Goal: Information Seeking & Learning: Learn about a topic

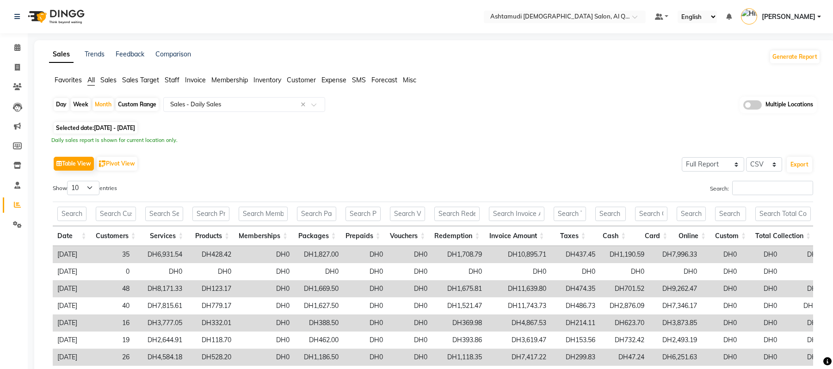
select select "full_report"
select select "csv"
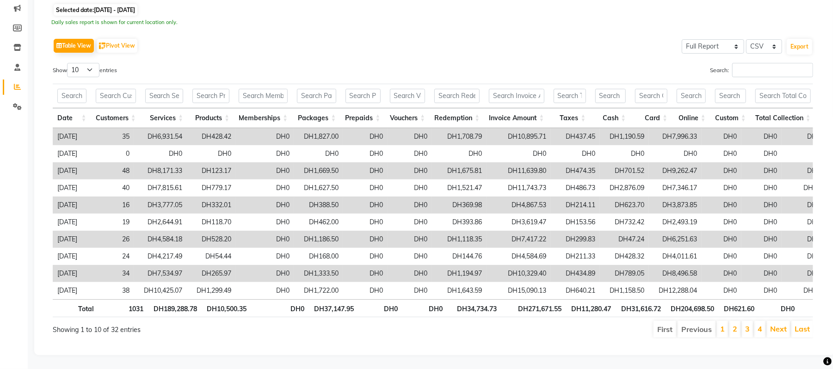
scroll to position [0, 97]
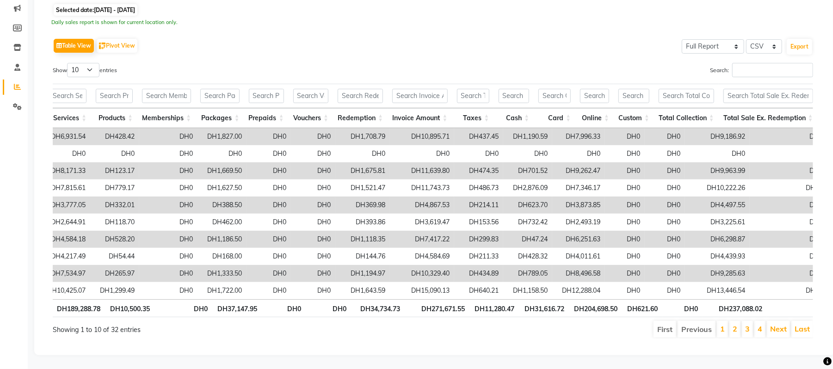
click at [180, 63] on div "Show 10 25 50 100 entries" at bounding box center [239, 72] width 373 height 18
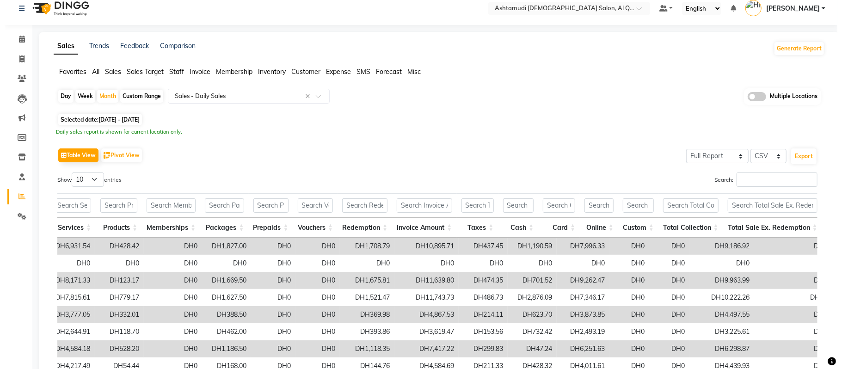
scroll to position [0, 0]
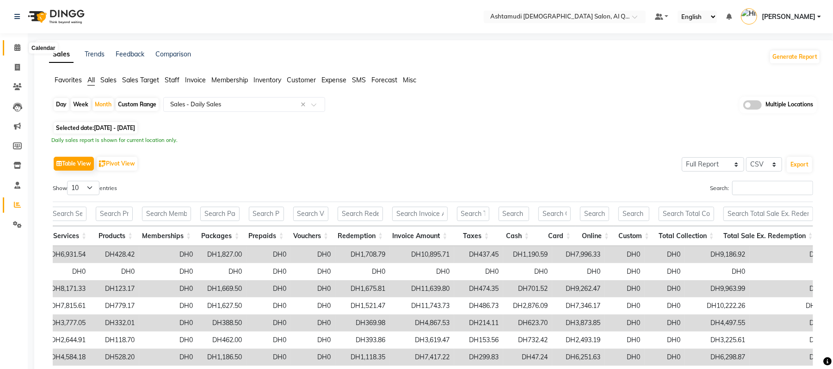
click at [15, 45] on icon at bounding box center [17, 47] width 6 height 7
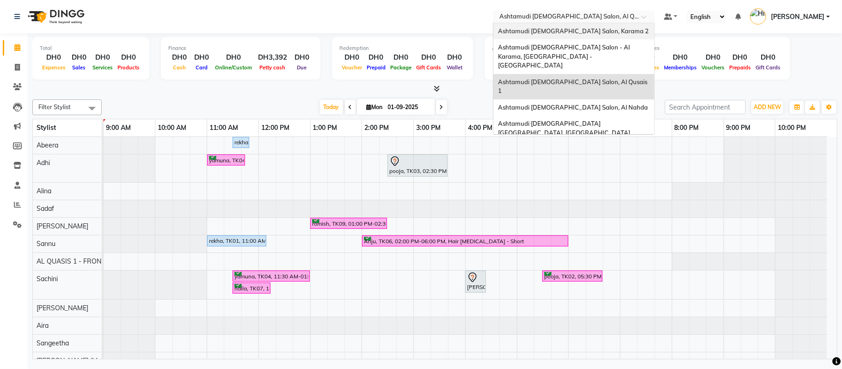
drag, startPoint x: 571, startPoint y: 18, endPoint x: 596, endPoint y: 34, distance: 29.8
click at [596, 23] on ng-select "Select Location × Ashtamudi Ladies Salon, Al Qusais 1 Ashtamudi Ladies Salon, K…" at bounding box center [574, 17] width 162 height 12
click at [596, 34] on div "Ashtamudi [DEMOGRAPHIC_DATA] Salon, Karama 2" at bounding box center [573, 31] width 161 height 17
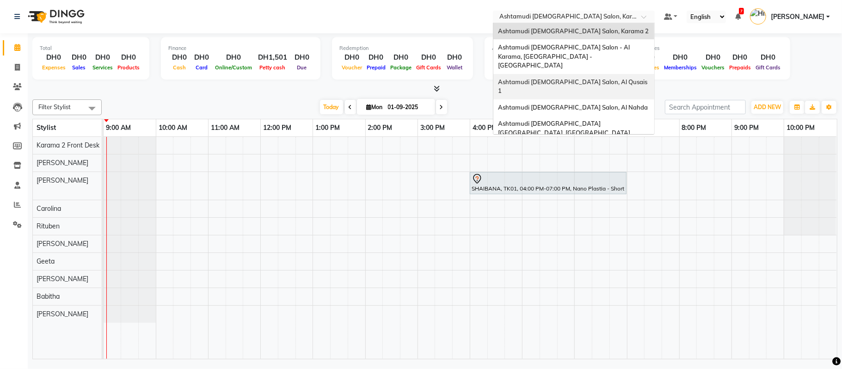
drag, startPoint x: 574, startPoint y: 20, endPoint x: 574, endPoint y: 76, distance: 55.5
click at [574, 23] on ng-select "Select Location × Ashtamudi Ladies Salon, Karama 2 Ashtamudi Ladies Salon, Kara…" at bounding box center [574, 17] width 162 height 12
click at [574, 78] on span "Ashtamudi [DEMOGRAPHIC_DATA] Salon, Al Qusais 1" at bounding box center [573, 86] width 151 height 17
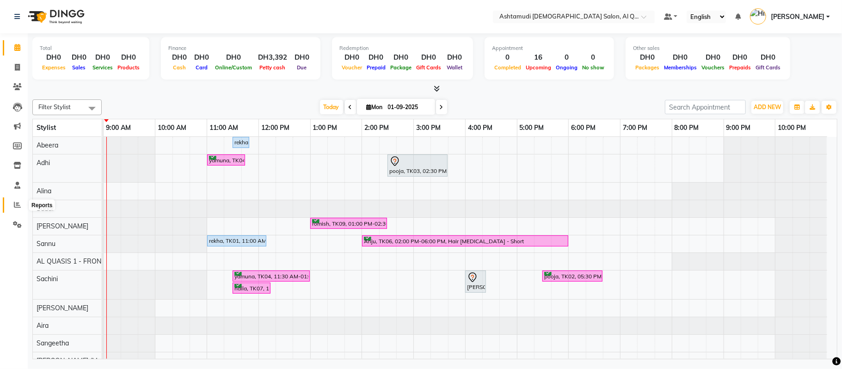
click at [16, 206] on icon at bounding box center [17, 204] width 7 height 7
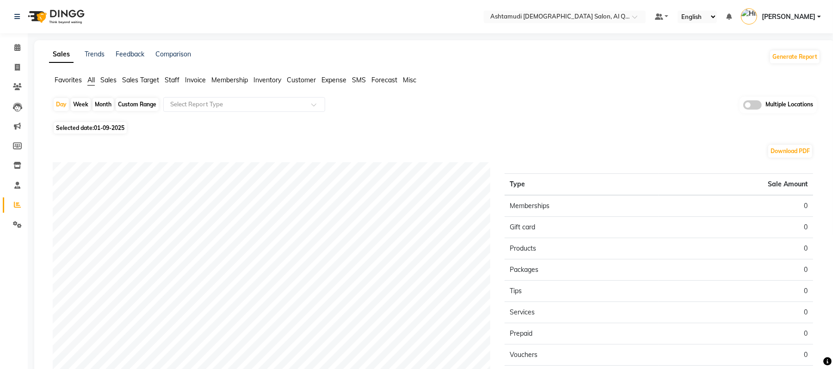
click at [105, 104] on div "Month" at bounding box center [102, 104] width 21 height 13
select select "9"
select select "2025"
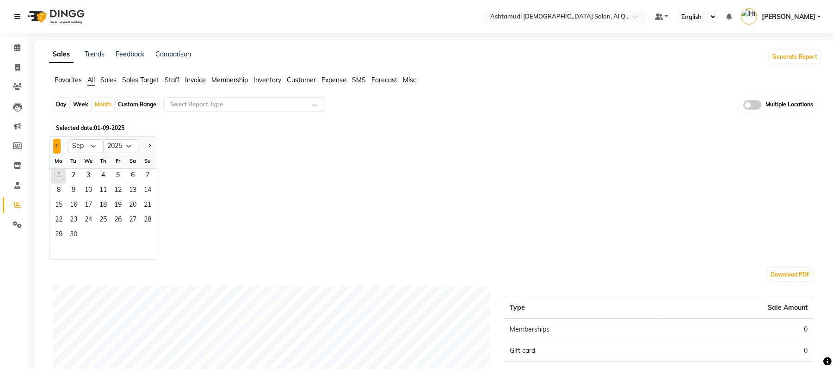
click at [57, 145] on span "Previous month" at bounding box center [56, 145] width 3 height 3
select select "8"
click at [120, 180] on span "1" at bounding box center [118, 176] width 15 height 15
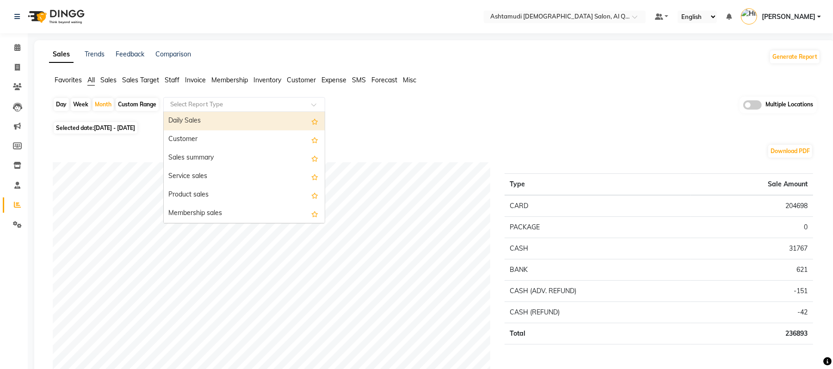
click at [197, 102] on input "text" at bounding box center [234, 104] width 133 height 9
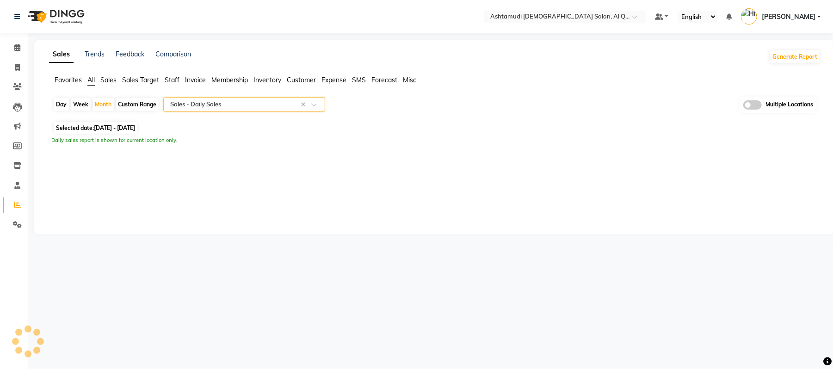
select select "full_report"
select select "csv"
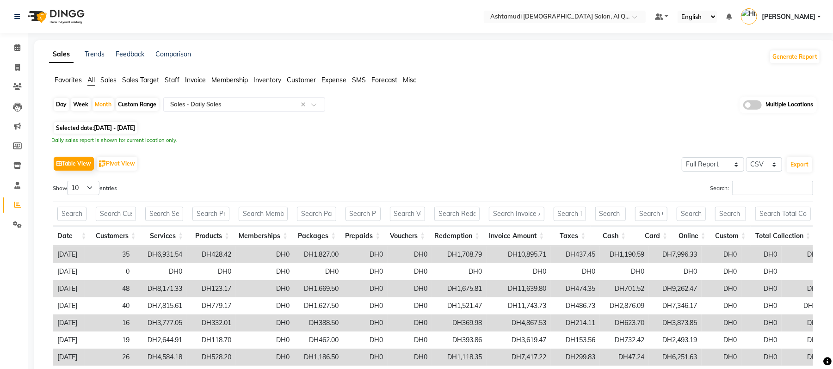
click at [496, 106] on div "Day Week Month Custom Range Select Report Type × Sales - Daily Sales × Multiple…" at bounding box center [435, 108] width 764 height 23
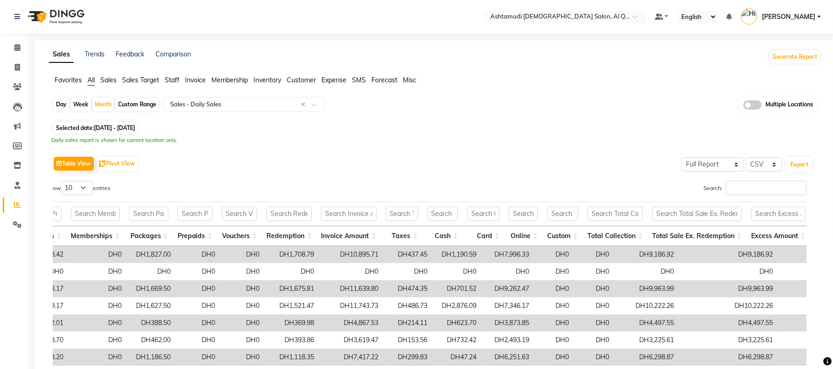
click at [84, 102] on div "Week" at bounding box center [81, 104] width 20 height 13
select select "8"
select select "2025"
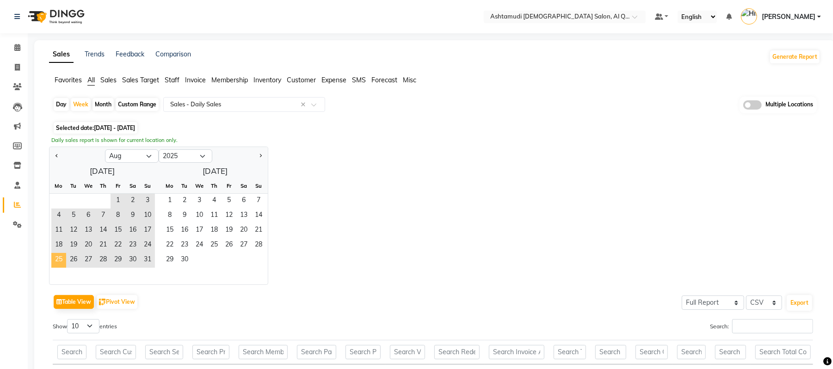
click at [60, 261] on span "25" at bounding box center [58, 260] width 15 height 15
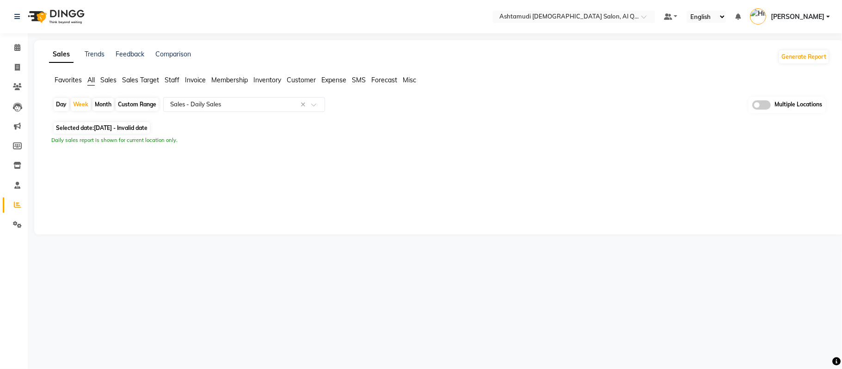
click at [278, 139] on div "Daily sales report is shown for current location only." at bounding box center [439, 140] width 776 height 8
click at [80, 107] on div "Week" at bounding box center [81, 104] width 20 height 13
select select "8"
select select "2025"
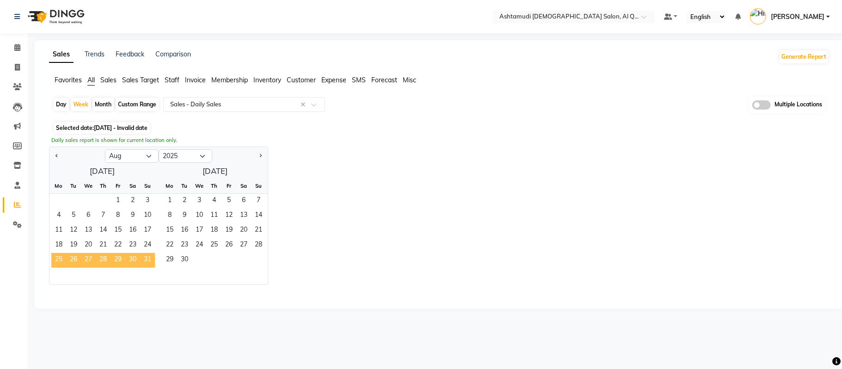
click at [61, 258] on span "25" at bounding box center [58, 260] width 15 height 15
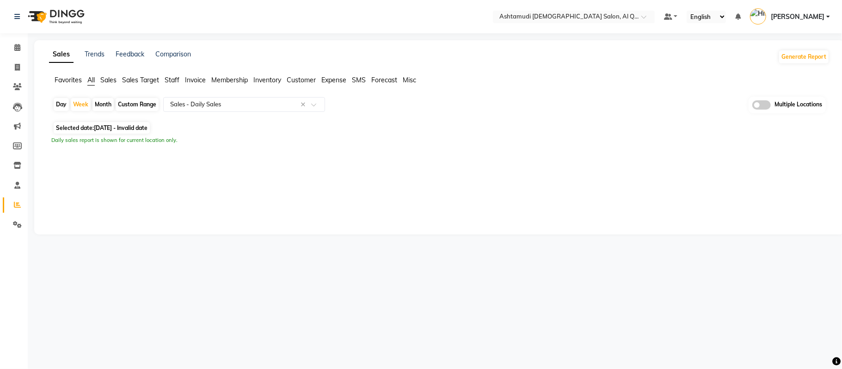
click at [123, 125] on span "25-08-2025 - Invalid date" at bounding box center [121, 127] width 54 height 7
select select "8"
select select "2025"
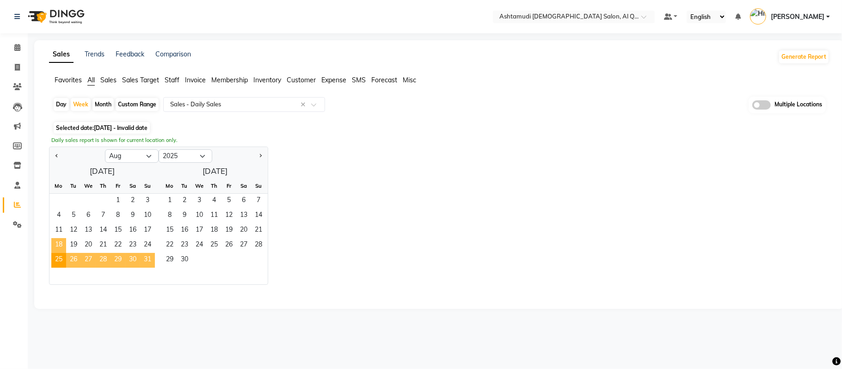
click at [62, 243] on span "18" at bounding box center [58, 245] width 15 height 15
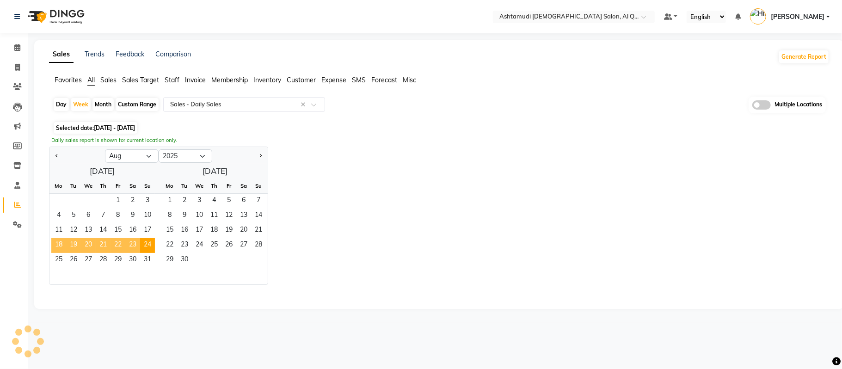
select select "full_report"
select select "csv"
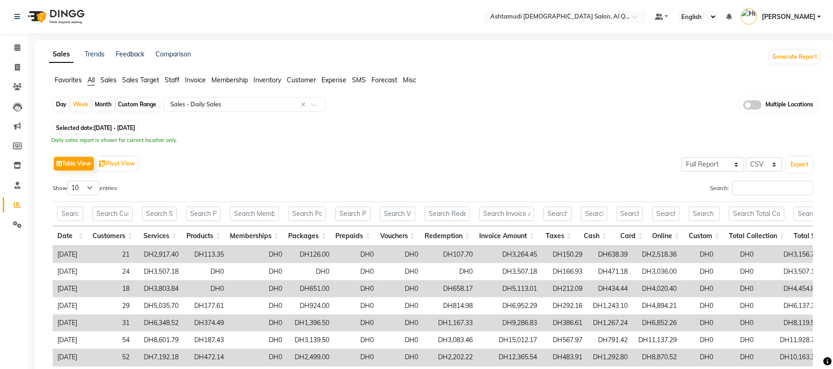
click at [104, 124] on span "18-08-2025 - 24-08-2025" at bounding box center [114, 127] width 41 height 7
select select "8"
select select "2025"
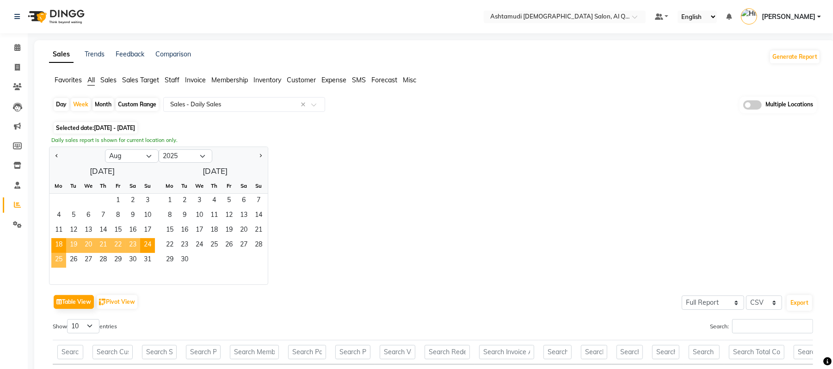
click at [63, 259] on span "25" at bounding box center [58, 260] width 15 height 15
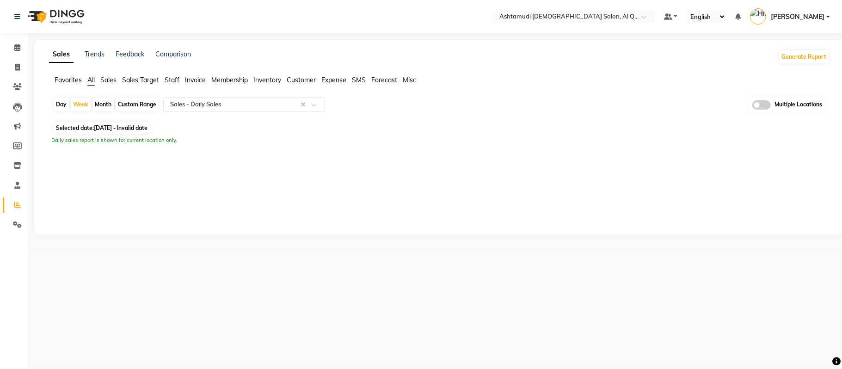
click at [148, 106] on div "Custom Range" at bounding box center [137, 104] width 43 height 13
select select "8"
select select "2025"
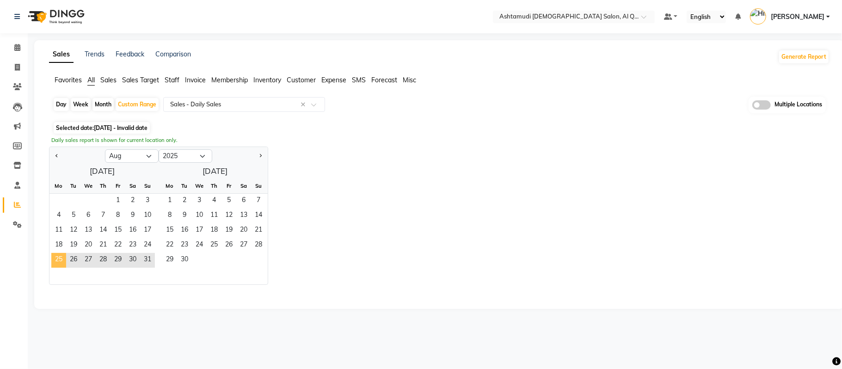
click at [57, 264] on span "25" at bounding box center [58, 260] width 15 height 15
click at [144, 254] on span "31" at bounding box center [147, 260] width 15 height 15
select select "full_report"
select select "csv"
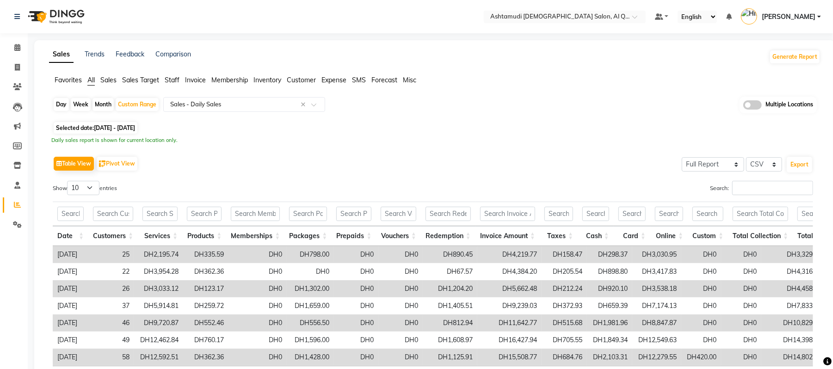
click at [385, 148] on div "Table View Pivot View Select Full Report Filtered Report Select CSV PDF Export …" at bounding box center [432, 280] width 775 height 266
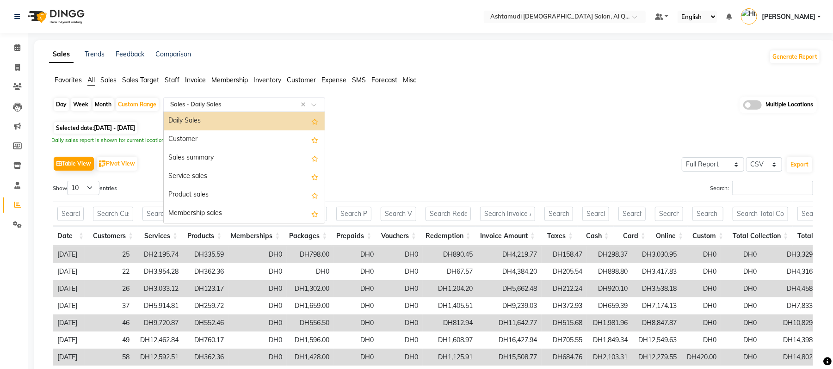
click at [219, 103] on input "text" at bounding box center [234, 104] width 133 height 9
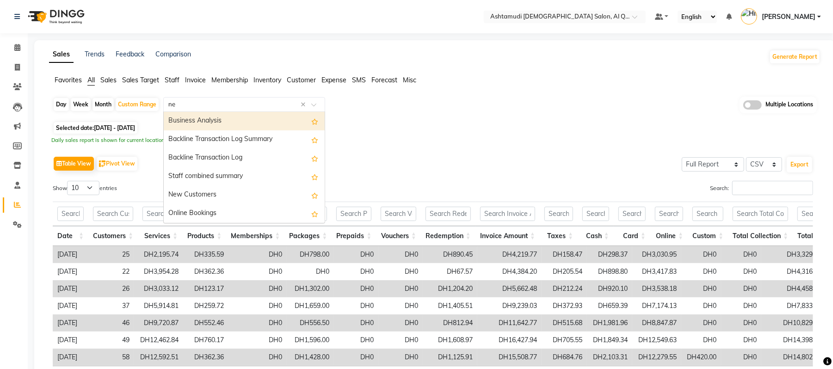
type input "new"
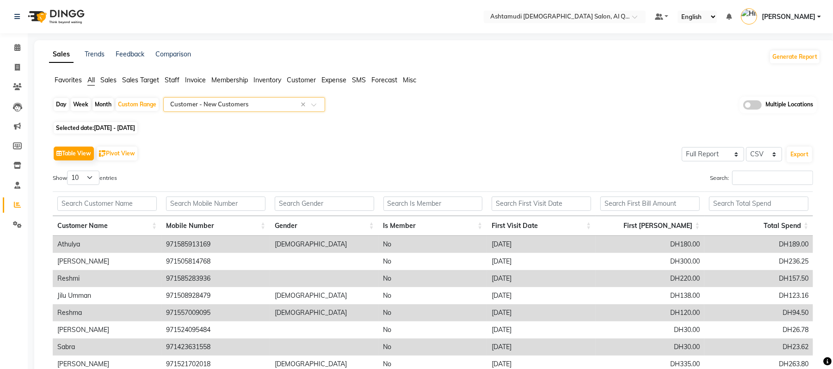
click at [323, 109] on div "Select Report Type × Customer - New Customers ×" at bounding box center [244, 104] width 162 height 15
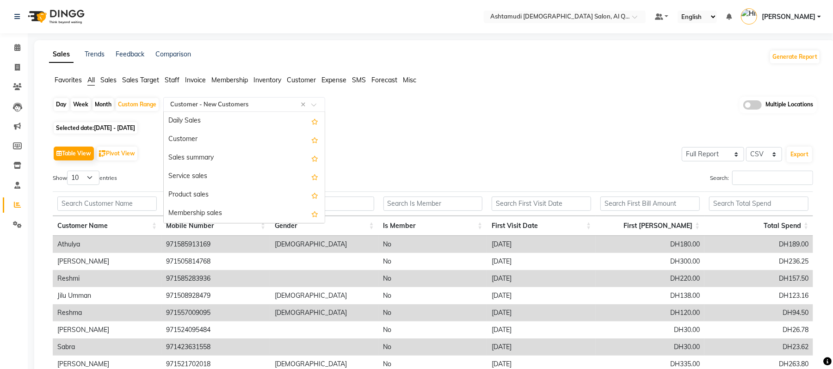
scroll to position [1664, 0]
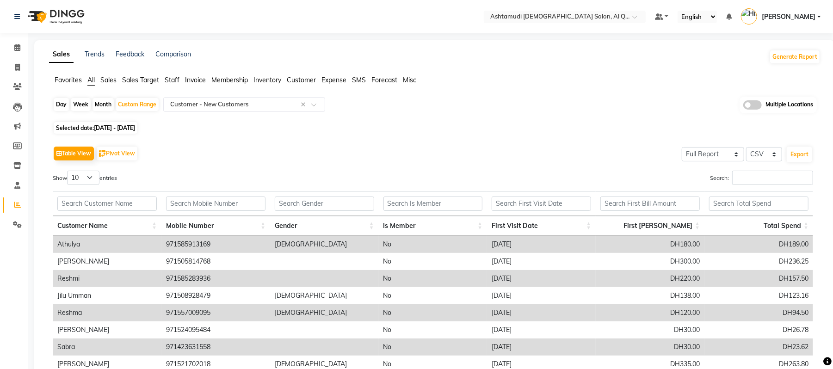
click at [463, 123] on div "Selected date: 25-08-2025 - 31-08-2025" at bounding box center [437, 128] width 768 height 10
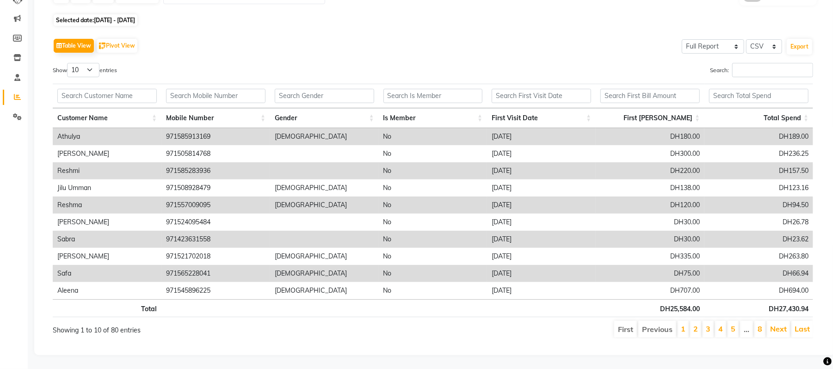
scroll to position [0, 0]
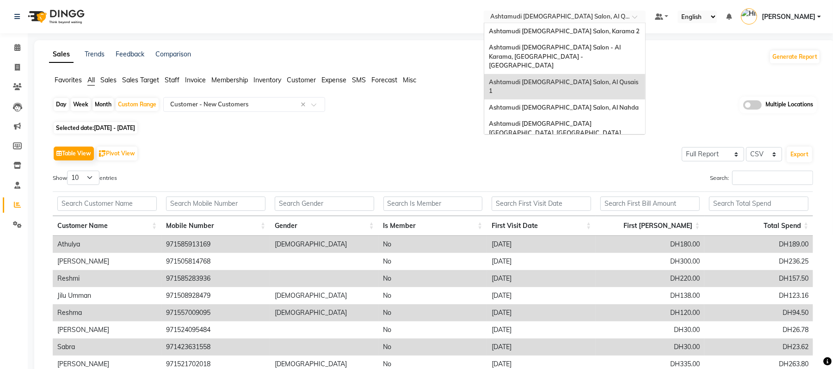
click at [561, 21] on input "text" at bounding box center [555, 17] width 134 height 9
click at [574, 55] on div "Ashtamudi [DEMOGRAPHIC_DATA] Salon - Al Karama, [GEOGRAPHIC_DATA] -[GEOGRAPHIC_…" at bounding box center [564, 56] width 161 height 35
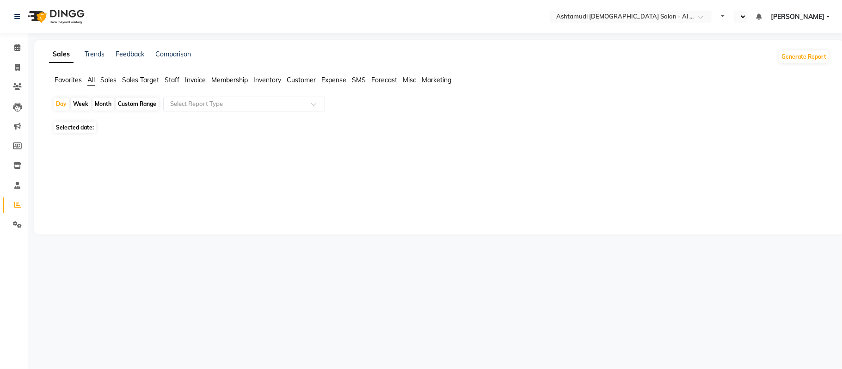
select select "en"
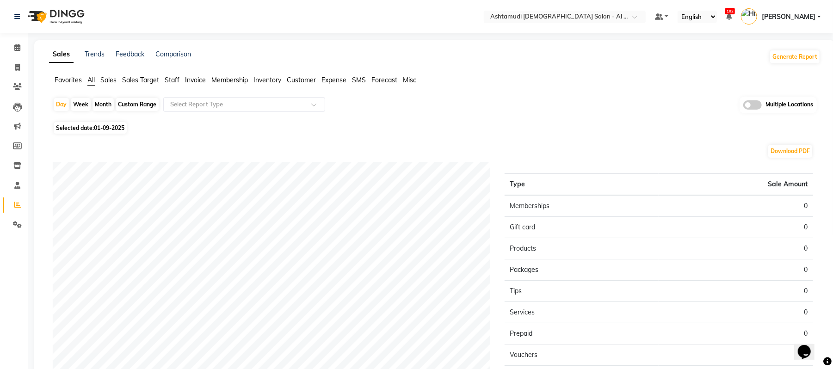
click at [80, 100] on div "Week" at bounding box center [81, 104] width 20 height 13
select select "9"
select select "2025"
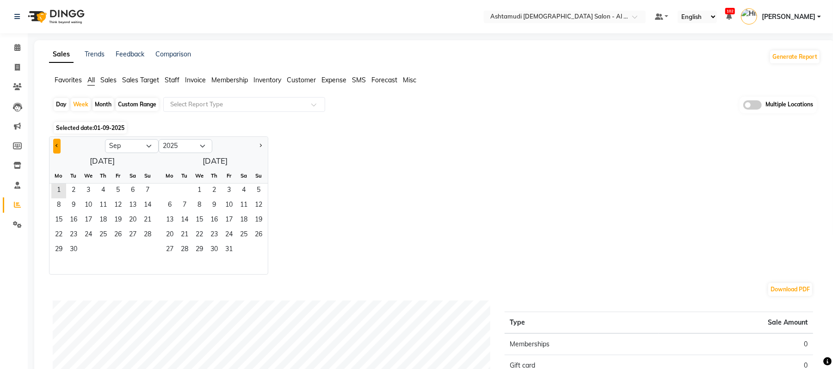
click at [55, 142] on button "Previous month" at bounding box center [56, 146] width 7 height 15
select select "8"
click at [61, 245] on span "25" at bounding box center [58, 250] width 15 height 15
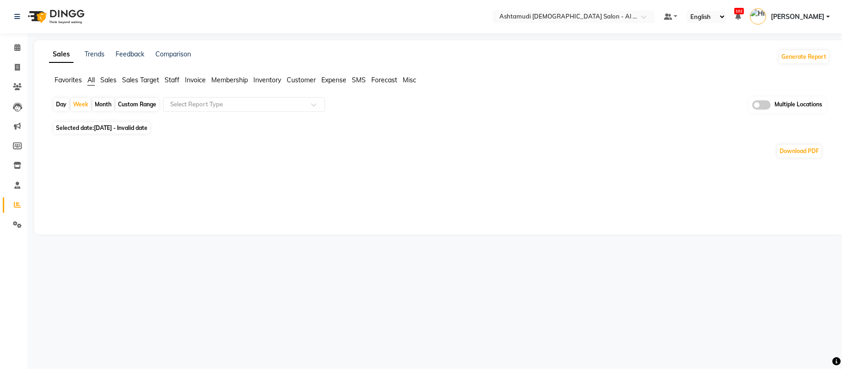
click at [133, 104] on div "Custom Range" at bounding box center [137, 104] width 43 height 13
select select "8"
select select "2025"
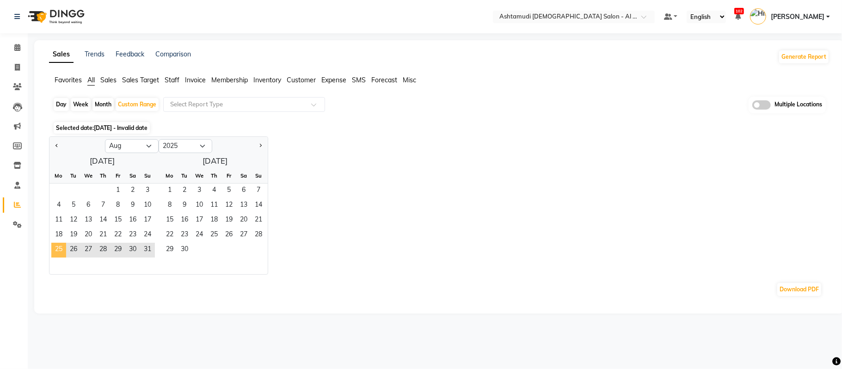
click at [61, 247] on span "25" at bounding box center [58, 250] width 15 height 15
click at [149, 252] on span "31" at bounding box center [147, 250] width 15 height 15
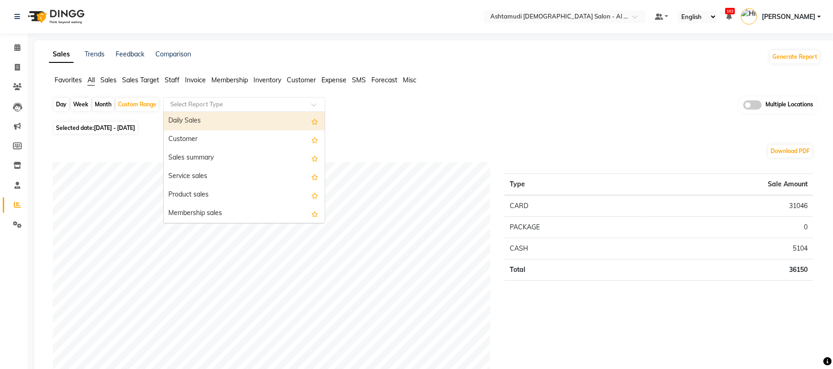
click at [278, 111] on ng-select "Select Report Type Daily Sales Customer Sales summary Service sales Product sal…" at bounding box center [244, 104] width 162 height 15
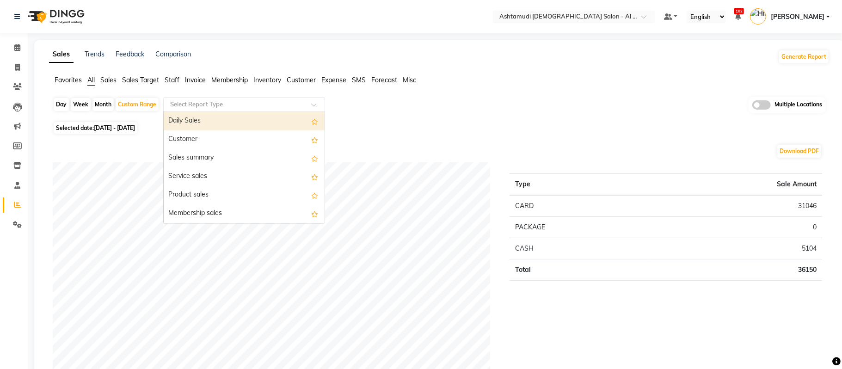
select select "full_report"
select select "csv"
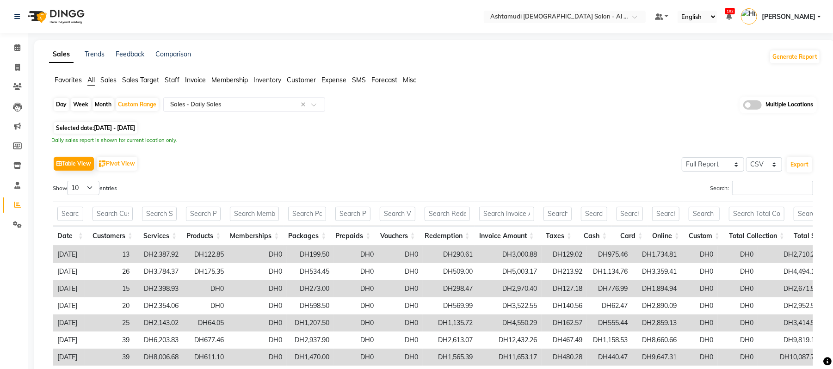
click at [306, 167] on div "Table View Pivot View Select Full Report Filtered Report Select CSV PDF Export" at bounding box center [433, 163] width 760 height 19
click at [253, 156] on div "Table View Pivot View Select Full Report Filtered Report Select CSV PDF Export" at bounding box center [433, 163] width 760 height 19
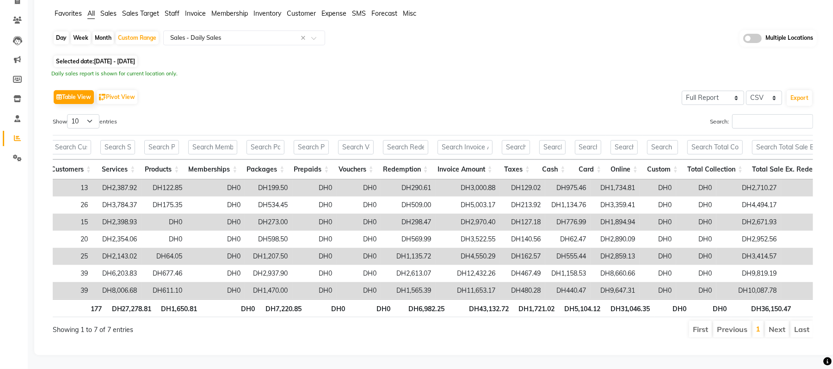
scroll to position [0, 53]
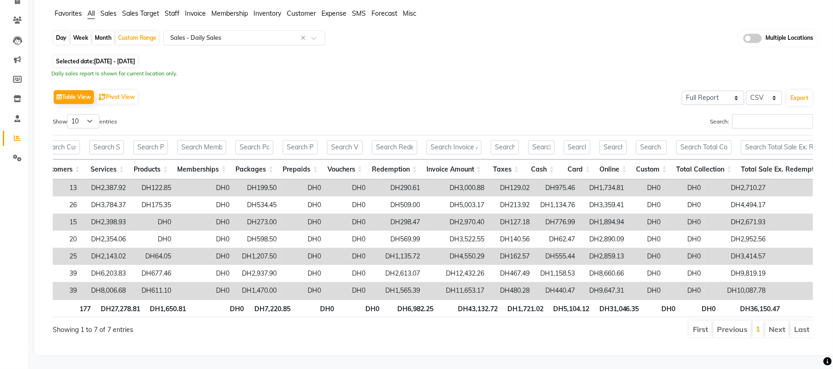
click at [265, 33] on input "text" at bounding box center [234, 37] width 133 height 9
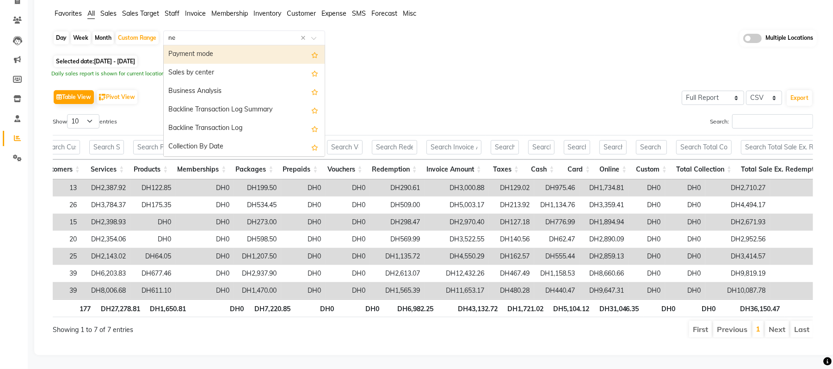
type input "new"
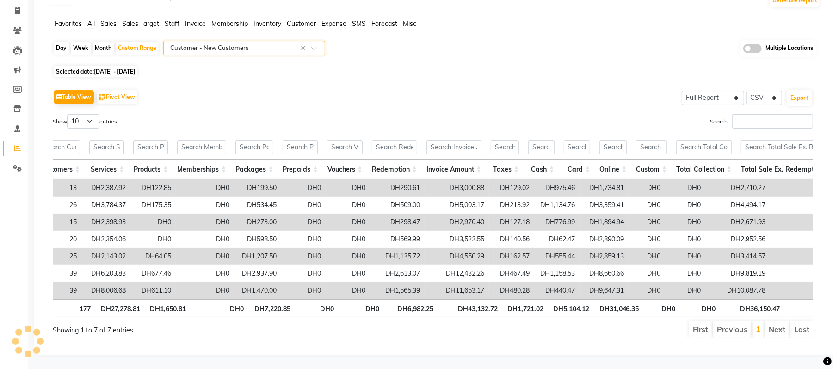
scroll to position [0, 0]
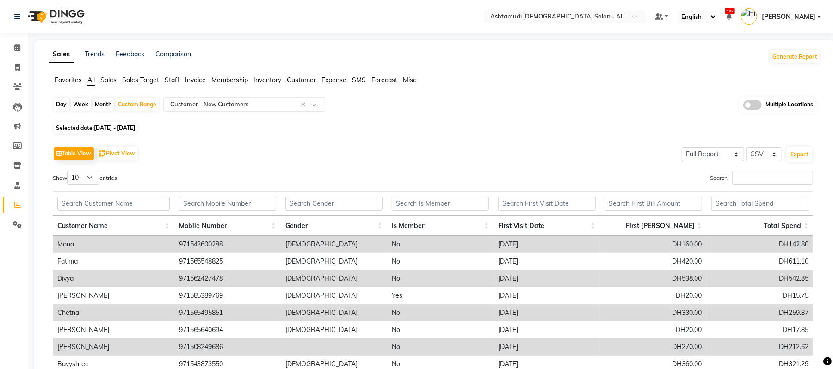
click at [443, 128] on div "Selected date: 25-08-2025 - 31-08-2025" at bounding box center [437, 128] width 768 height 10
click at [572, 6] on nav "Select Location × Ashtamudi Ladies Salon - Al Karama, Burjuman -Dubai Default P…" at bounding box center [416, 16] width 833 height 33
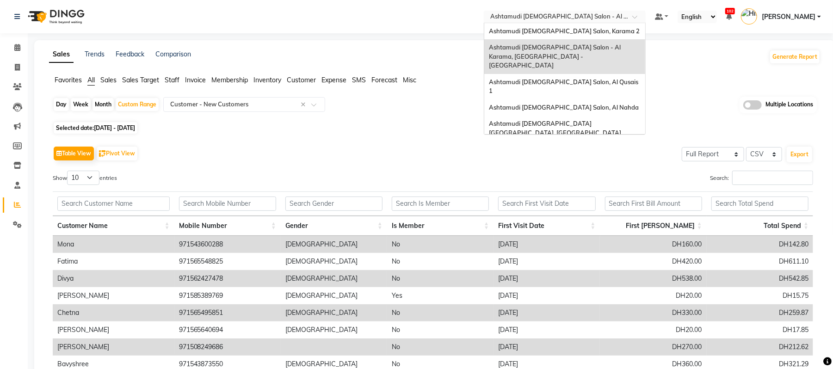
click at [585, 16] on input "text" at bounding box center [555, 17] width 134 height 9
click at [600, 99] on div "Ashtamudi [DEMOGRAPHIC_DATA] Salon, Al Nahda" at bounding box center [564, 107] width 161 height 17
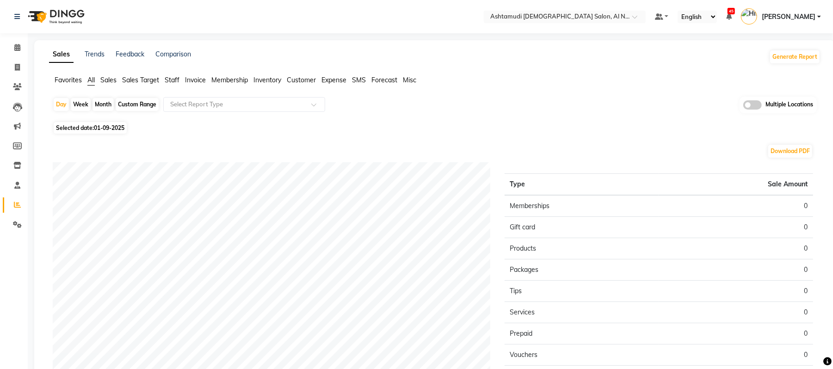
click at [82, 107] on div "Week" at bounding box center [81, 104] width 20 height 13
select select "9"
select select "2025"
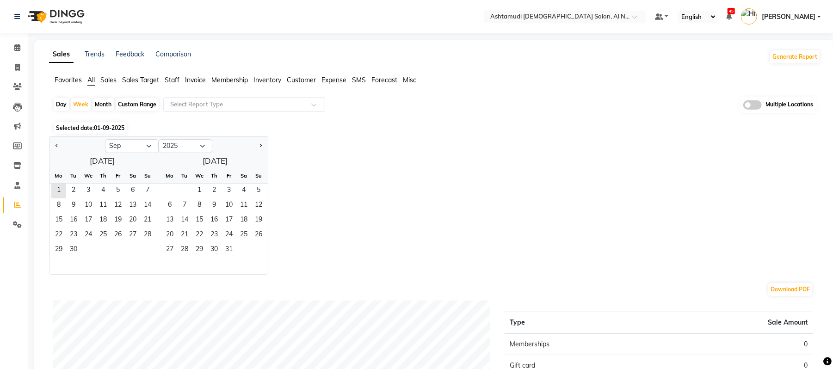
click at [131, 108] on div "Custom Range" at bounding box center [137, 104] width 43 height 13
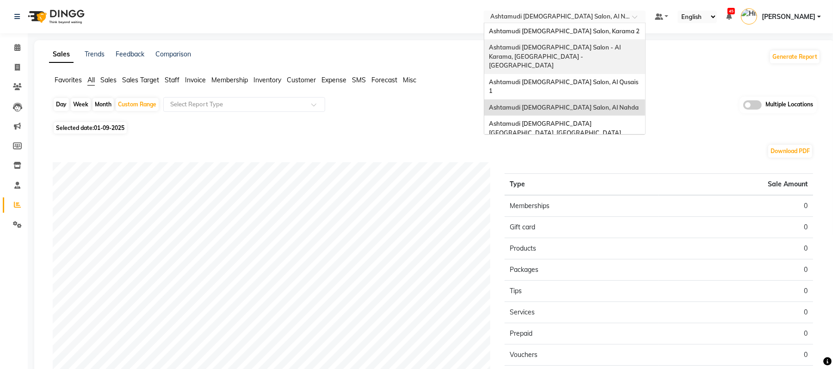
drag, startPoint x: 571, startPoint y: 17, endPoint x: 587, endPoint y: 46, distance: 33.3
click at [587, 23] on ng-select "Select Location × Ashtamudi [DEMOGRAPHIC_DATA] Salon, Al Nahda Ashtamudi [DEMOG…" at bounding box center [565, 17] width 162 height 12
click at [587, 46] on span "Ashtamudi [DEMOGRAPHIC_DATA] Salon - Al Karama, [GEOGRAPHIC_DATA] -[GEOGRAPHIC_…" at bounding box center [555, 55] width 133 height 25
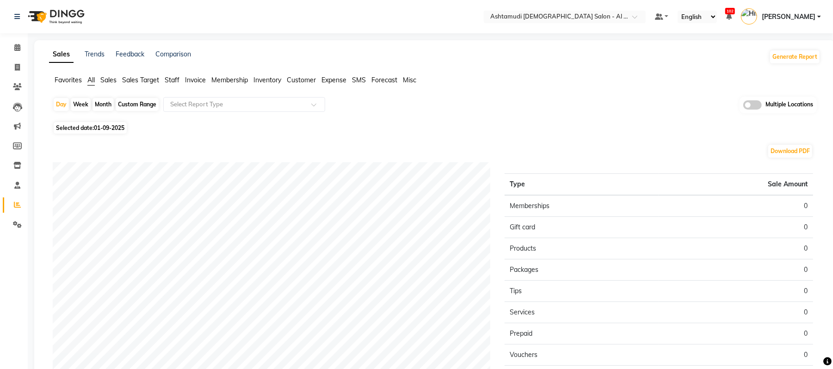
click at [104, 103] on div "Month" at bounding box center [102, 104] width 21 height 13
select select "9"
select select "2025"
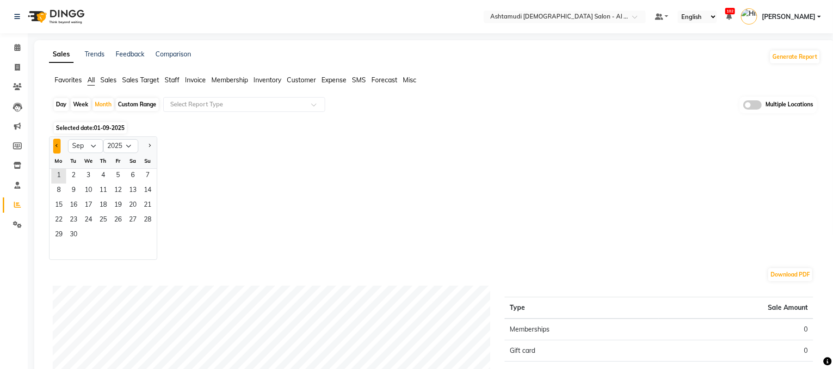
click at [57, 148] on button "Previous month" at bounding box center [56, 146] width 7 height 15
select select "8"
click at [116, 179] on span "1" at bounding box center [118, 176] width 15 height 15
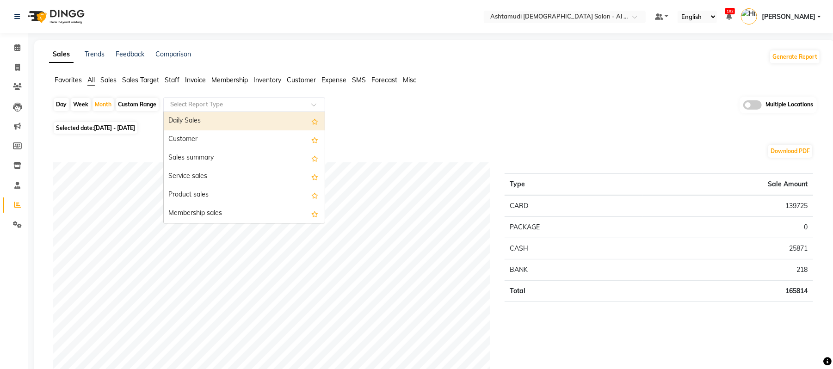
click at [226, 104] on input "text" at bounding box center [234, 104] width 133 height 9
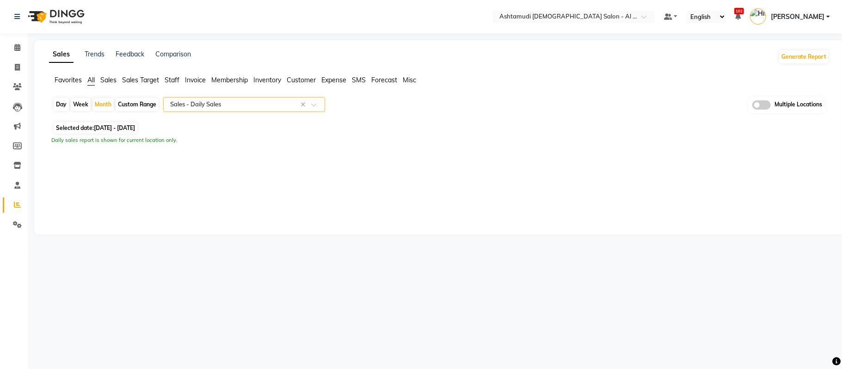
select select "full_report"
select select "csv"
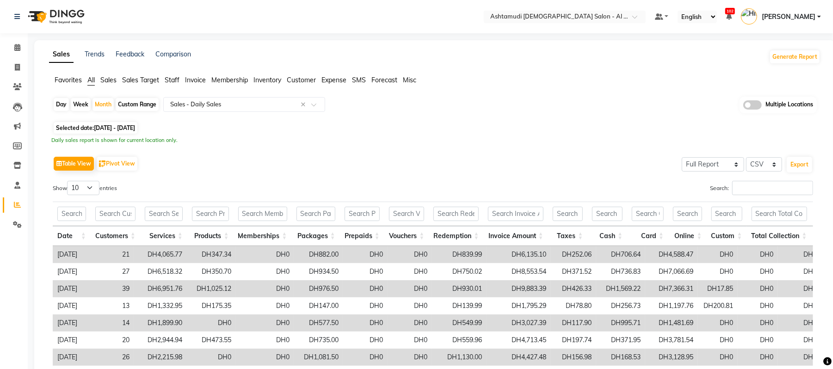
click at [486, 152] on div "Table View Pivot View Select Full Report Filtered Report Select CSV PDF Export …" at bounding box center [432, 305] width 775 height 317
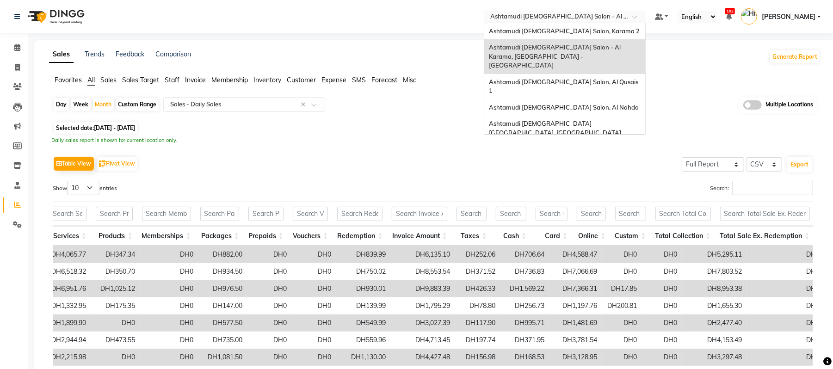
click at [537, 19] on input "text" at bounding box center [555, 17] width 134 height 9
click at [574, 104] on span "Ashtamudi [DEMOGRAPHIC_DATA] Salon, Al Nahda" at bounding box center [564, 107] width 150 height 7
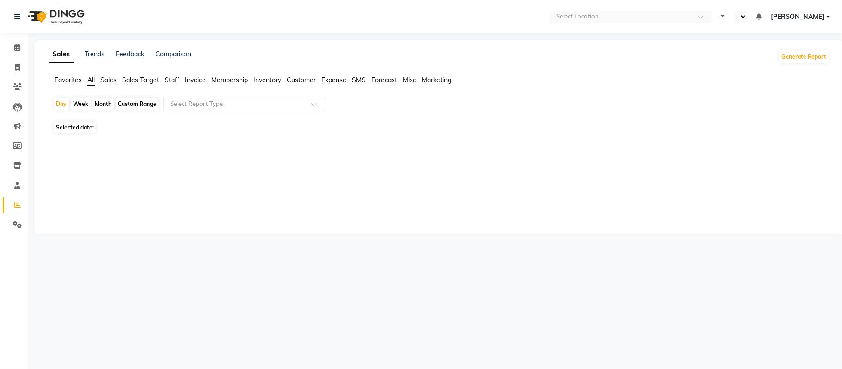
select select "en"
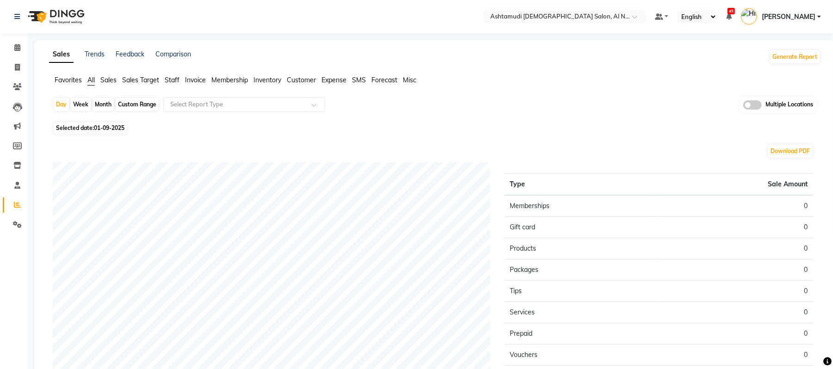
click at [84, 104] on div "Week" at bounding box center [81, 104] width 20 height 13
select select "9"
select select "2025"
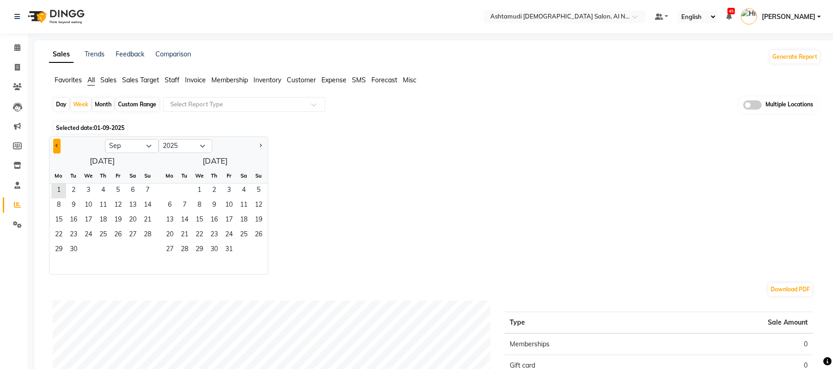
click at [56, 144] on span "Previous month" at bounding box center [56, 145] width 3 height 3
select select "8"
click at [56, 243] on span "25" at bounding box center [58, 250] width 15 height 15
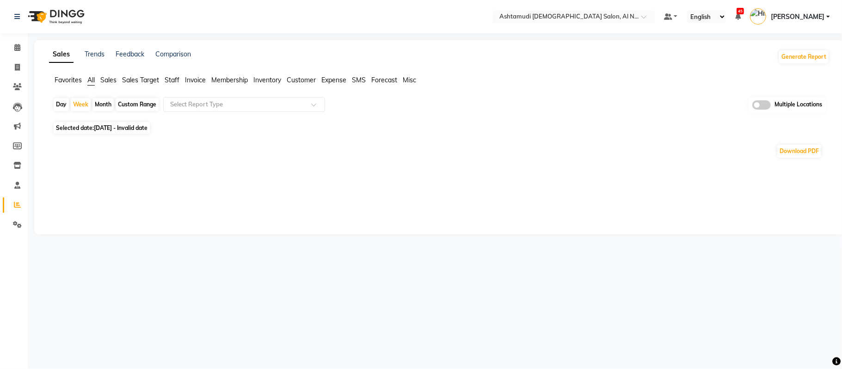
click at [144, 107] on div "Custom Range" at bounding box center [137, 104] width 43 height 13
select select "8"
select select "2025"
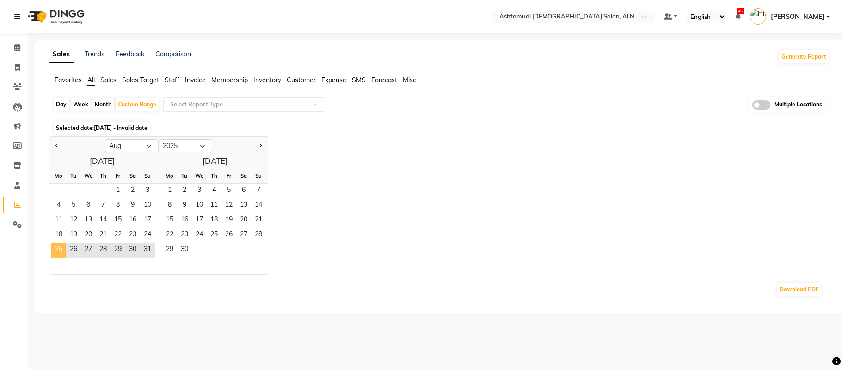
click at [52, 249] on span "25" at bounding box center [58, 250] width 15 height 15
click at [152, 247] on span "31" at bounding box center [147, 250] width 15 height 15
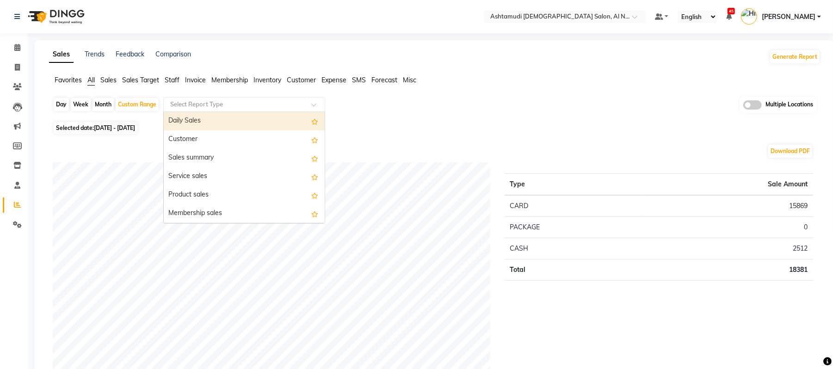
click at [226, 108] on input "text" at bounding box center [234, 104] width 133 height 9
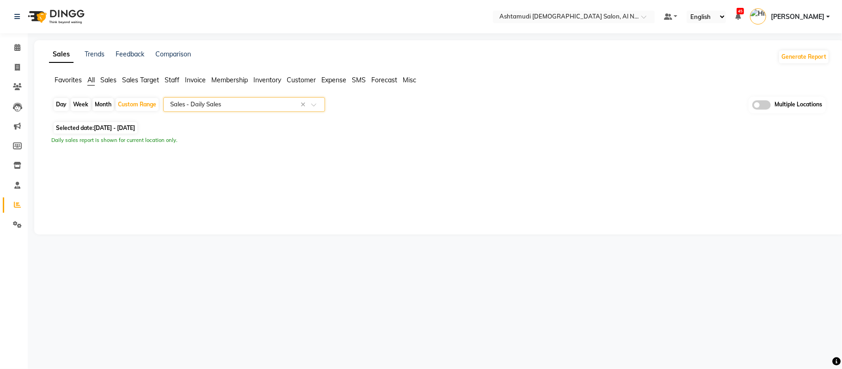
select select "full_report"
select select "csv"
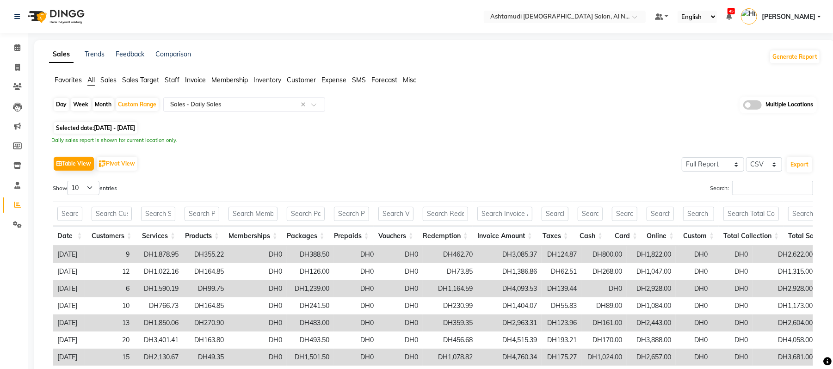
click at [466, 141] on div "Daily sales report is shown for current location only." at bounding box center [434, 140] width 767 height 8
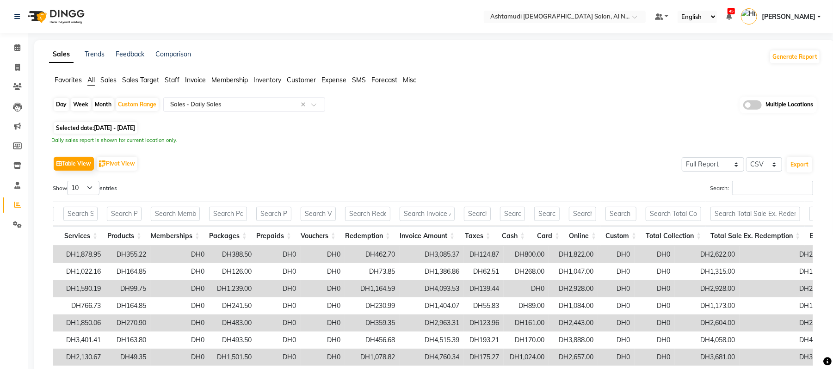
click at [193, 112] on div "Day Week Month Custom Range Select Report Type × Sales - Daily Sales × Multiple…" at bounding box center [435, 108] width 764 height 23
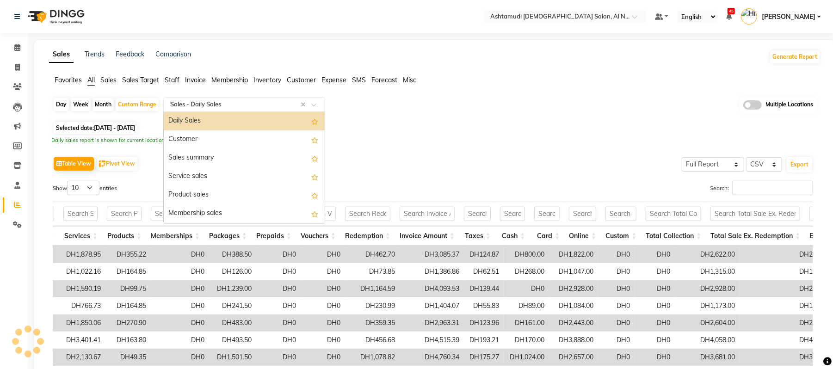
click at [215, 105] on input "text" at bounding box center [234, 104] width 133 height 9
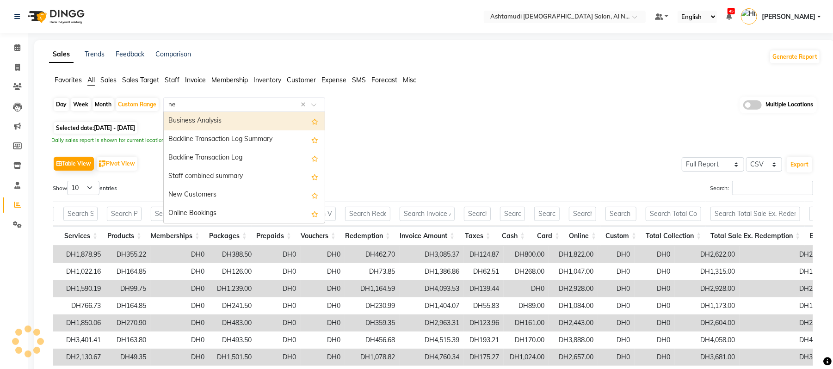
type input "new"
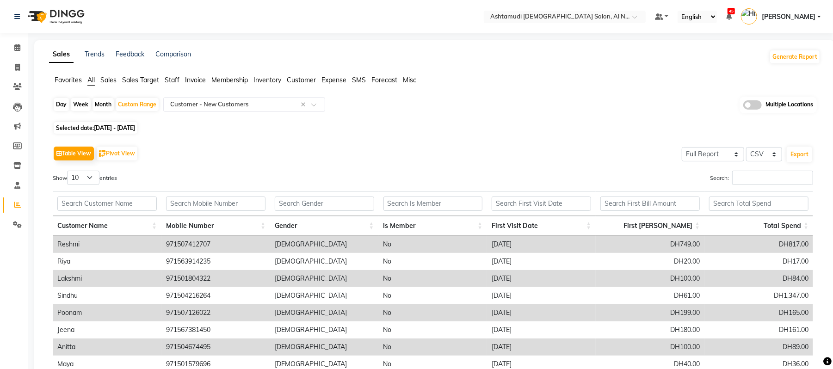
click at [389, 158] on div "Table View Pivot View Select Full Report Filtered Report Select CSV PDF Export …" at bounding box center [433, 295] width 760 height 302
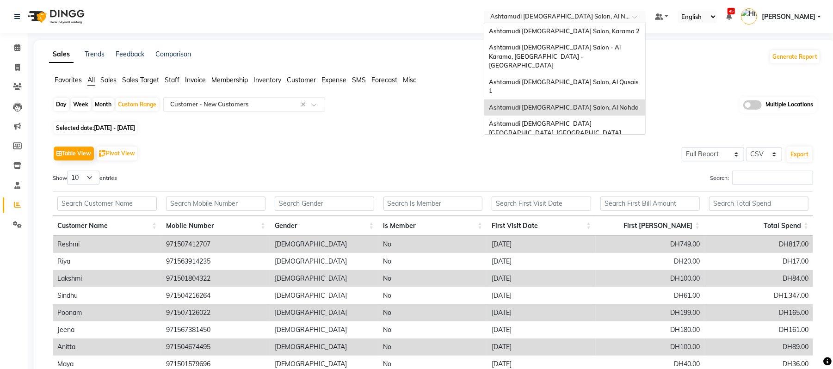
click at [547, 16] on input "text" at bounding box center [555, 17] width 134 height 9
click at [566, 120] on span "Ashtamudi [DEMOGRAPHIC_DATA] [GEOGRAPHIC_DATA], [GEOGRAPHIC_DATA]" at bounding box center [555, 128] width 132 height 17
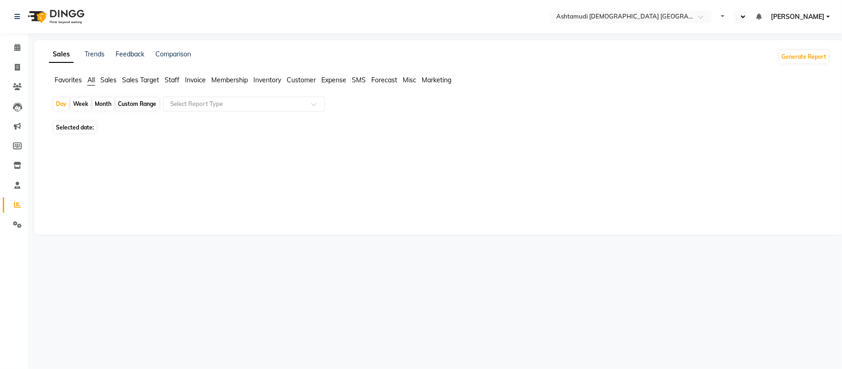
select select "en"
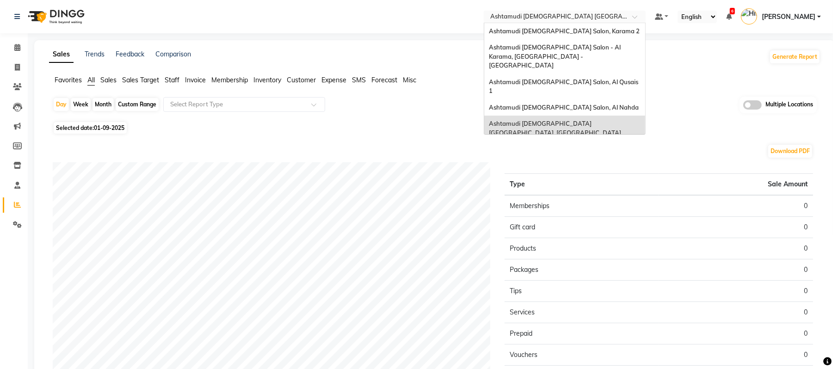
click at [550, 22] on ng-select "Select Location × Ashtamudi [DEMOGRAPHIC_DATA][GEOGRAPHIC_DATA], [GEOGRAPHIC_DA…" at bounding box center [565, 17] width 162 height 12
click at [564, 104] on span "Ashtamudi [DEMOGRAPHIC_DATA] Salon, Al Nahda" at bounding box center [564, 107] width 150 height 7
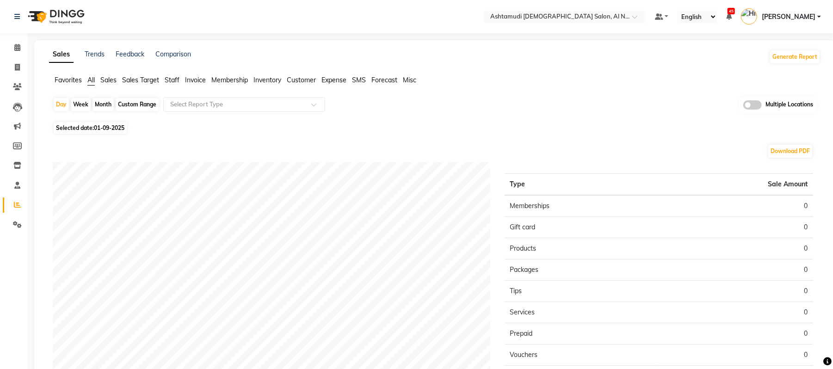
click at [110, 100] on div "Month" at bounding box center [102, 104] width 21 height 13
select select "9"
select select "2025"
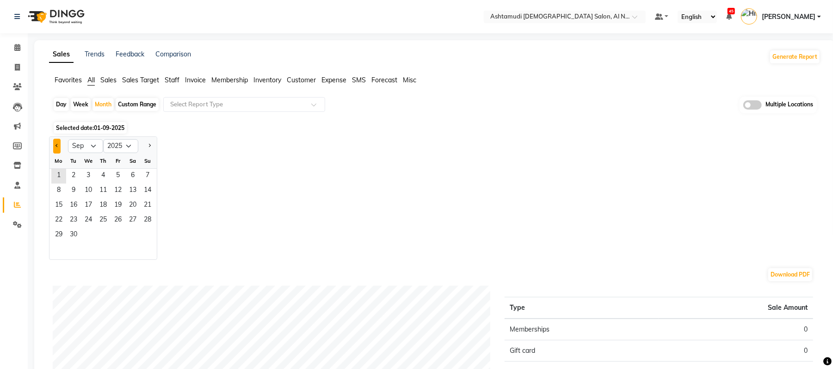
click at [58, 147] on button "Previous month" at bounding box center [56, 146] width 7 height 15
select select "8"
click at [115, 174] on span "1" at bounding box center [118, 176] width 15 height 15
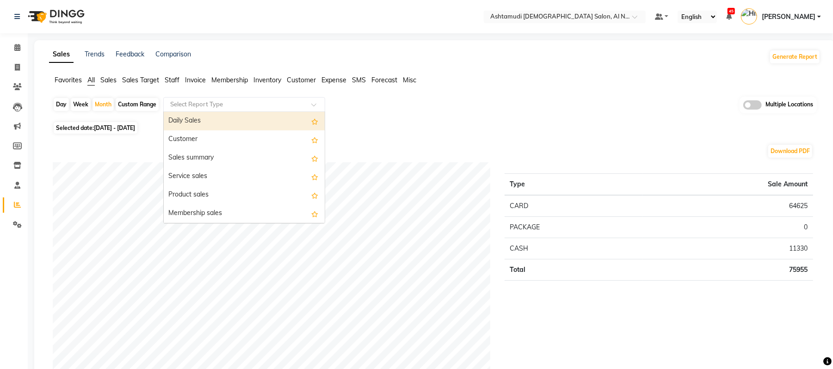
click at [229, 107] on input "text" at bounding box center [234, 104] width 133 height 9
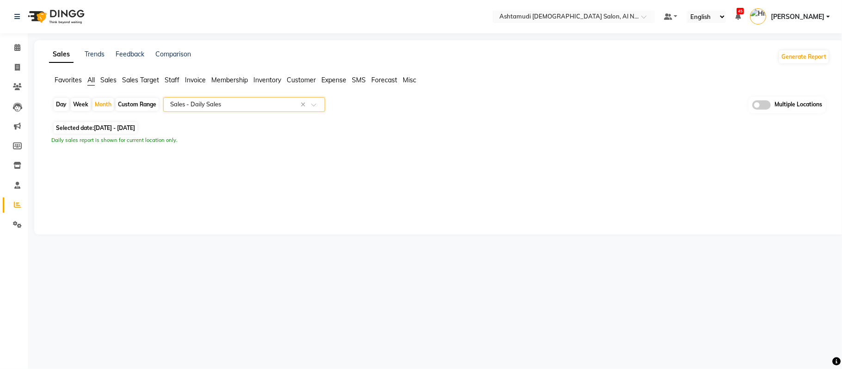
select select "full_report"
select select "csv"
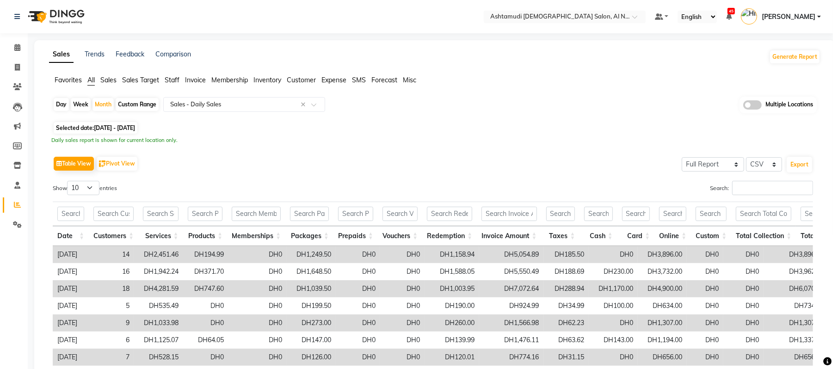
click at [433, 159] on div "Table View Pivot View Select Full Report Filtered Report Select CSV PDF Export" at bounding box center [433, 163] width 760 height 19
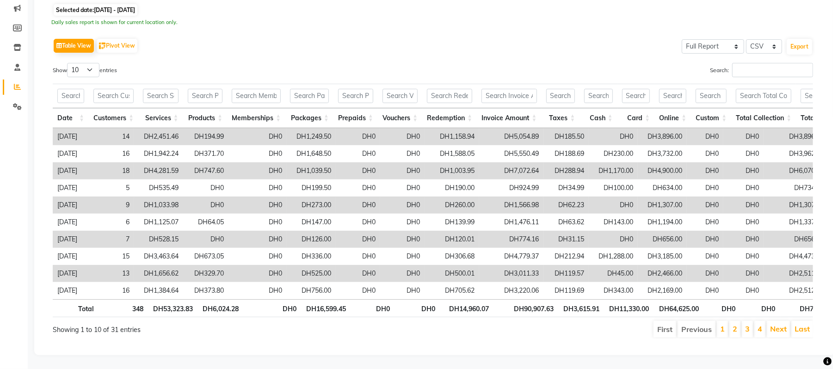
drag, startPoint x: 84, startPoint y: 59, endPoint x: 91, endPoint y: 52, distance: 9.8
click at [91, 63] on div "Show 10 25 50 100 entries" at bounding box center [239, 72] width 373 height 18
click at [91, 63] on select "10 25 50 100" at bounding box center [83, 70] width 32 height 14
select select "100"
click at [68, 63] on select "10 25 50 100" at bounding box center [83, 70] width 32 height 14
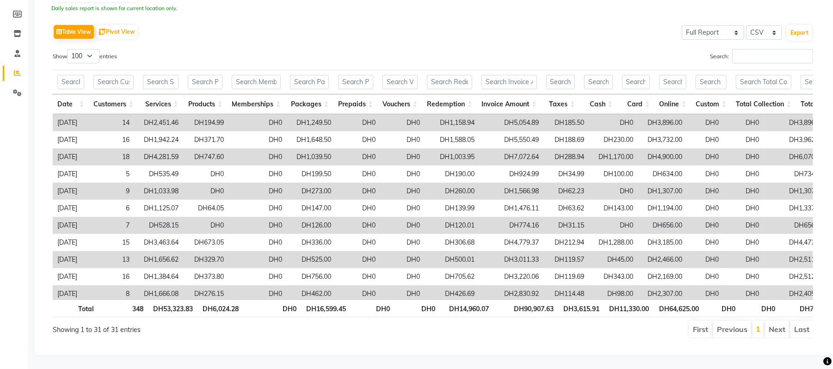
click at [182, 183] on td "DH1,033.98" at bounding box center [158, 191] width 49 height 17
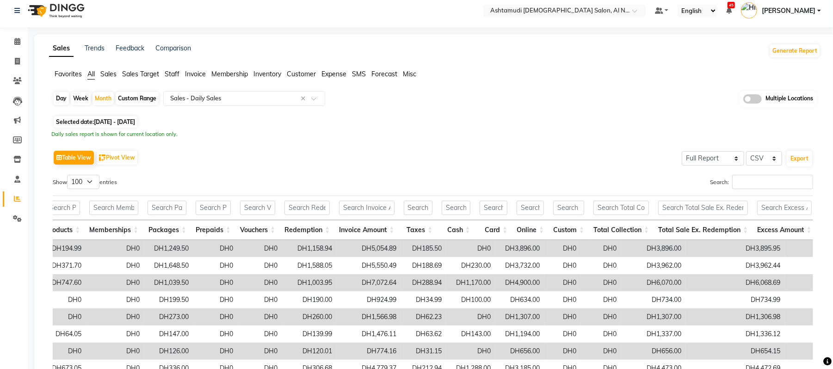
scroll to position [0, 0]
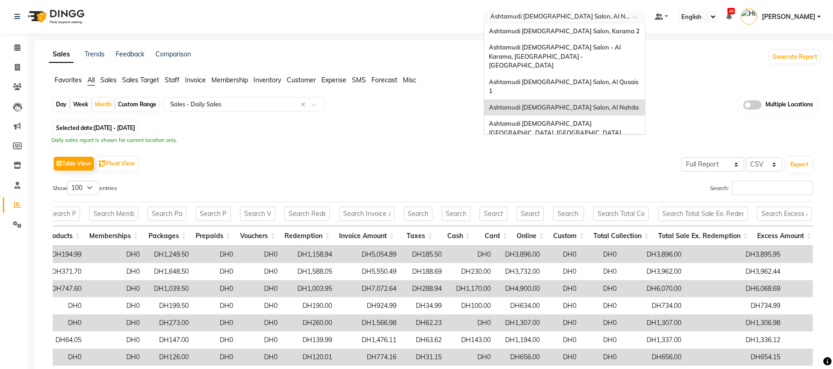
click at [541, 17] on input "text" at bounding box center [555, 17] width 134 height 9
click at [560, 120] on span "Ashtamudi [DEMOGRAPHIC_DATA] [GEOGRAPHIC_DATA], [GEOGRAPHIC_DATA]" at bounding box center [555, 128] width 132 height 17
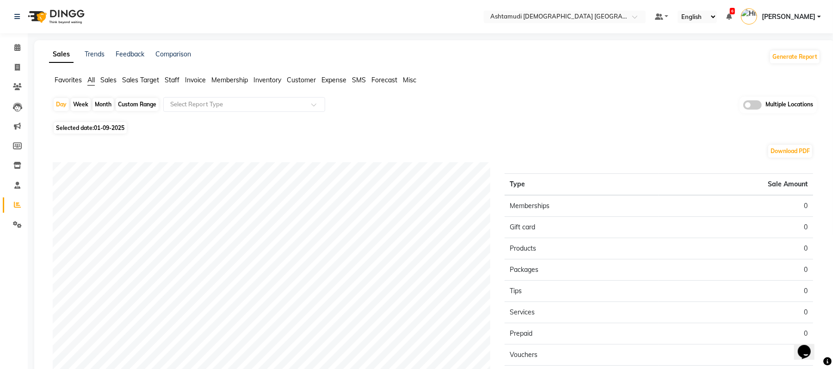
click at [125, 104] on div "Custom Range" at bounding box center [137, 104] width 43 height 13
select select "9"
select select "2025"
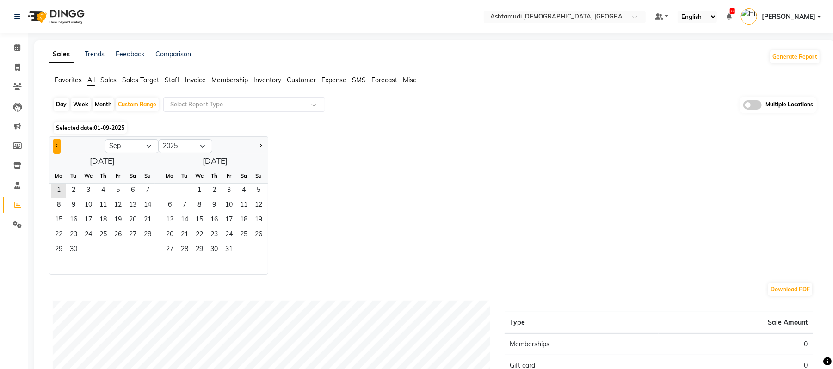
click at [56, 145] on span "Previous month" at bounding box center [56, 145] width 3 height 3
select select "8"
click at [63, 246] on span "25" at bounding box center [58, 250] width 15 height 15
click at [150, 247] on span "31" at bounding box center [147, 250] width 15 height 15
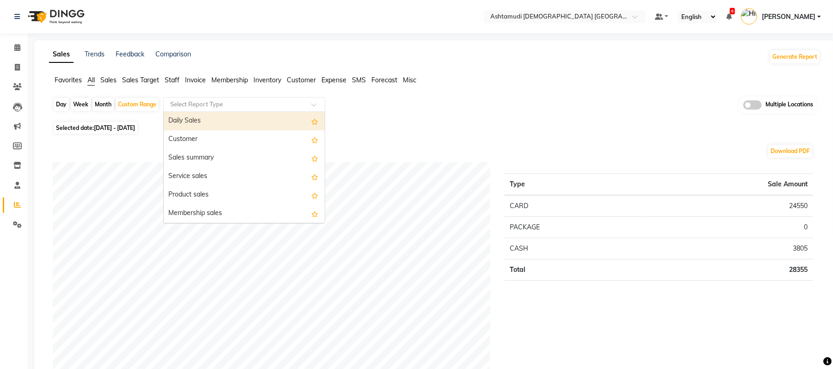
click at [224, 104] on input "text" at bounding box center [234, 104] width 133 height 9
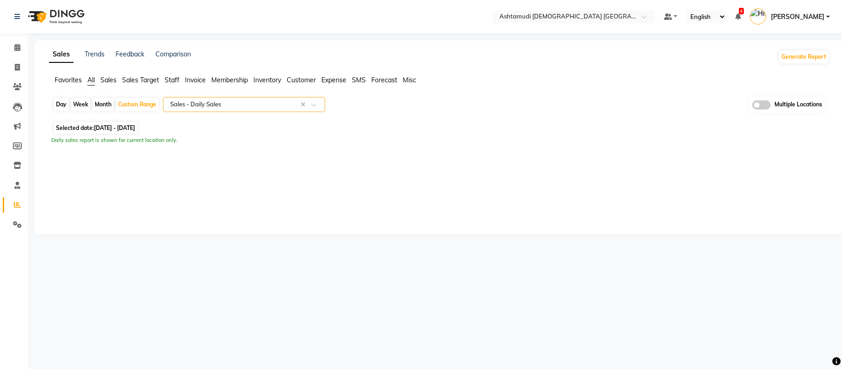
select select "full_report"
select select "csv"
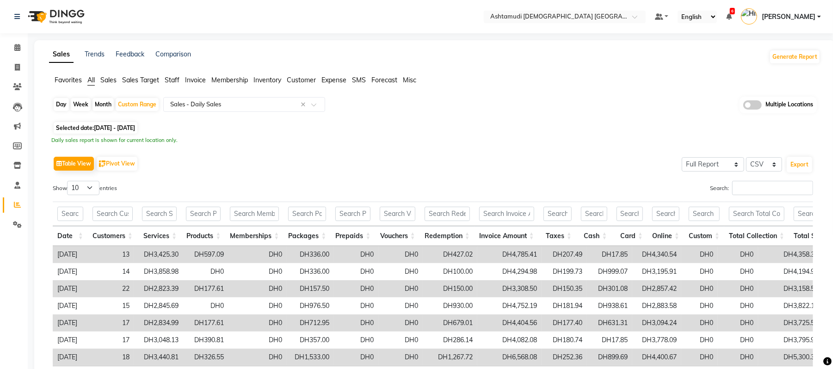
click at [436, 145] on div "Day Week Month Custom Range Select Report Type × Sales - Daily Sales × Multiple…" at bounding box center [434, 255] width 771 height 316
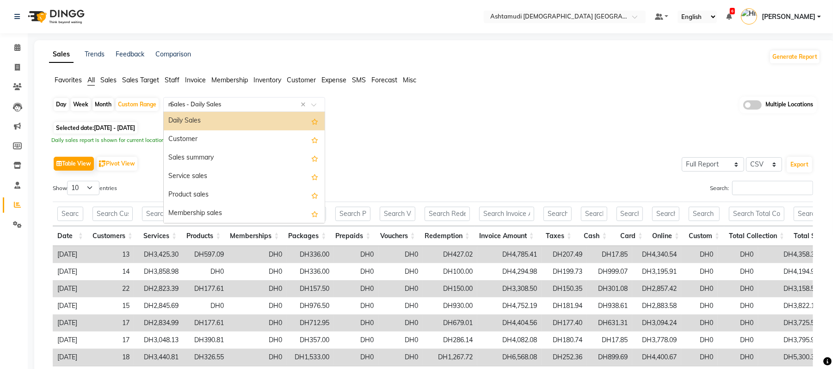
click at [230, 102] on input "n" at bounding box center [234, 104] width 133 height 9
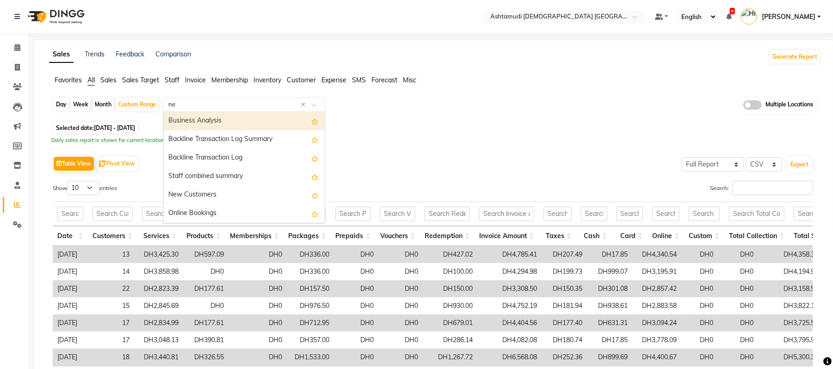
type input "new"
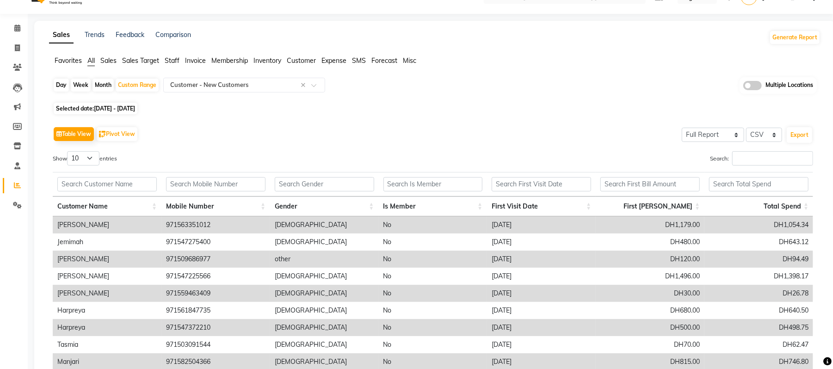
click at [420, 143] on div "Table View Pivot View Select Full Report Filtered Report Select CSV PDF Export …" at bounding box center [432, 275] width 775 height 317
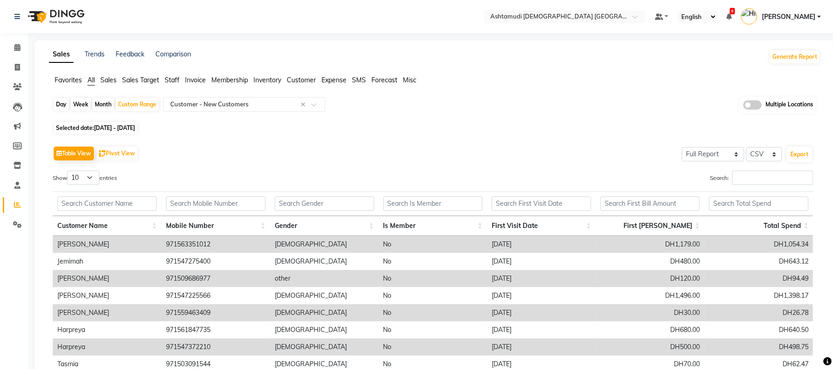
click at [108, 106] on div "Month" at bounding box center [102, 104] width 21 height 13
select select "8"
select select "2025"
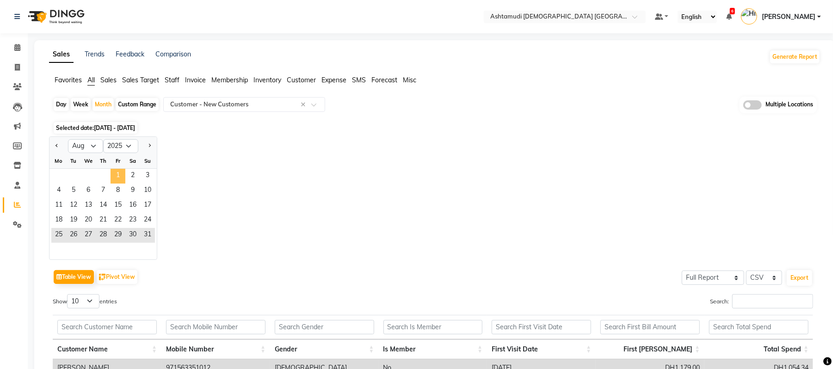
click at [117, 171] on span "1" at bounding box center [118, 176] width 15 height 15
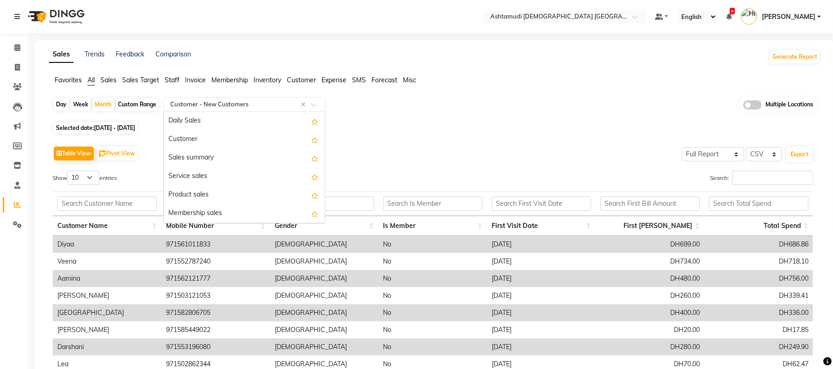
click at [235, 105] on input "text" at bounding box center [234, 104] width 133 height 9
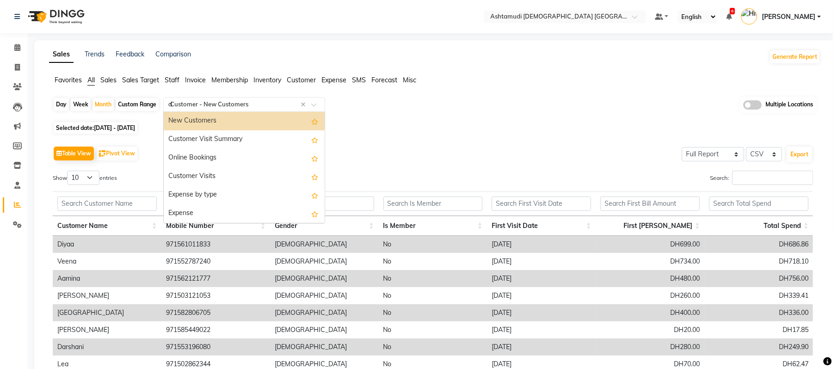
scroll to position [758, 0]
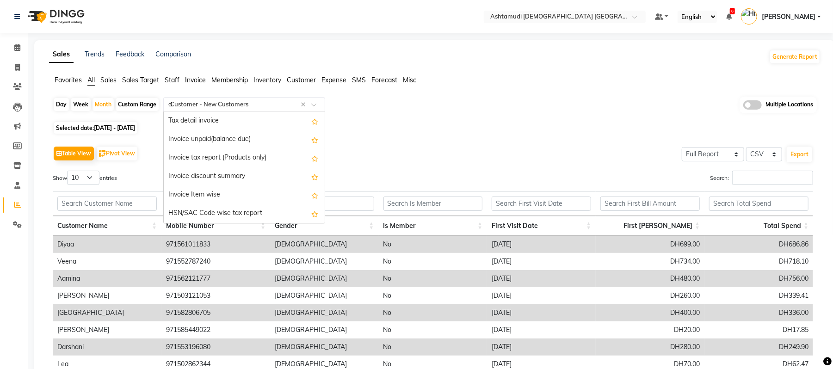
type input "da"
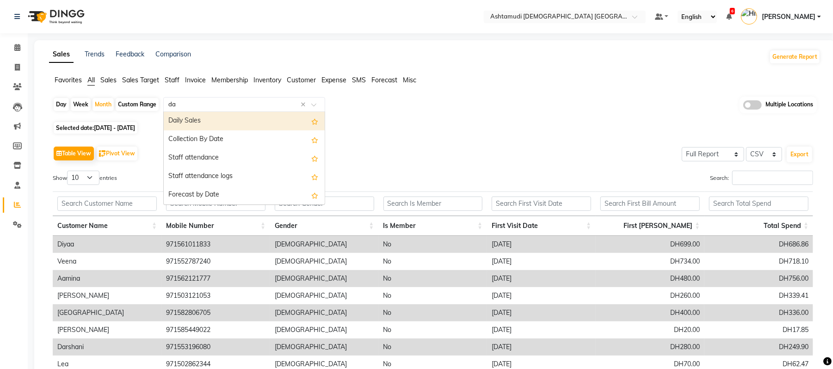
scroll to position [0, 0]
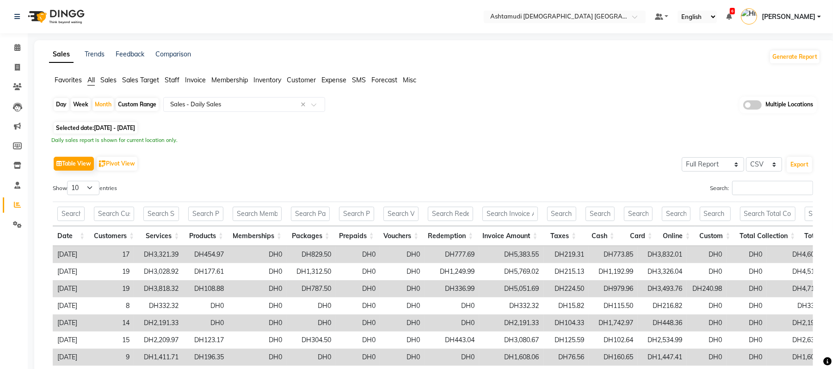
click at [478, 147] on div "Table View Pivot View Select Full Report Filtered Report Select CSV PDF Export …" at bounding box center [432, 305] width 775 height 317
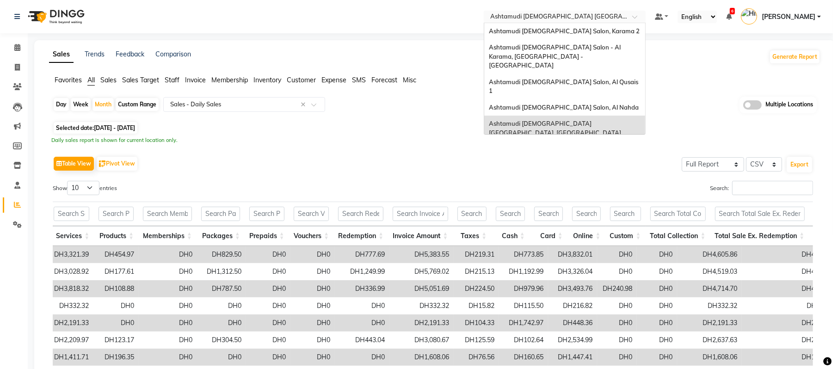
click at [590, 17] on input "text" at bounding box center [555, 17] width 134 height 9
click at [587, 35] on div "Ashtamudi [DEMOGRAPHIC_DATA] Salon, Karama 2" at bounding box center [564, 31] width 161 height 17
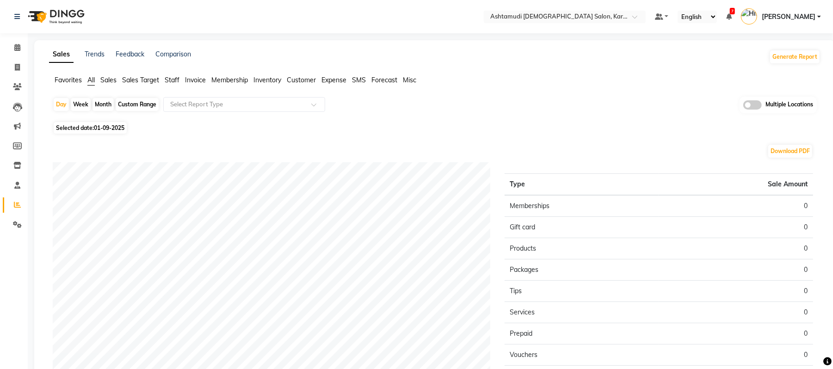
click at [128, 103] on div "Custom Range" at bounding box center [137, 104] width 43 height 13
select select "9"
select select "2025"
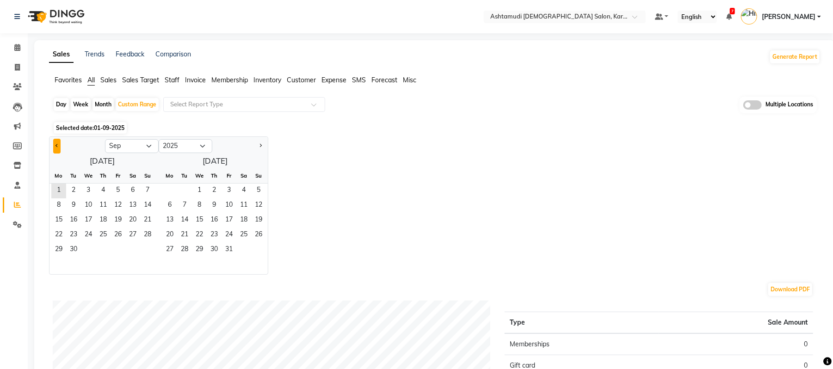
click at [58, 147] on button "Previous month" at bounding box center [56, 146] width 7 height 15
select select "8"
click at [60, 247] on span "25" at bounding box center [58, 250] width 15 height 15
click at [143, 252] on span "31" at bounding box center [147, 250] width 15 height 15
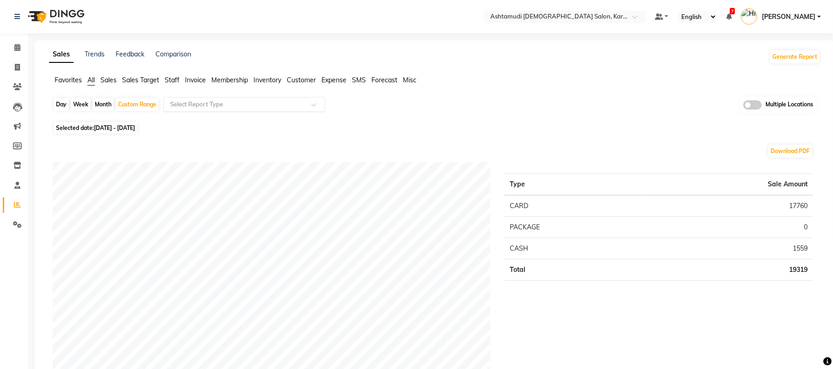
click at [268, 101] on input "text" at bounding box center [234, 104] width 133 height 9
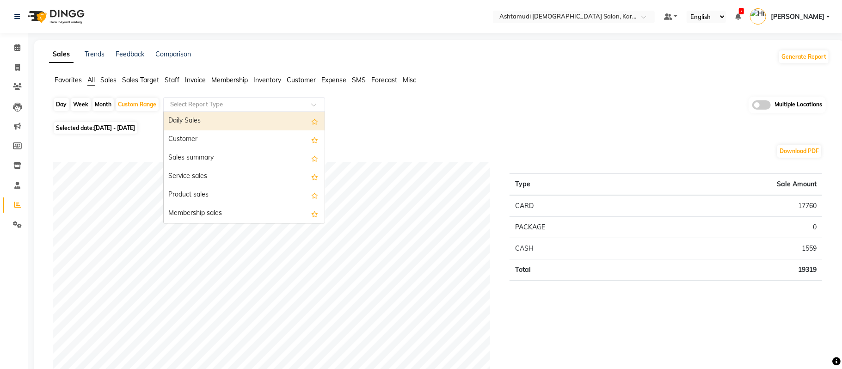
select select "full_report"
select select "csv"
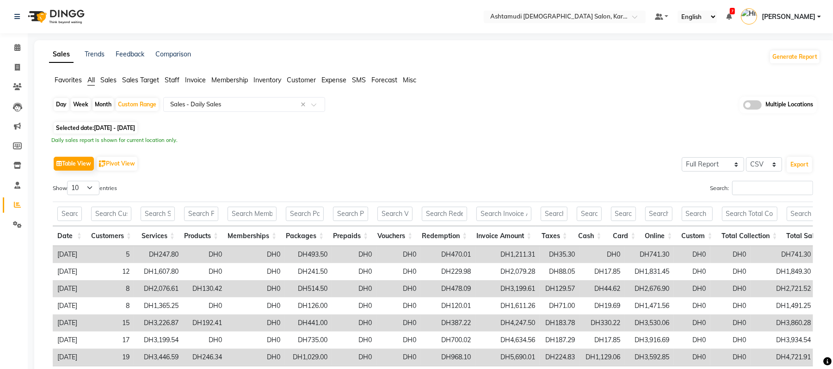
click at [480, 120] on div "Day Week Month Custom Range Select Report Type × Sales - Daily Sales × Multiple…" at bounding box center [434, 255] width 771 height 316
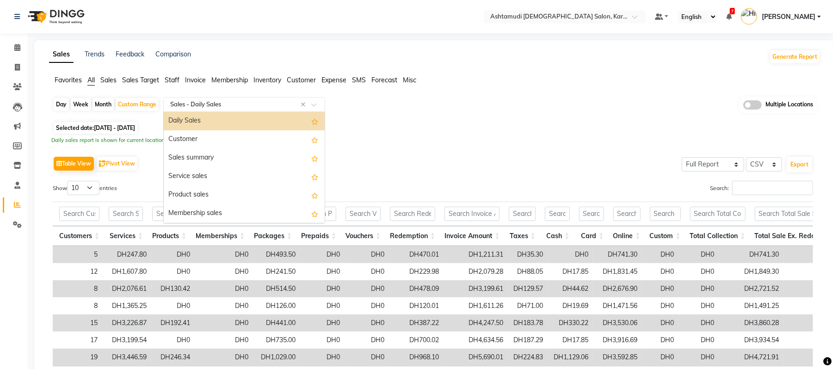
click at [211, 98] on div "Select Report Type × Sales - Daily Sales ×" at bounding box center [244, 104] width 162 height 15
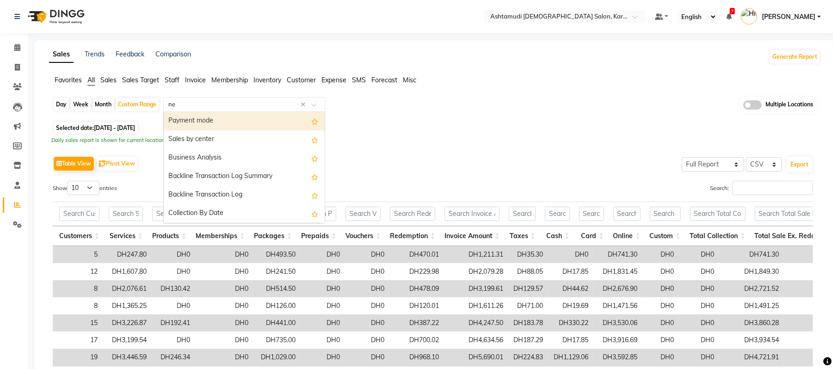
type input "new"
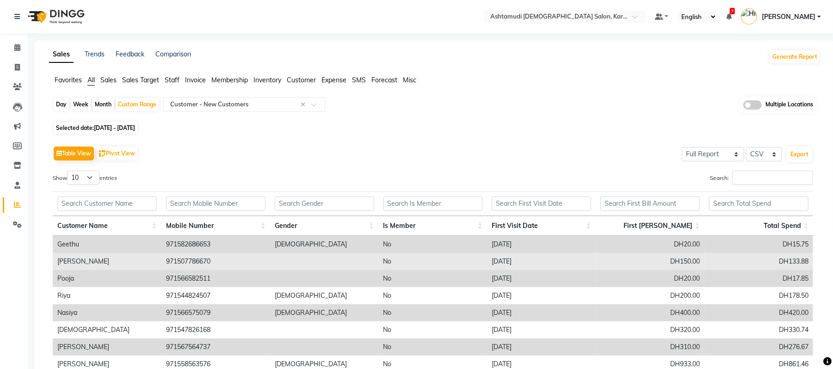
click at [324, 261] on td at bounding box center [324, 261] width 108 height 17
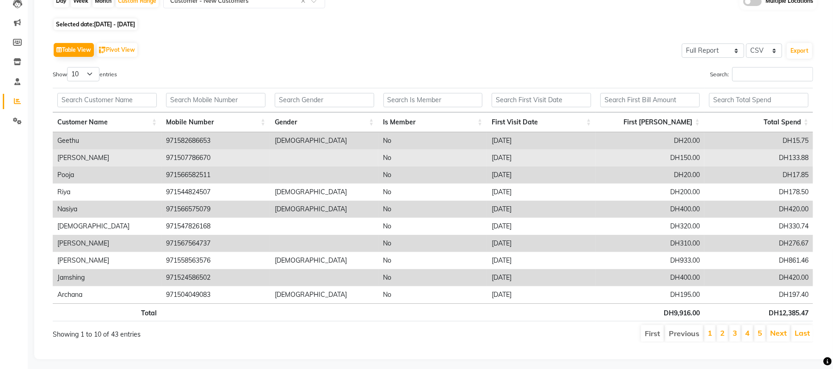
scroll to position [118, 0]
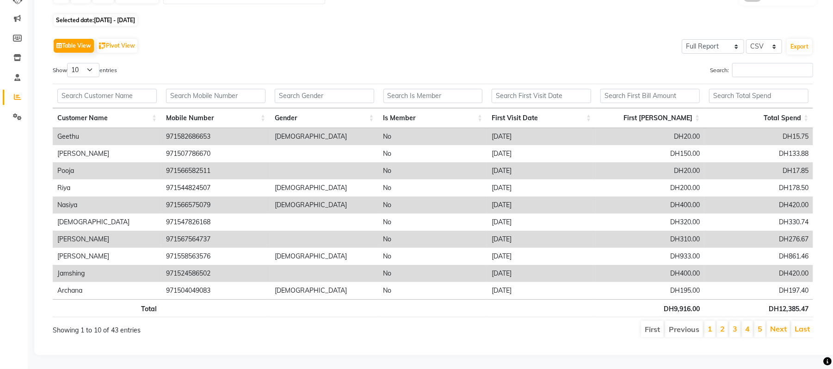
click at [280, 45] on div "Table View Pivot View Select Full Report Filtered Report Select CSV PDF Export …" at bounding box center [433, 187] width 760 height 302
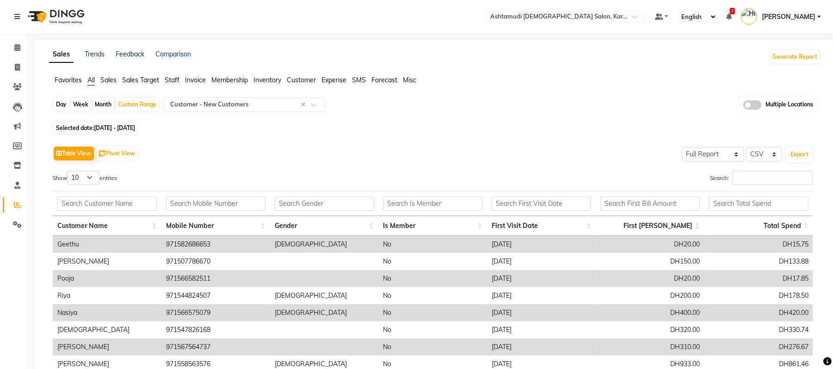
click at [104, 101] on div "Month" at bounding box center [102, 104] width 21 height 13
select select "8"
select select "2025"
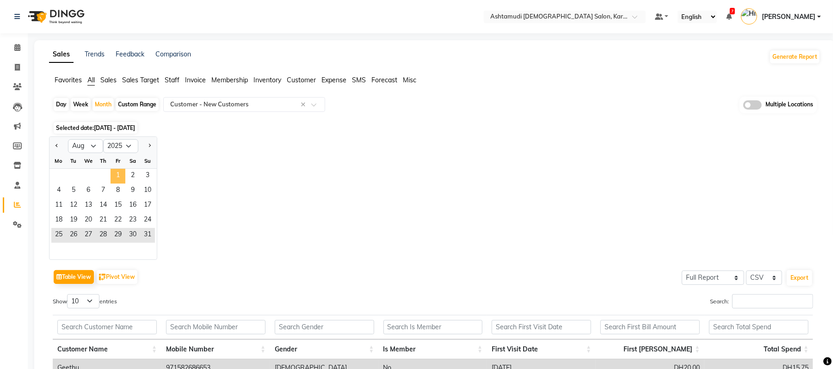
click at [114, 172] on span "1" at bounding box center [118, 176] width 15 height 15
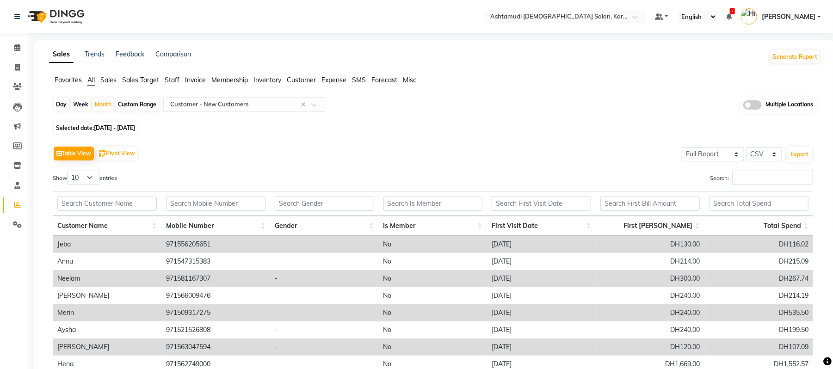
click at [235, 106] on input "text" at bounding box center [234, 104] width 133 height 9
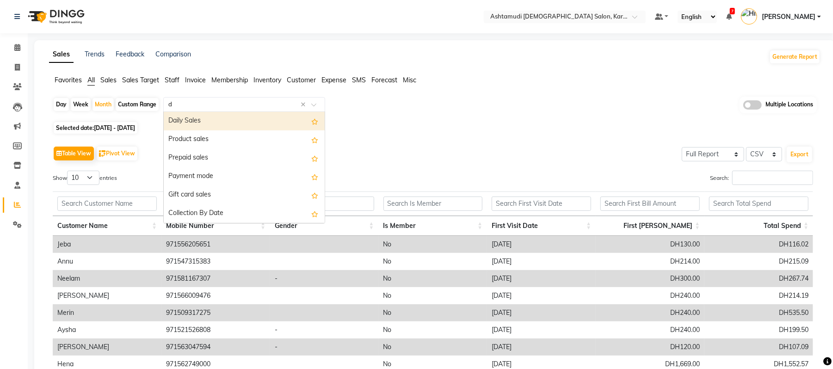
type input "da"
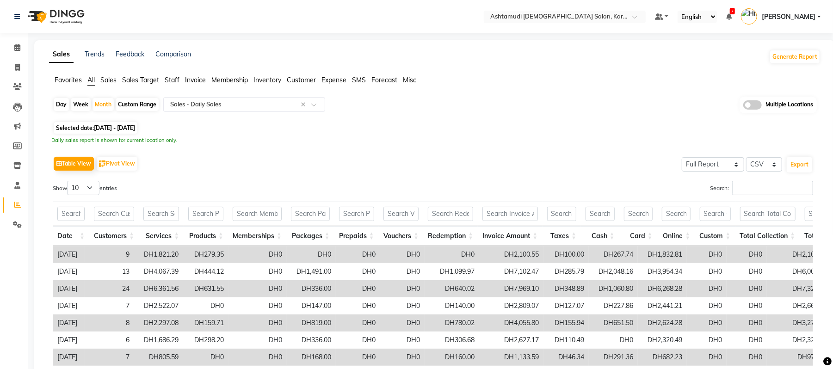
click at [261, 172] on div "Table View Pivot View Select Full Report Filtered Report Select CSV PDF Export" at bounding box center [433, 163] width 760 height 19
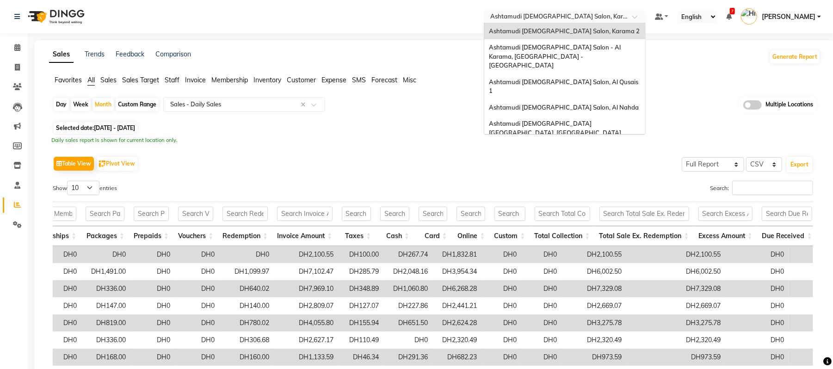
drag, startPoint x: 590, startPoint y: 13, endPoint x: 580, endPoint y: 120, distance: 107.7
click at [580, 23] on ng-select "Select Location × Ashtamudi Ladies Salon, Karama 2 Ashtamudi Ladies Salon, Kara…" at bounding box center [565, 17] width 162 height 12
click at [580, 145] on span "Ashtamudi [DEMOGRAPHIC_DATA] Salon (Classic Touch ) – Al Warqa, Al Warqa" at bounding box center [561, 153] width 144 height 17
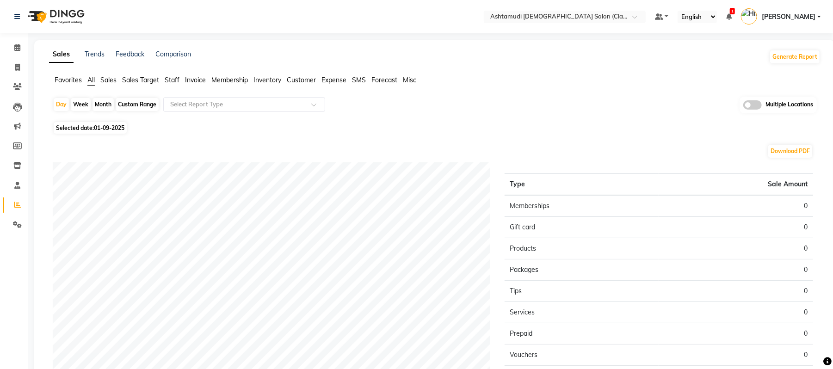
click at [141, 100] on div "Custom Range" at bounding box center [137, 104] width 43 height 13
select select "9"
select select "2025"
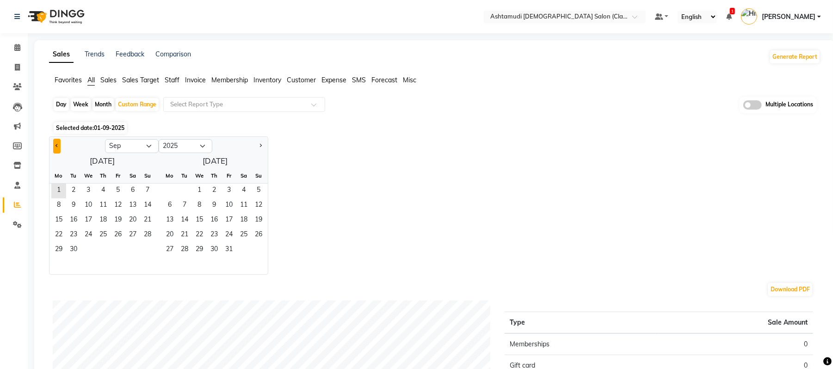
click at [59, 143] on button "Previous month" at bounding box center [56, 146] width 7 height 15
select select "8"
click at [62, 251] on span "25" at bounding box center [58, 250] width 15 height 15
click at [148, 248] on span "31" at bounding box center [147, 250] width 15 height 15
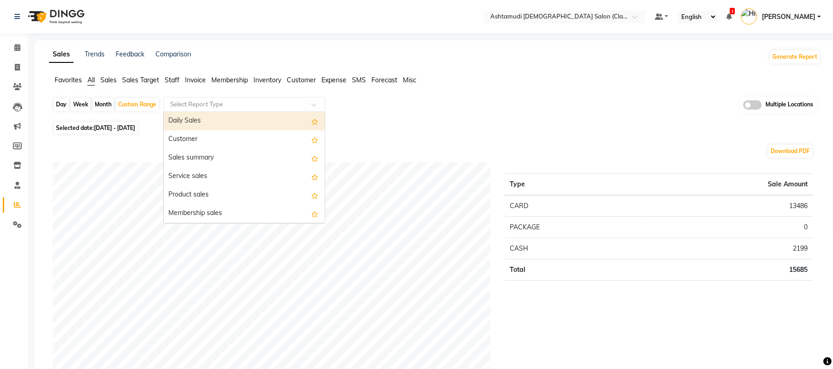
click at [284, 110] on div "Select Report Type" at bounding box center [244, 104] width 162 height 15
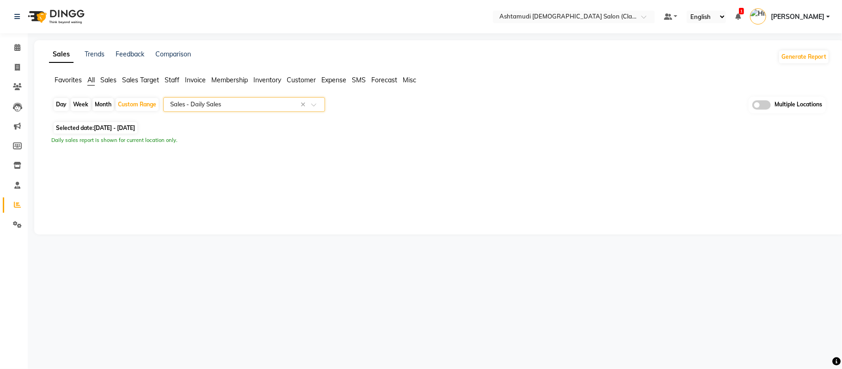
select select "filtered_report"
select select "csv"
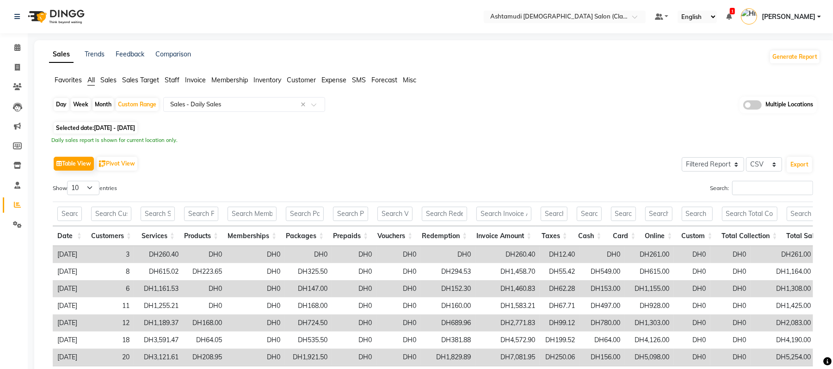
click at [518, 95] on app-reports "Favorites All Sales Sales Target Staff Invoice Membership Inventory Customer Ex…" at bounding box center [434, 243] width 782 height 337
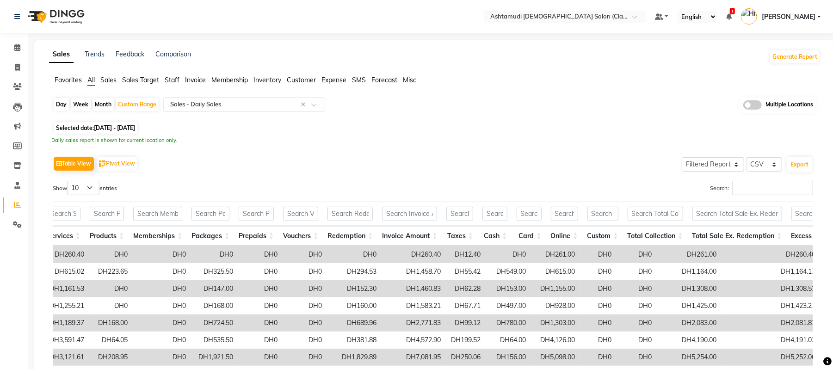
click at [99, 106] on div "Month" at bounding box center [102, 104] width 21 height 13
select select "8"
select select "2025"
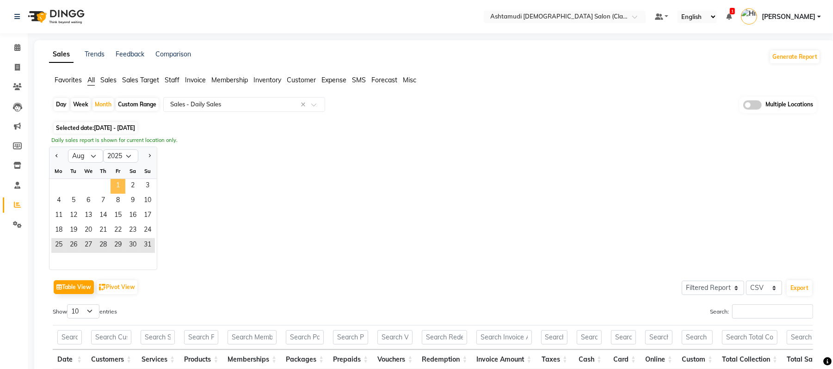
click at [117, 181] on span "1" at bounding box center [118, 186] width 15 height 15
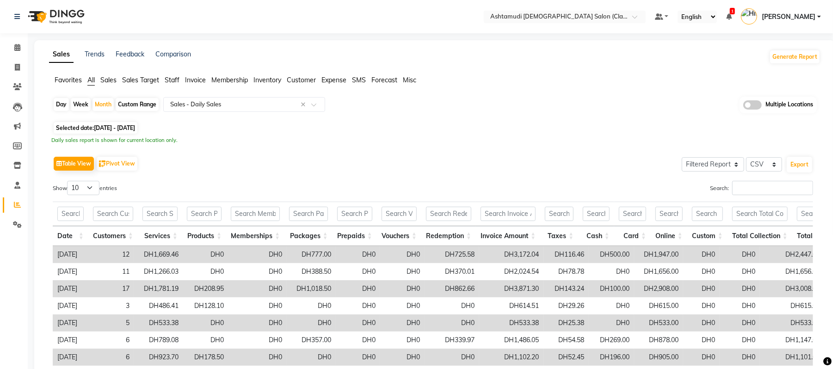
click at [255, 178] on div "Table View Pivot View Select Full Report Filtered Report Select CSV PDF Export …" at bounding box center [433, 305] width 760 height 302
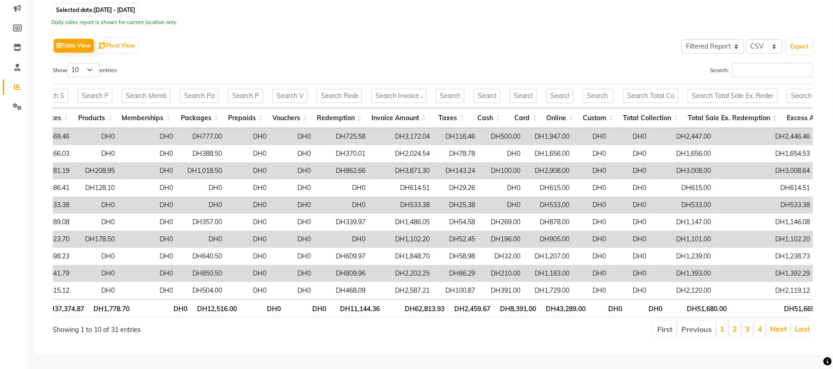
scroll to position [0, 126]
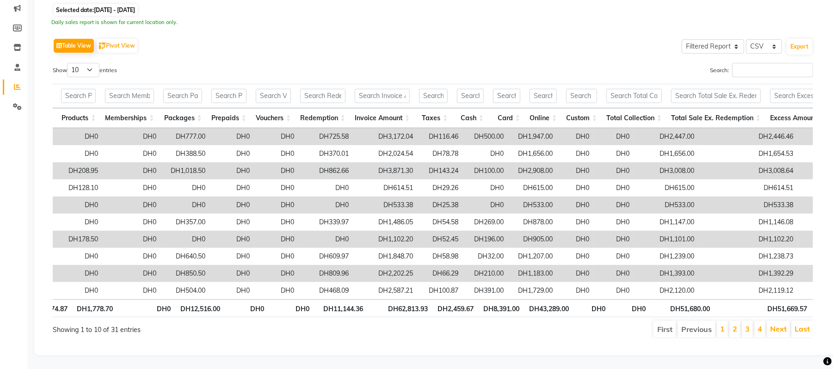
click at [385, 63] on div "Show 10 25 50 100 entries" at bounding box center [239, 72] width 373 height 18
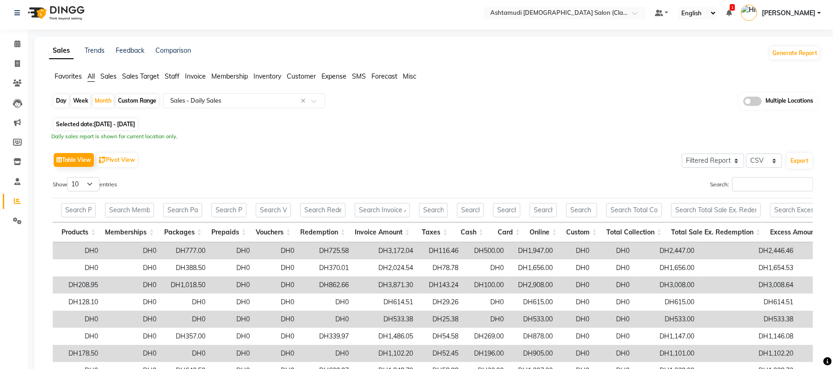
scroll to position [0, 0]
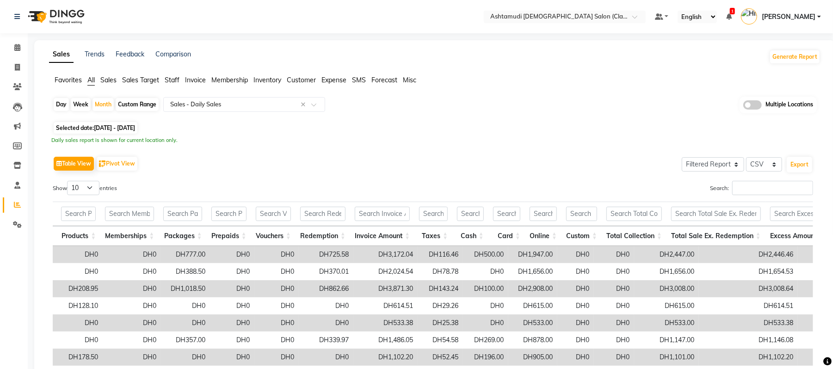
click at [137, 101] on div "Custom Range" at bounding box center [137, 104] width 43 height 13
select select "8"
select select "2025"
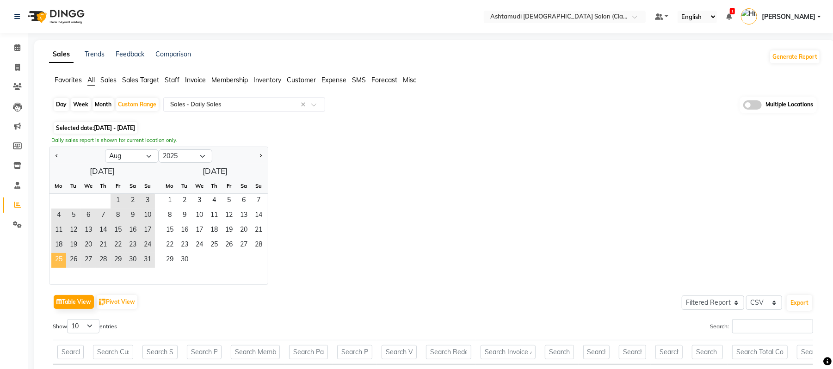
click at [59, 259] on span "25" at bounding box center [58, 260] width 15 height 15
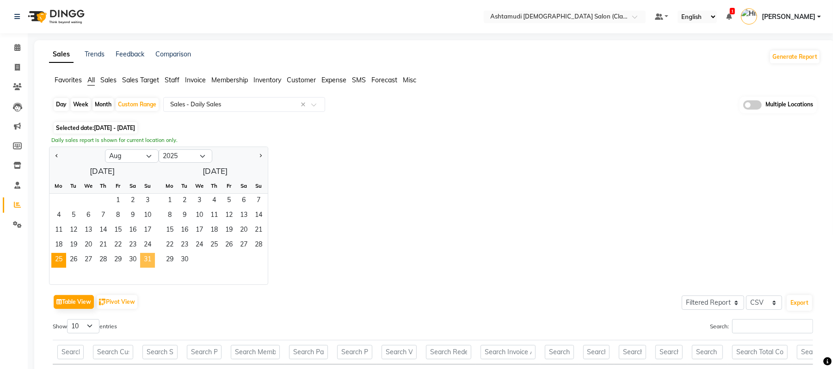
click at [148, 259] on span "31" at bounding box center [147, 260] width 15 height 15
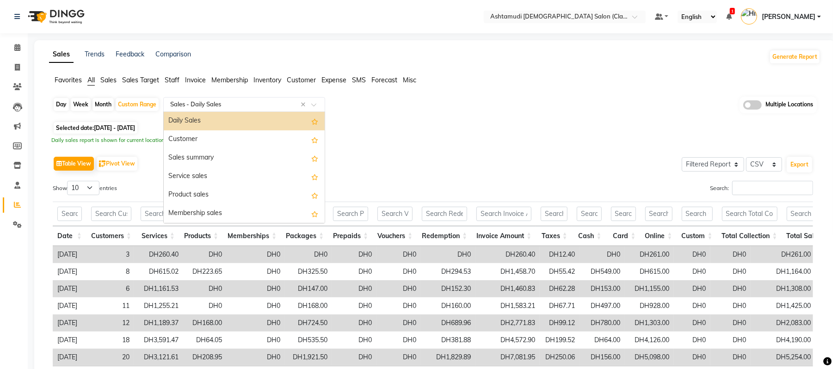
click at [269, 106] on input "text" at bounding box center [234, 104] width 133 height 9
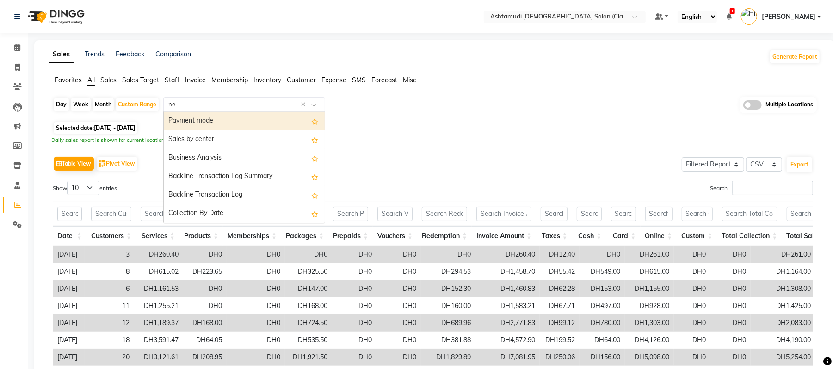
type input "new"
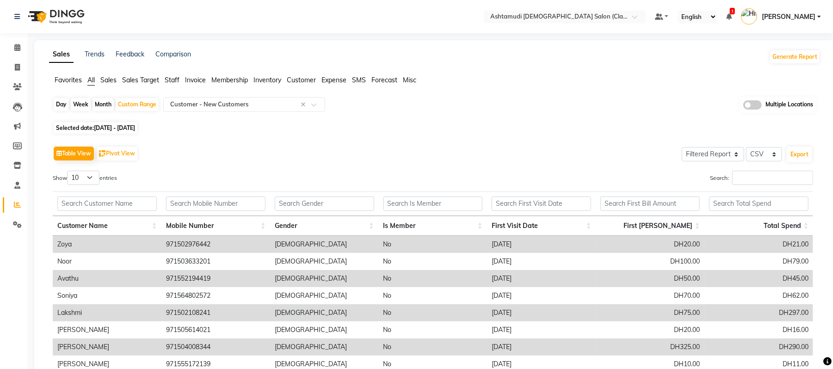
click at [447, 135] on div "Day Week Month Custom Range Select Report Type × Customer - New Customers × Mul…" at bounding box center [434, 275] width 771 height 357
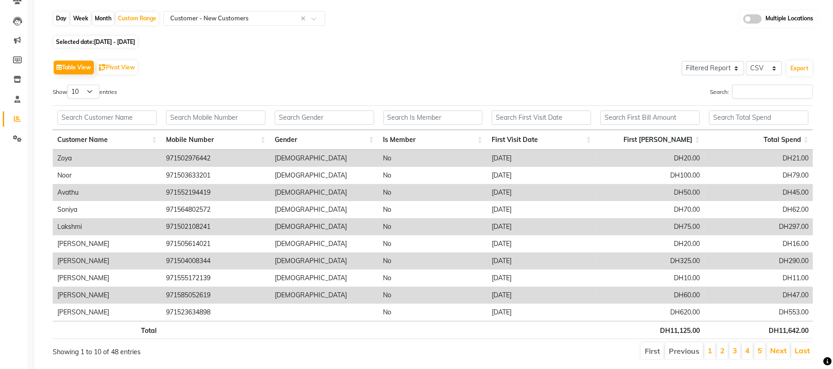
scroll to position [118, 0]
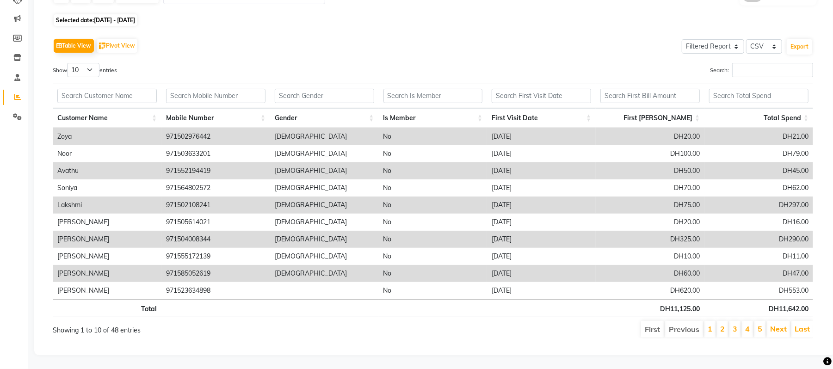
click at [396, 41] on div "Table View Pivot View Select Full Report Filtered Report Select CSV PDF Export" at bounding box center [433, 45] width 760 height 19
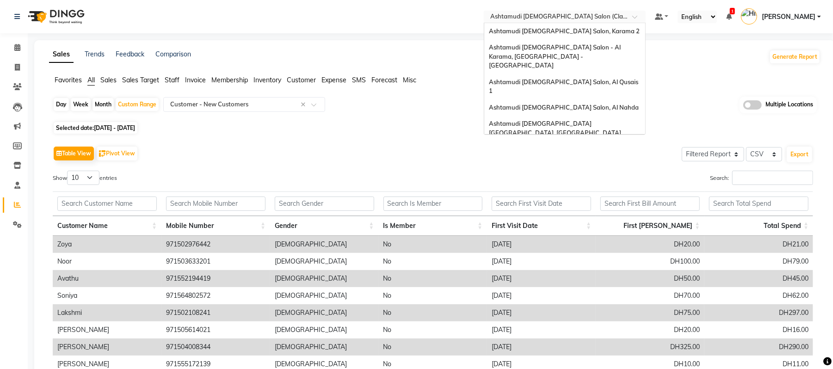
click at [577, 18] on input "text" at bounding box center [555, 17] width 134 height 9
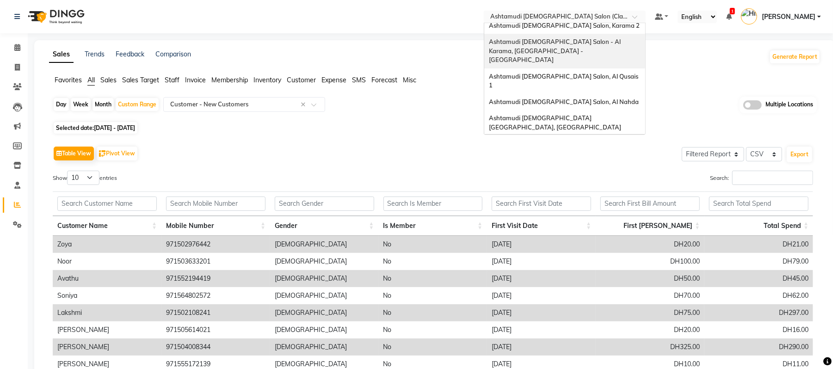
click at [598, 43] on span "Ashtamudi [DEMOGRAPHIC_DATA] Salon - Al Karama, [GEOGRAPHIC_DATA] -[GEOGRAPHIC_…" at bounding box center [555, 50] width 133 height 25
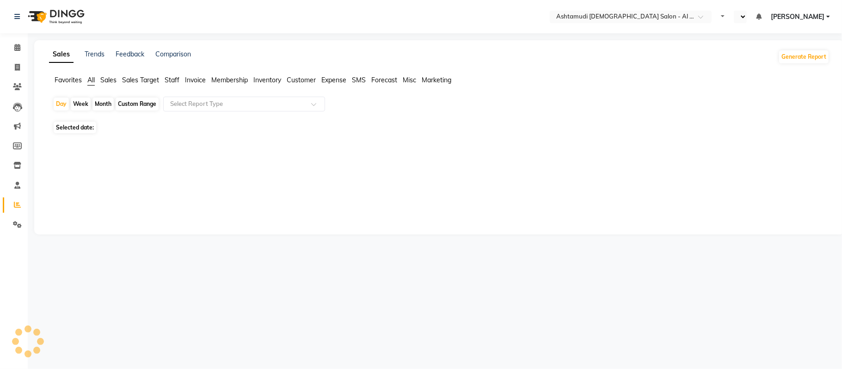
select select "en"
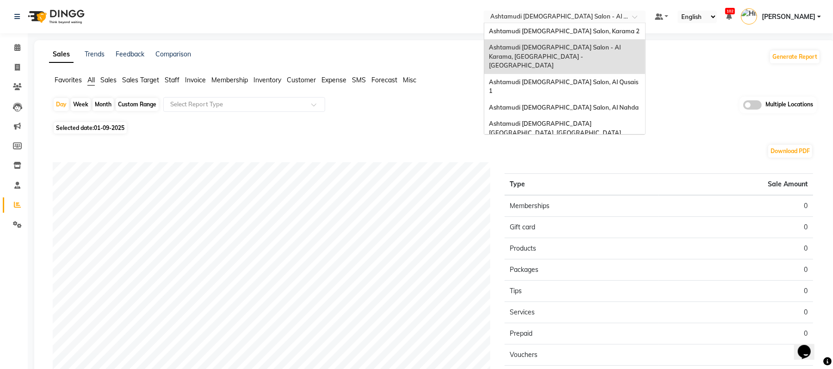
click at [592, 19] on input "text" at bounding box center [555, 17] width 134 height 9
click at [590, 34] on div "Ashtamudi [DEMOGRAPHIC_DATA] Salon, Karama 2" at bounding box center [564, 31] width 161 height 17
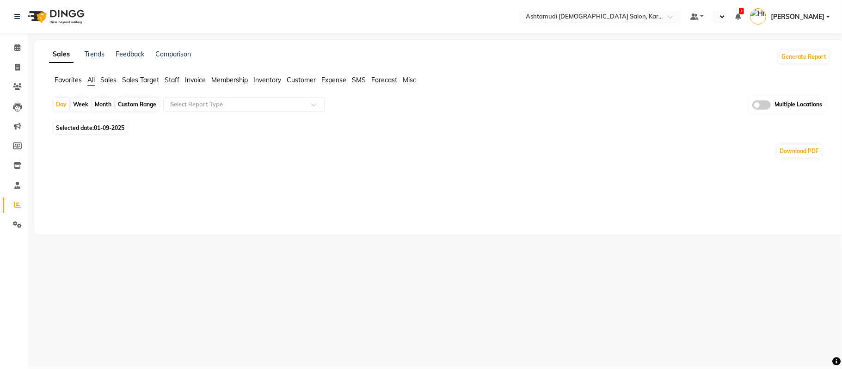
select select "en"
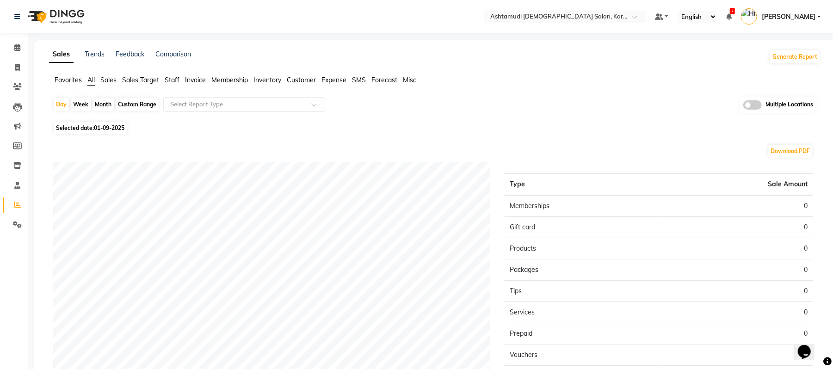
click at [104, 103] on div "Month" at bounding box center [102, 104] width 21 height 13
select select "9"
select select "2025"
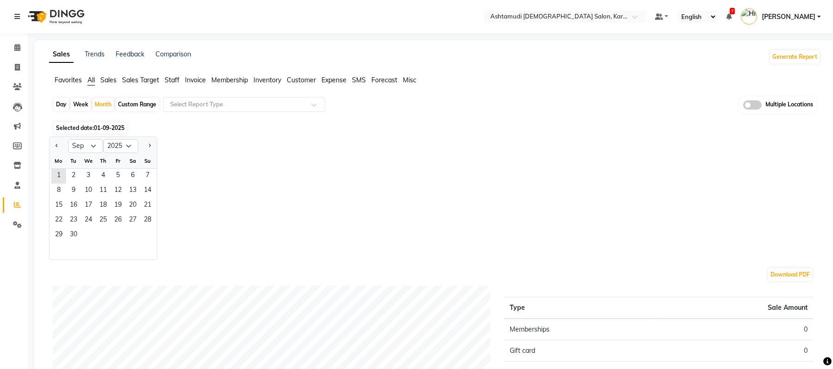
click at [61, 144] on div at bounding box center [58, 146] width 18 height 15
click at [60, 144] on button "Previous month" at bounding box center [56, 146] width 7 height 15
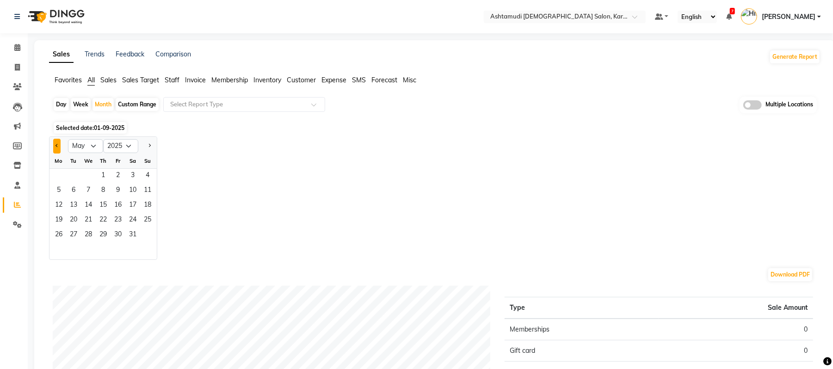
click at [60, 144] on button "Previous month" at bounding box center [56, 146] width 7 height 15
select select "2"
click at [130, 174] on span "1" at bounding box center [132, 176] width 15 height 15
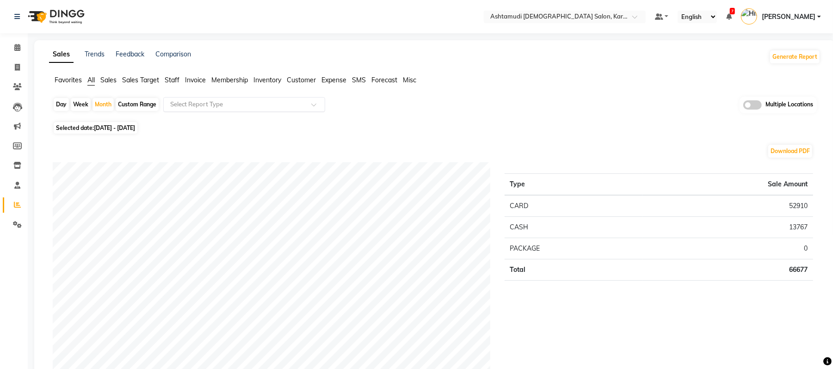
click at [219, 103] on input "text" at bounding box center [234, 104] width 133 height 9
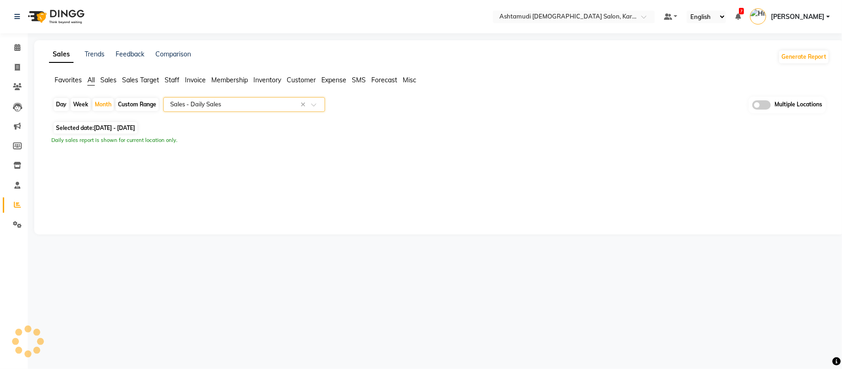
select select "full_report"
select select "csv"
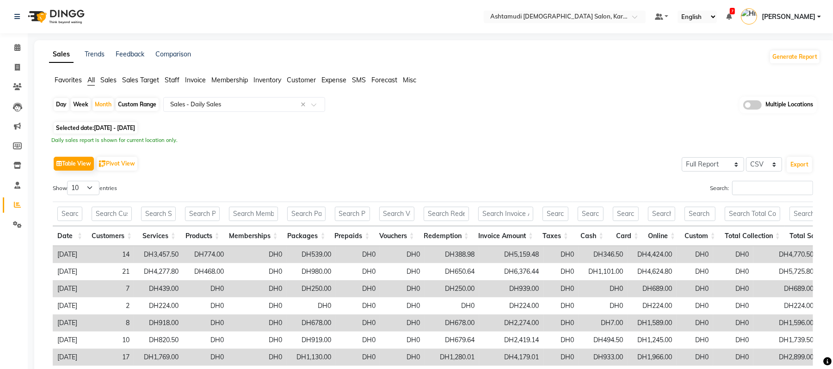
click at [320, 158] on div "Table View Pivot View Select Full Report Filtered Report Select CSV PDF Export" at bounding box center [433, 163] width 760 height 19
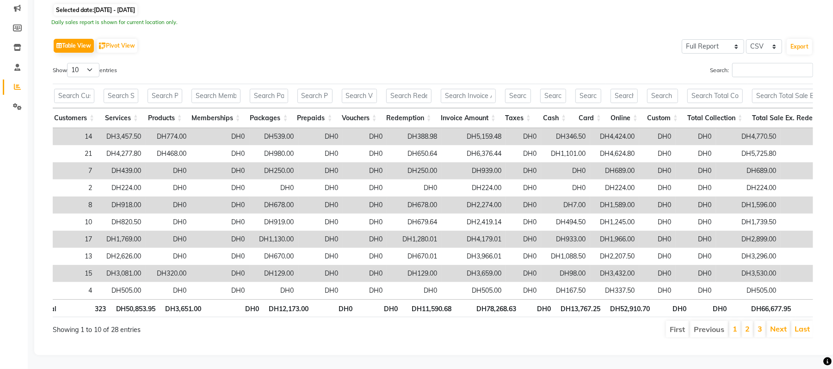
scroll to position [0, 39]
click at [276, 63] on div "Show 10 25 50 100 entries" at bounding box center [239, 72] width 373 height 18
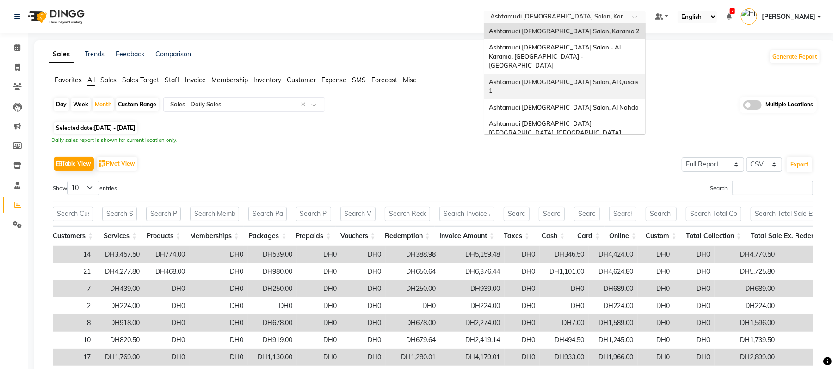
drag, startPoint x: 535, startPoint y: 19, endPoint x: 554, endPoint y: 69, distance: 53.4
click at [554, 23] on ng-select "Select Location × Ashtamudi [DEMOGRAPHIC_DATA] Salon, Karama 2 Ashtamudi [DEMOG…" at bounding box center [565, 17] width 162 height 12
click at [554, 78] on span "Ashtamudi [DEMOGRAPHIC_DATA] Salon, Al Qusais 1" at bounding box center [564, 86] width 151 height 17
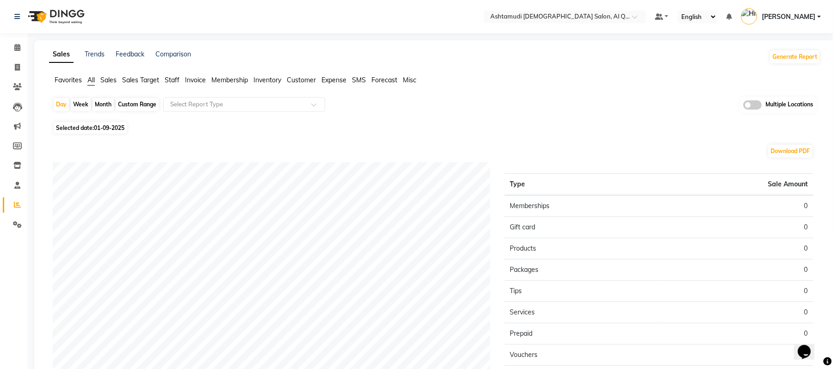
click at [95, 106] on div "Month" at bounding box center [102, 104] width 21 height 13
select select "9"
select select "2025"
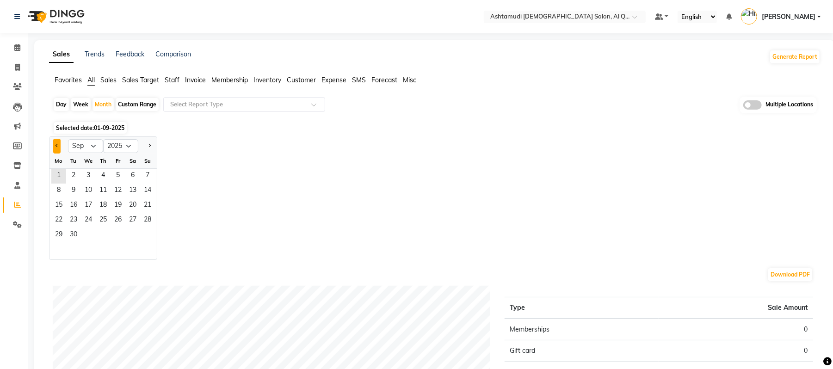
click at [55, 150] on button "Previous month" at bounding box center [56, 146] width 7 height 15
select select "8"
click at [116, 176] on span "1" at bounding box center [118, 176] width 15 height 15
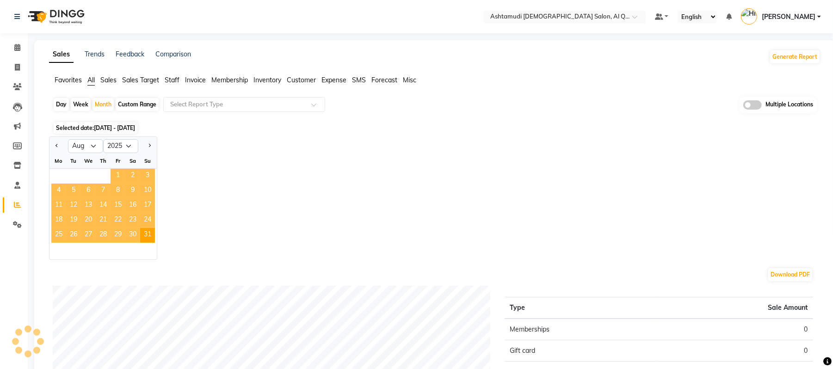
click at [116, 176] on span "1" at bounding box center [118, 176] width 15 height 15
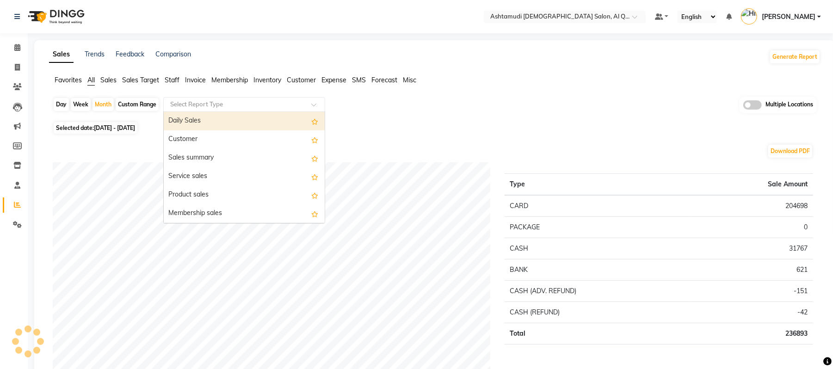
click at [215, 103] on input "text" at bounding box center [234, 104] width 133 height 9
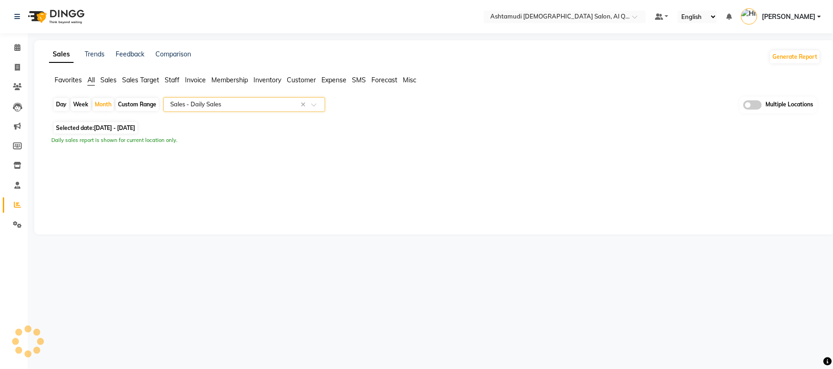
select select "full_report"
select select "csv"
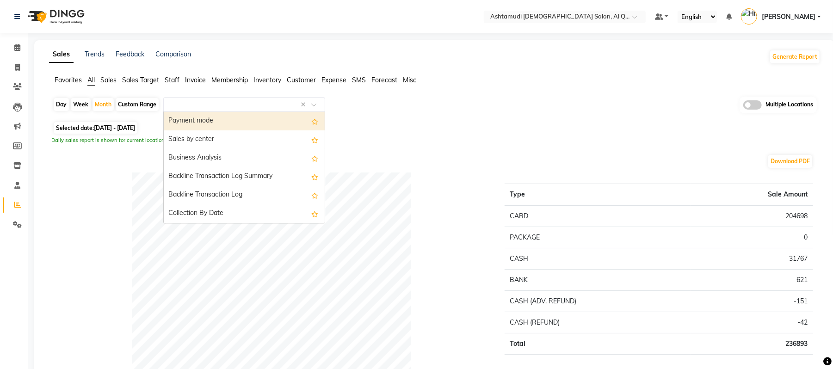
click at [274, 102] on input "text" at bounding box center [234, 104] width 133 height 9
type input "new"
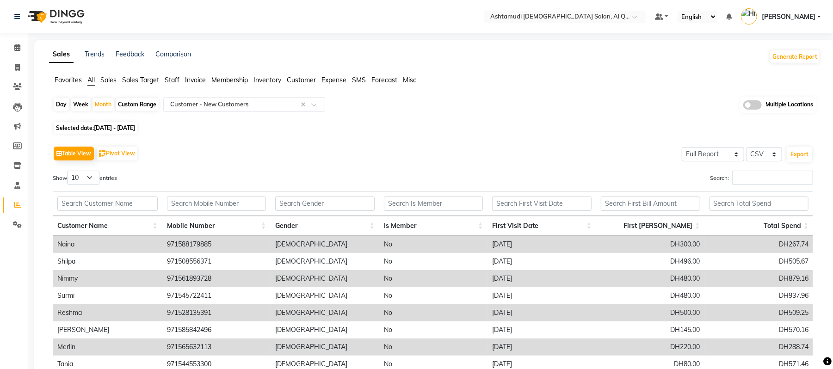
click at [470, 119] on div "Day Week Month Custom Range Select Report Type × Customer - New Customers × Mul…" at bounding box center [434, 275] width 771 height 357
click at [579, 23] on nav "Select Location × Ashtamudi Ladies Salon, Al Qusais 1 Default Panel My Panel En…" at bounding box center [416, 16] width 833 height 33
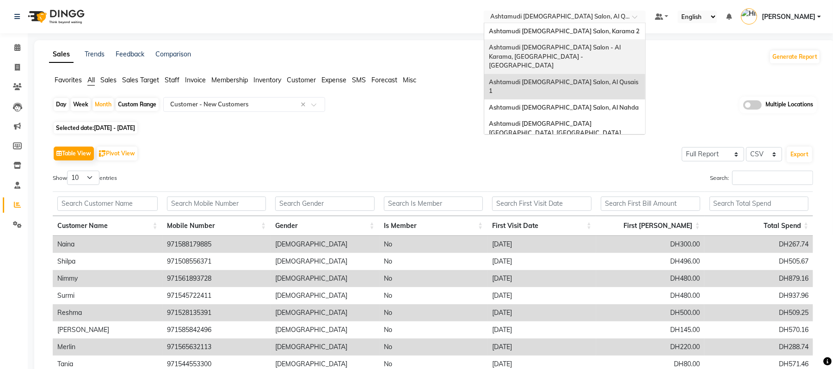
drag, startPoint x: 591, startPoint y: 16, endPoint x: 596, endPoint y: 46, distance: 30.9
click at [596, 23] on ng-select "Select Location × Ashtamudi Ladies Salon, Al Qusais 1 Ashtamudi Ladies Salon, K…" at bounding box center [565, 17] width 162 height 12
click at [596, 46] on span "Ashtamudi [DEMOGRAPHIC_DATA] Salon - Al Karama, [GEOGRAPHIC_DATA] -[GEOGRAPHIC_…" at bounding box center [555, 55] width 133 height 25
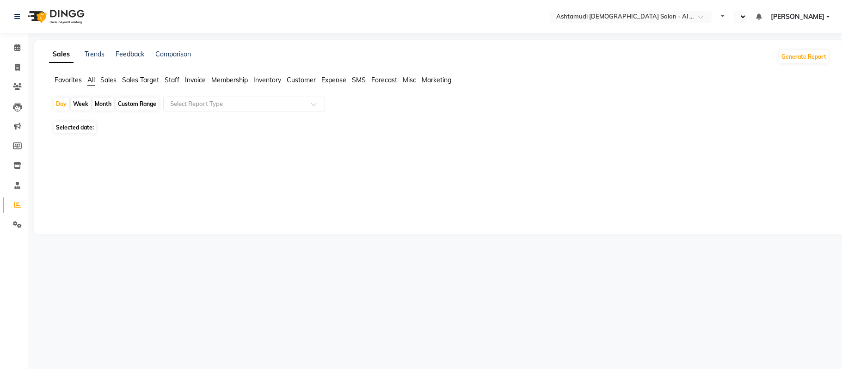
select select "en"
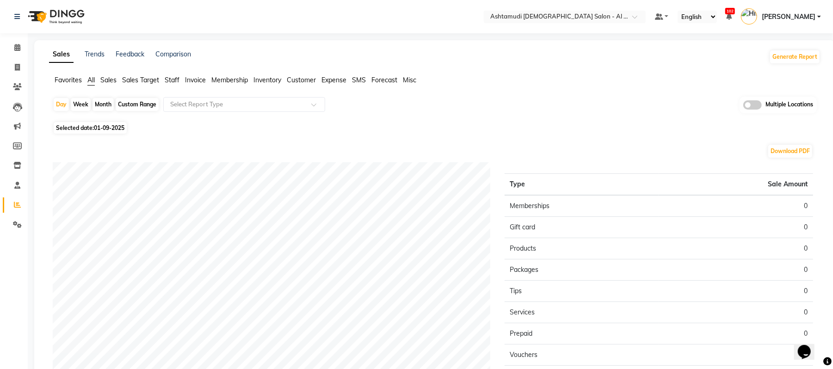
click at [106, 105] on div "Month" at bounding box center [102, 104] width 21 height 13
select select "9"
select select "2025"
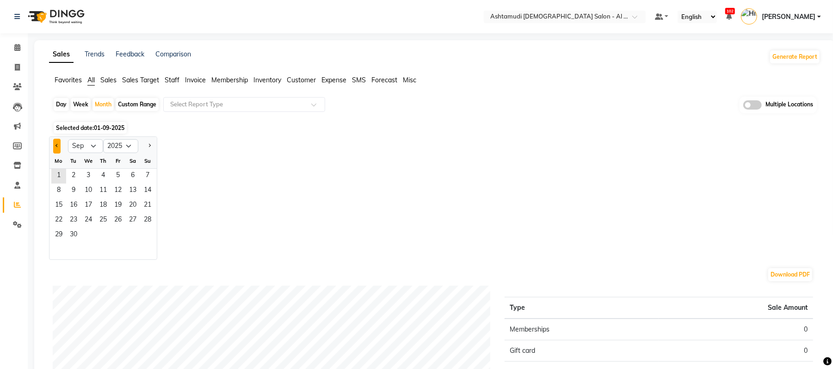
click at [57, 147] on span "Previous month" at bounding box center [56, 145] width 3 height 3
select select "8"
click at [113, 178] on span "1" at bounding box center [118, 176] width 15 height 15
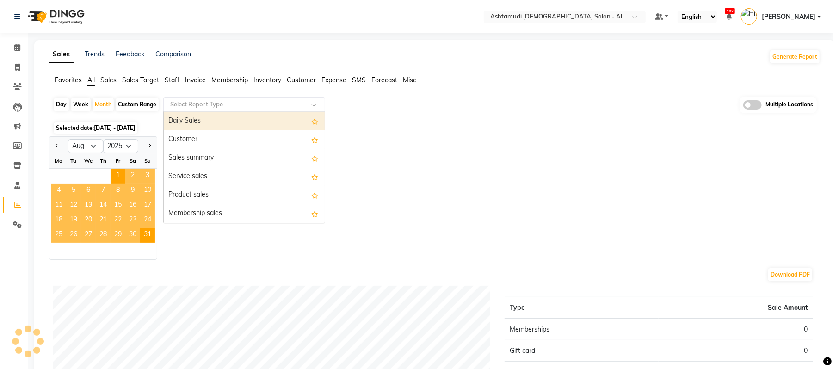
click at [228, 100] on input "text" at bounding box center [234, 104] width 133 height 9
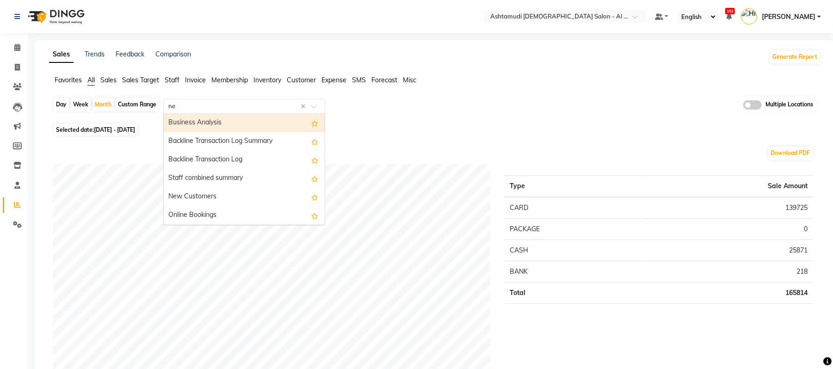
type input "new"
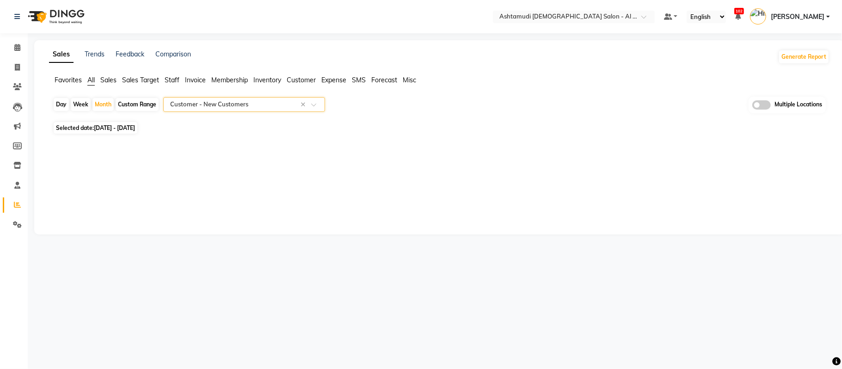
select select "full_report"
select select "csv"
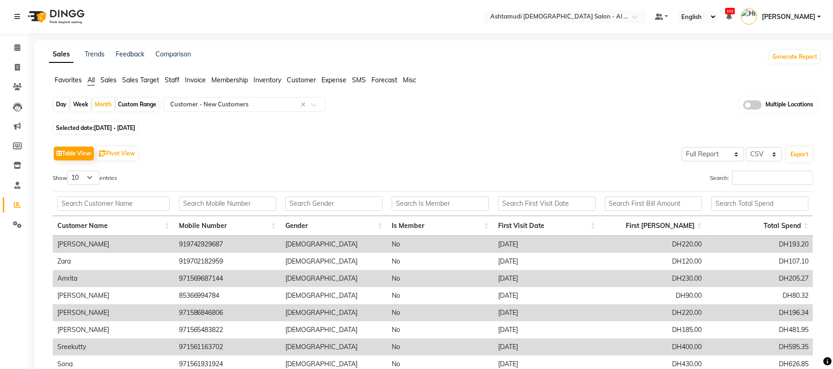
click at [492, 141] on div "Table View Pivot View Select Full Report Filtered Report Select CSV PDF Export …" at bounding box center [432, 294] width 775 height 317
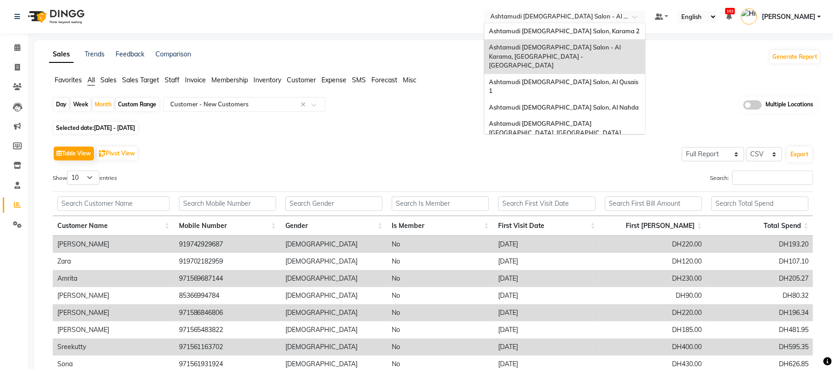
click at [547, 22] on ng-select "Select Location × Ashtamudi Ladies Salon - Al Karama, Burjuman -Dubai Ashtamudi…" at bounding box center [565, 17] width 162 height 12
click at [571, 104] on span "Ashtamudi [DEMOGRAPHIC_DATA] Salon, Al Nahda" at bounding box center [564, 107] width 150 height 7
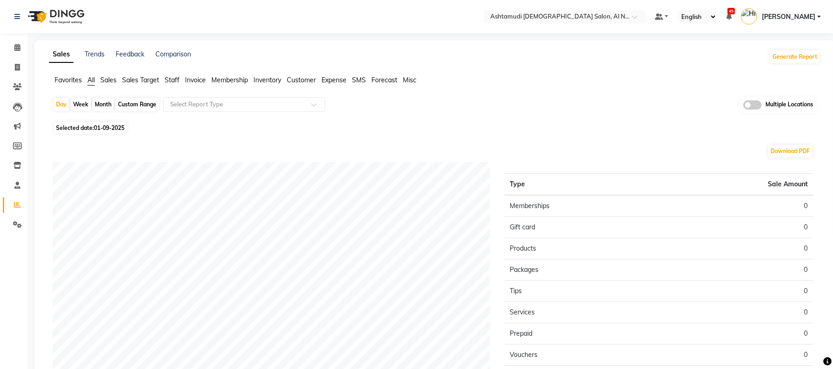
click at [98, 106] on div "Month" at bounding box center [102, 104] width 21 height 13
select select "9"
select select "2025"
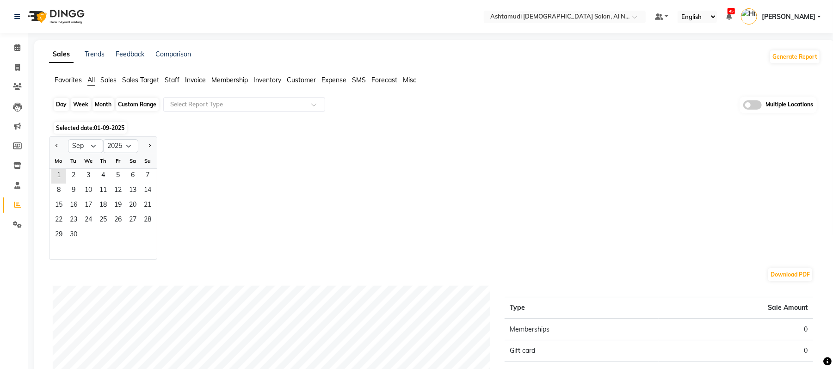
click at [98, 106] on div "Month" at bounding box center [102, 104] width 21 height 13
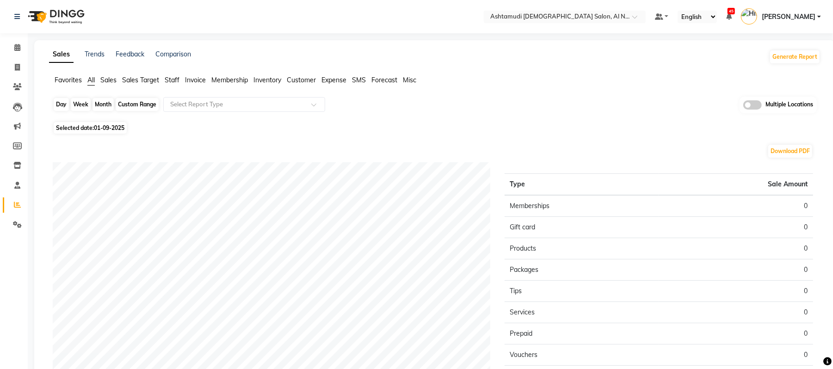
click at [98, 106] on div "Month" at bounding box center [102, 104] width 21 height 13
select select "9"
select select "2025"
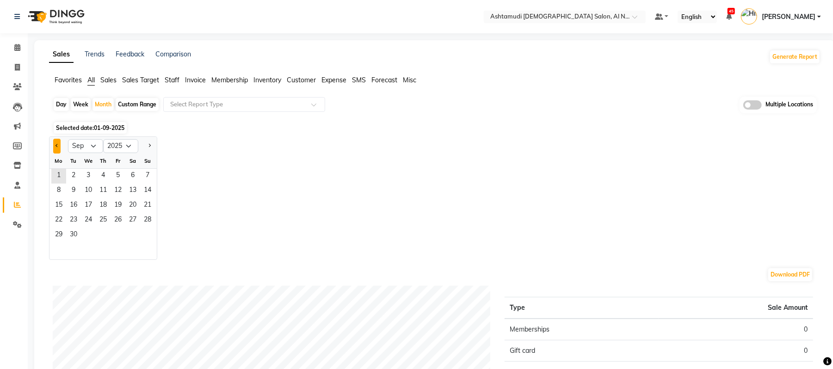
click at [54, 148] on button "Previous month" at bounding box center [56, 146] width 7 height 15
select select "8"
click at [117, 169] on span "1" at bounding box center [118, 176] width 15 height 15
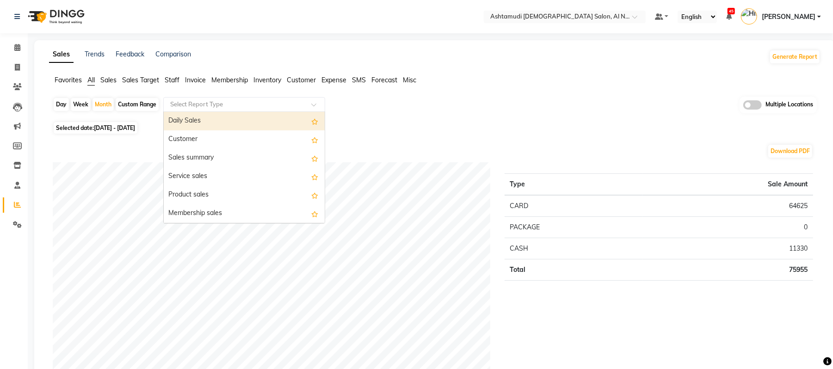
click at [246, 104] on input "text" at bounding box center [234, 104] width 133 height 9
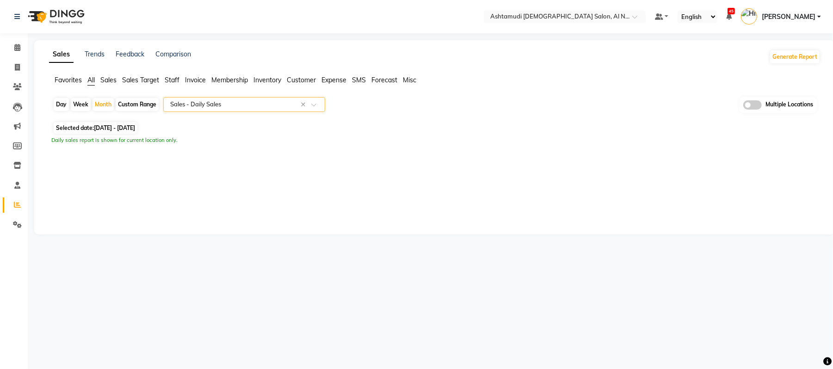
select select "full_report"
select select "csv"
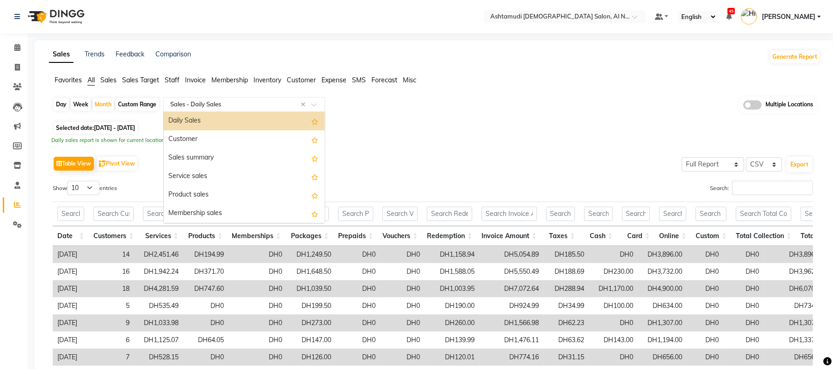
click at [262, 101] on input "text" at bounding box center [234, 104] width 133 height 9
type input "new"
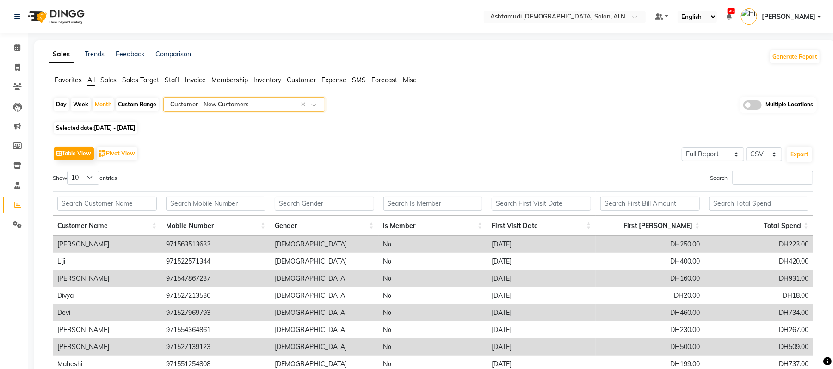
click at [459, 123] on div "Selected date: 01-08-2025 - 31-08-2025" at bounding box center [437, 128] width 768 height 10
click at [584, 20] on input "text" at bounding box center [555, 17] width 134 height 9
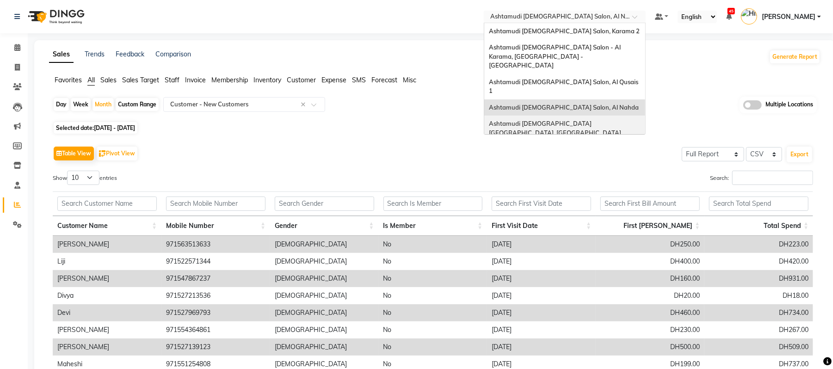
click at [590, 120] on span "Ashtamudi [DEMOGRAPHIC_DATA] [GEOGRAPHIC_DATA], [GEOGRAPHIC_DATA]" at bounding box center [555, 128] width 132 height 17
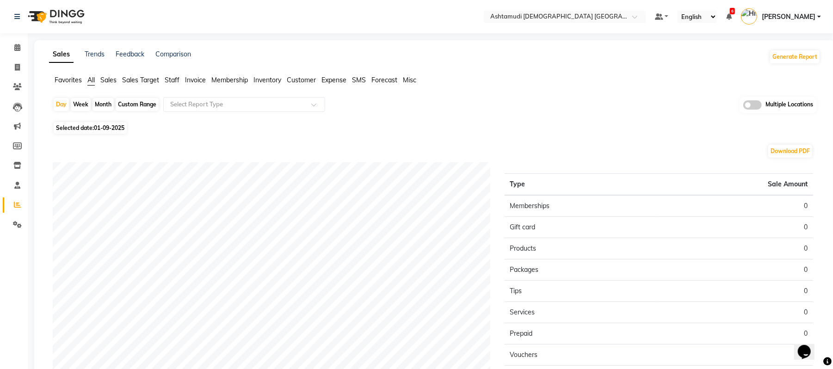
click at [110, 101] on div "Month" at bounding box center [102, 104] width 21 height 13
select select "9"
select select "2025"
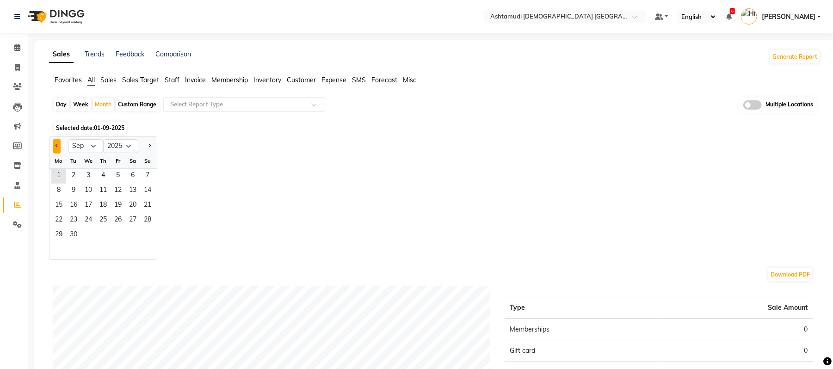
click at [59, 147] on button "Previous month" at bounding box center [56, 146] width 7 height 15
select select "8"
click at [115, 174] on span "1" at bounding box center [118, 176] width 15 height 15
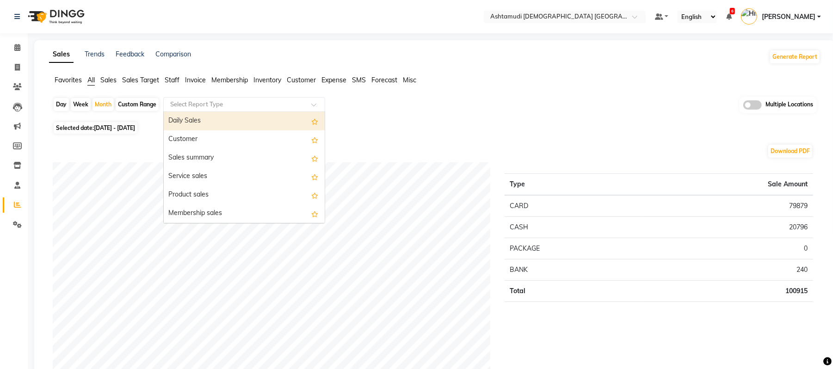
click at [214, 105] on input "text" at bounding box center [234, 104] width 133 height 9
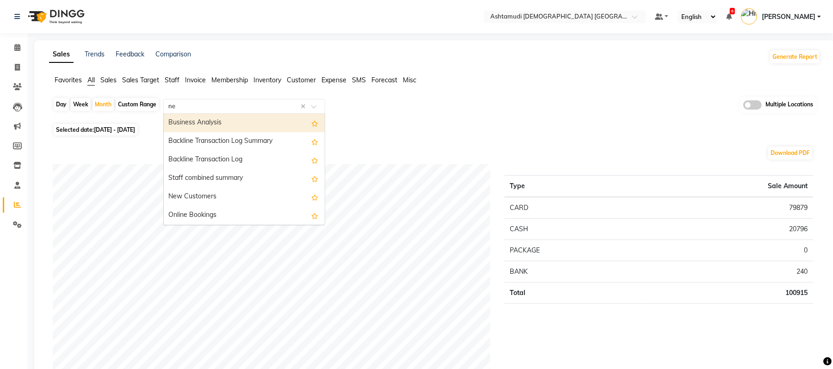
type input "new"
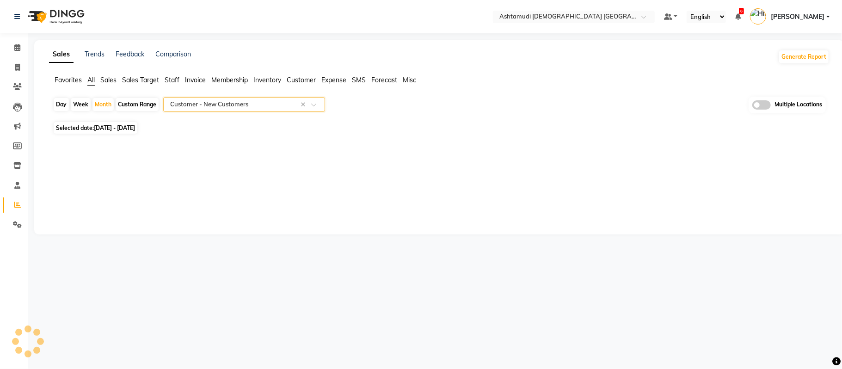
select select "full_report"
select select "csv"
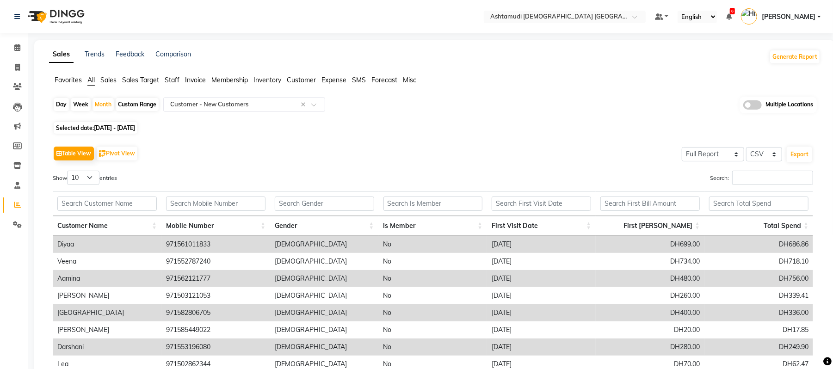
click at [447, 160] on div "Table View Pivot View Select Full Report Filtered Report Select CSV PDF Export …" at bounding box center [433, 295] width 760 height 302
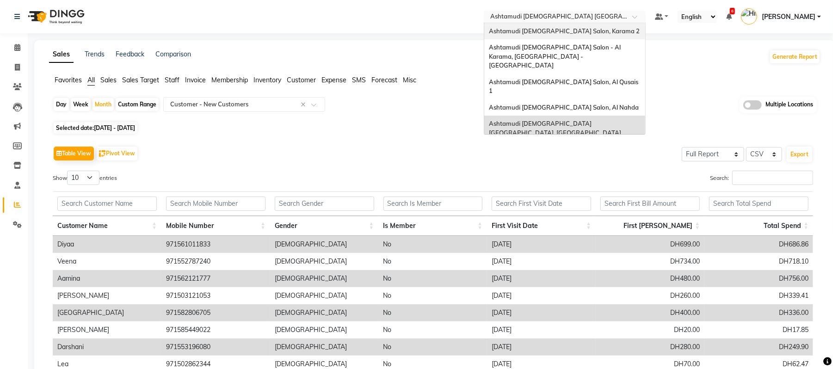
drag, startPoint x: 570, startPoint y: 17, endPoint x: 575, endPoint y: 43, distance: 26.8
click at [575, 23] on ng-select "Select Location × Ashtamudi [DEMOGRAPHIC_DATA][GEOGRAPHIC_DATA], [GEOGRAPHIC_DA…" at bounding box center [565, 17] width 162 height 12
click at [575, 43] on div "Ashtamudi [DEMOGRAPHIC_DATA] Salon - Al Karama, [GEOGRAPHIC_DATA] -[GEOGRAPHIC_…" at bounding box center [564, 56] width 161 height 35
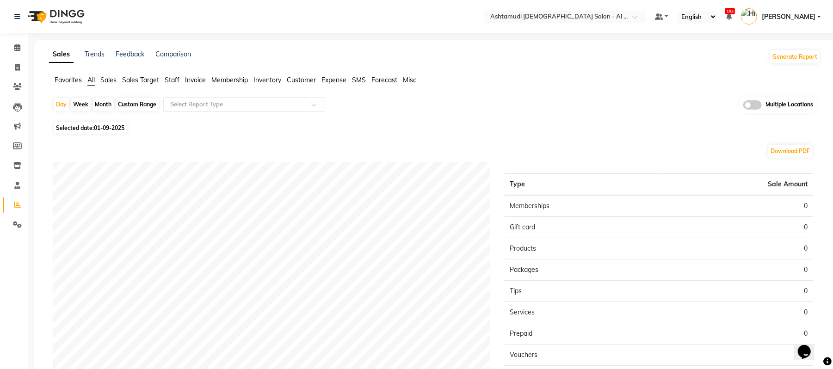
click at [106, 104] on div "Month" at bounding box center [102, 104] width 21 height 13
select select "9"
select select "2025"
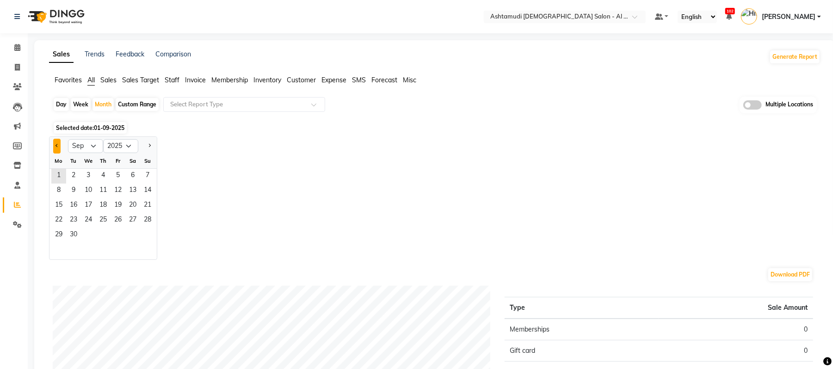
click at [54, 141] on button "Previous month" at bounding box center [56, 146] width 7 height 15
select select "8"
click at [116, 176] on span "1" at bounding box center [118, 176] width 15 height 15
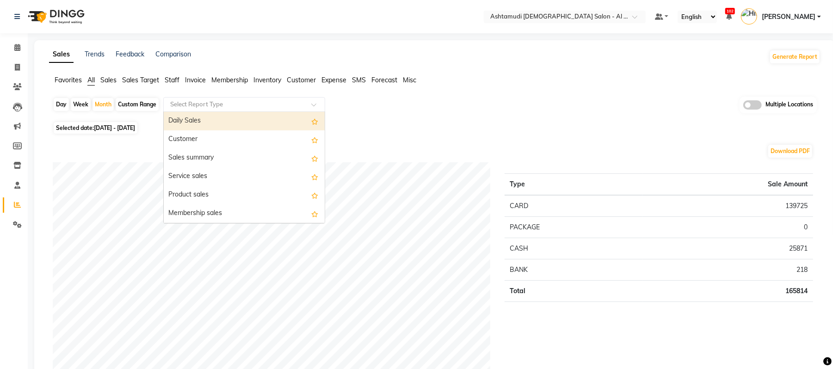
click at [218, 104] on input "text" at bounding box center [234, 104] width 133 height 9
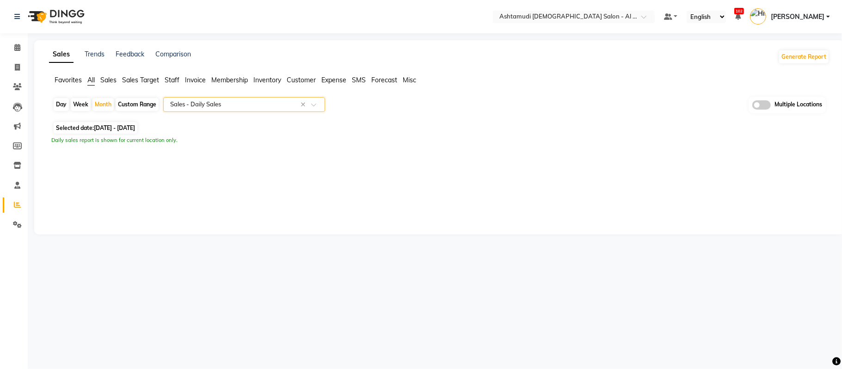
select select "full_report"
select select "csv"
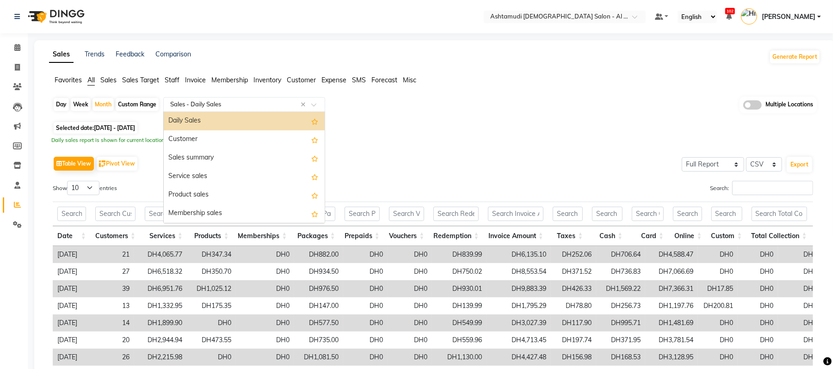
click at [218, 104] on input "text" at bounding box center [234, 104] width 133 height 9
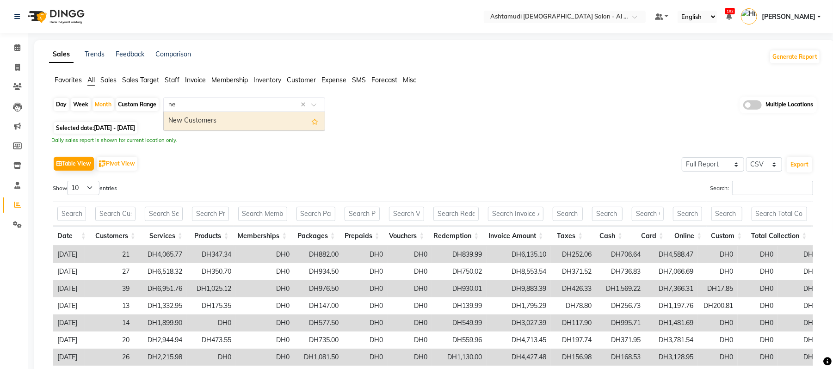
type input "new"
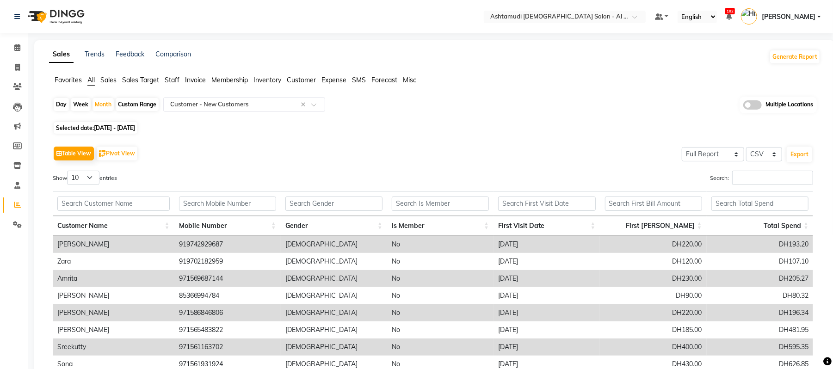
click at [547, 138] on div "Table View Pivot View Select Full Report Filtered Report Select CSV PDF Export …" at bounding box center [432, 294] width 775 height 317
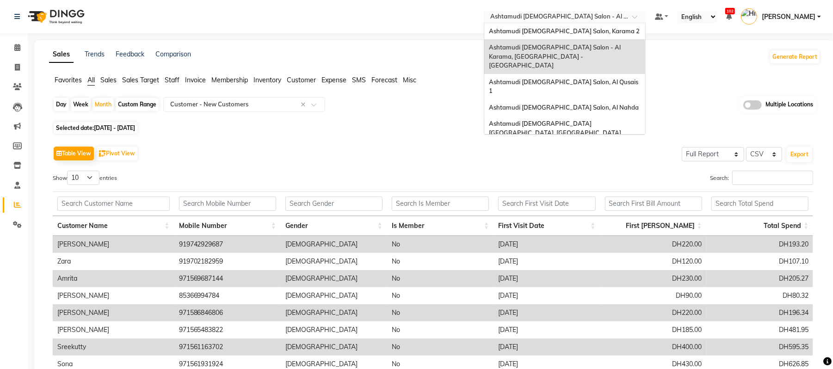
click at [615, 17] on input "text" at bounding box center [555, 17] width 134 height 9
click at [591, 28] on div "Ashtamudi [DEMOGRAPHIC_DATA] Salon, Karama 2" at bounding box center [564, 31] width 161 height 17
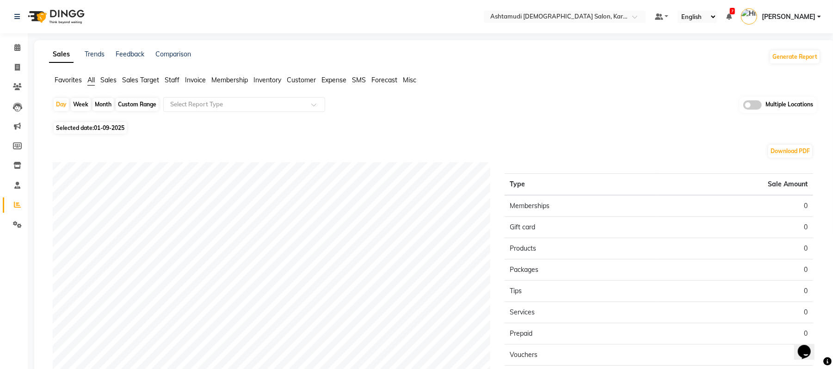
click at [108, 100] on div "Month" at bounding box center [102, 104] width 21 height 13
select select "9"
select select "2025"
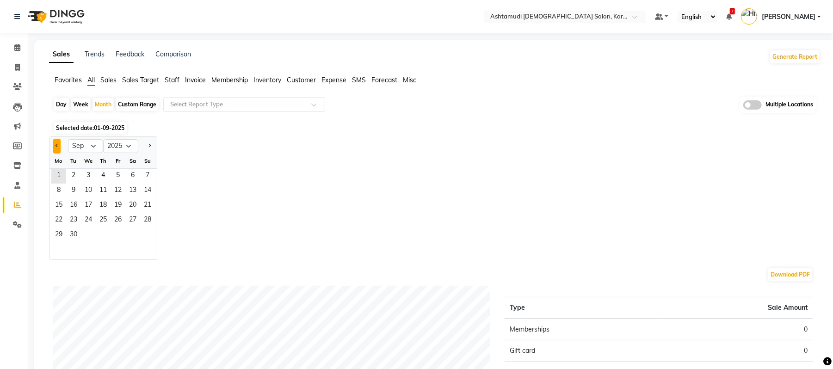
click at [60, 144] on button "Previous month" at bounding box center [56, 146] width 7 height 15
select select "8"
click at [111, 172] on span "1" at bounding box center [118, 176] width 15 height 15
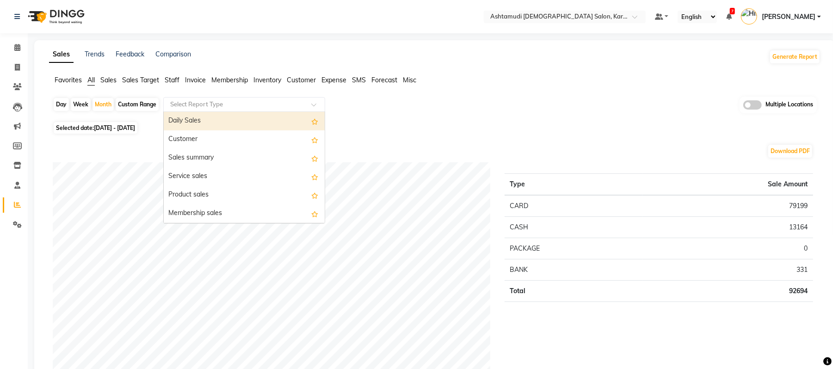
click at [224, 106] on input "text" at bounding box center [234, 104] width 133 height 9
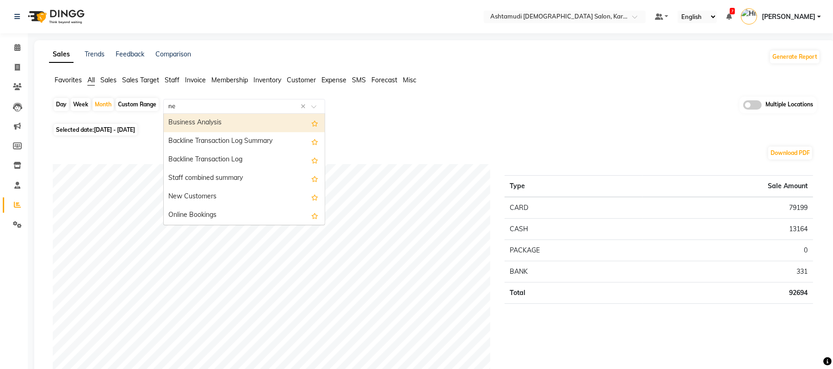
type input "new"
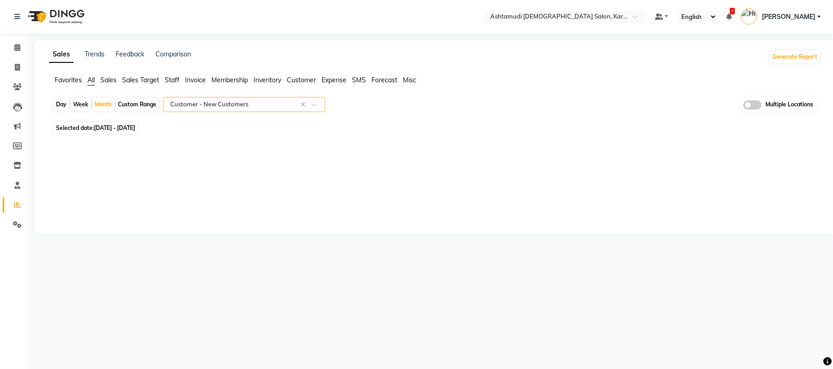
select select "full_report"
select select "csv"
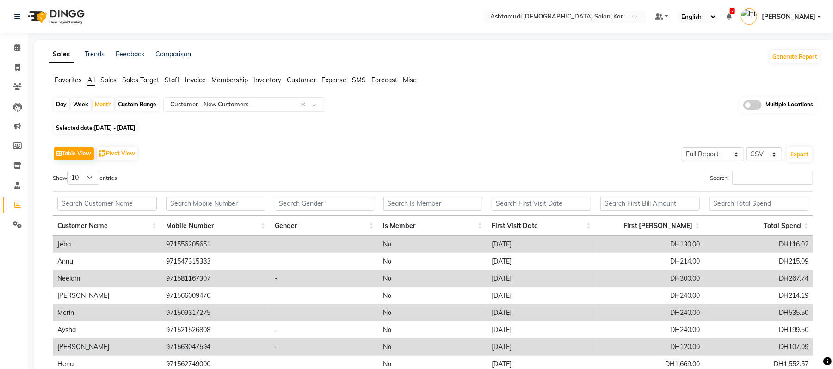
click at [282, 152] on div "Table View Pivot View Select Full Report Filtered Report Select CSV PDF Export" at bounding box center [433, 153] width 760 height 19
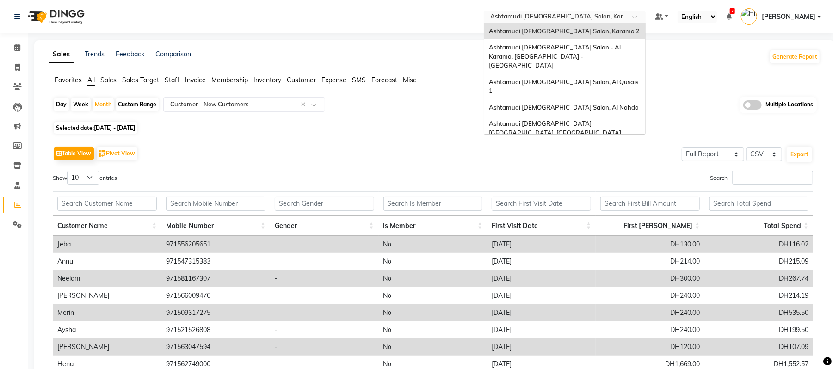
click at [516, 22] on ng-select "Select Location × Ashtamudi Ladies Salon, Karama 2 Ashtamudi Ladies Salon, Kara…" at bounding box center [565, 17] width 162 height 12
click at [554, 141] on div "Ashtamudi [DEMOGRAPHIC_DATA] Salon (Classic Touch ) – Al Warqa, Al Warqa" at bounding box center [564, 153] width 161 height 25
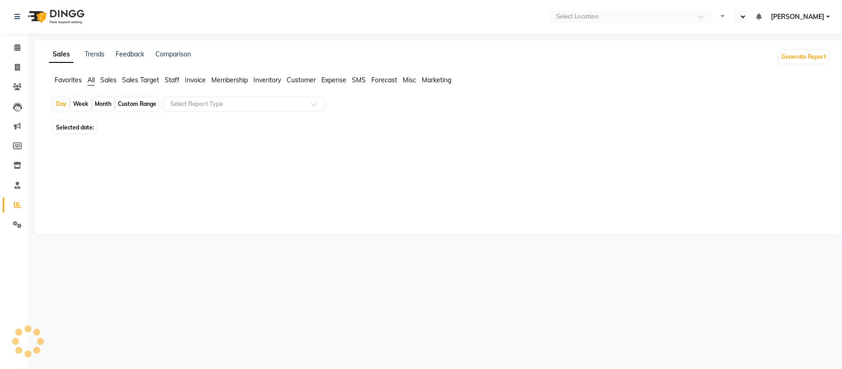
select select "en"
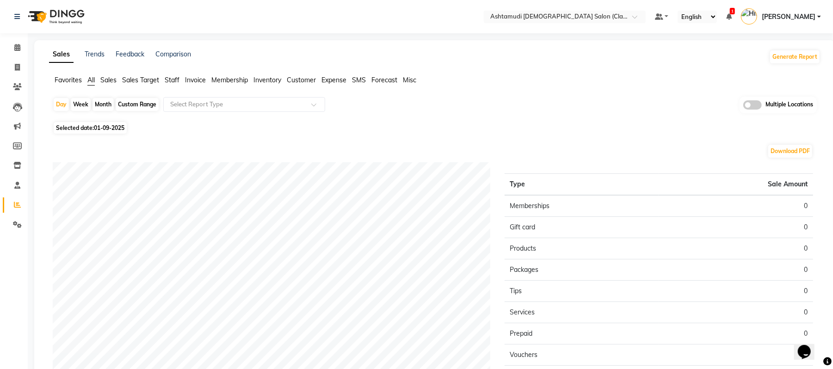
click at [108, 102] on div "Month" at bounding box center [102, 104] width 21 height 13
select select "9"
select select "2025"
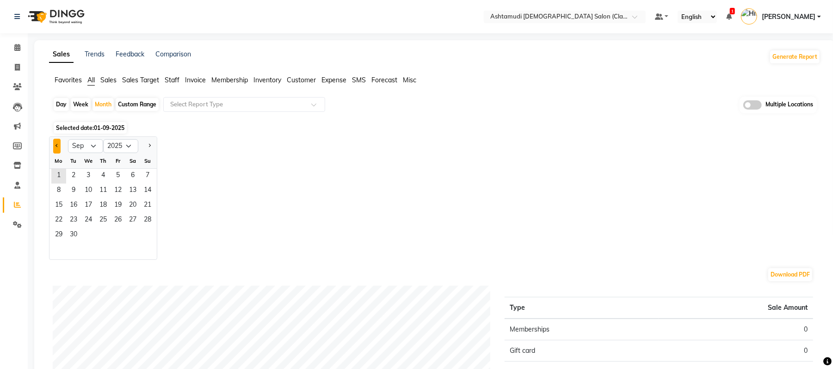
click at [53, 145] on button "Previous month" at bounding box center [56, 146] width 7 height 15
select select "8"
click at [113, 176] on span "1" at bounding box center [118, 176] width 15 height 15
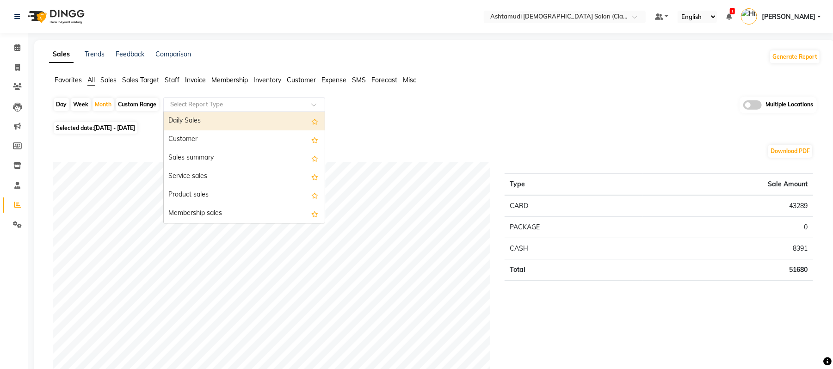
click at [233, 104] on input "text" at bounding box center [234, 104] width 133 height 9
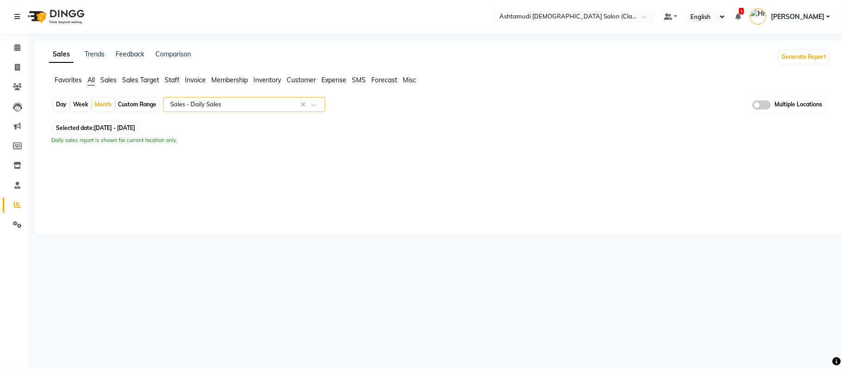
select select "filtered_report"
select select "csv"
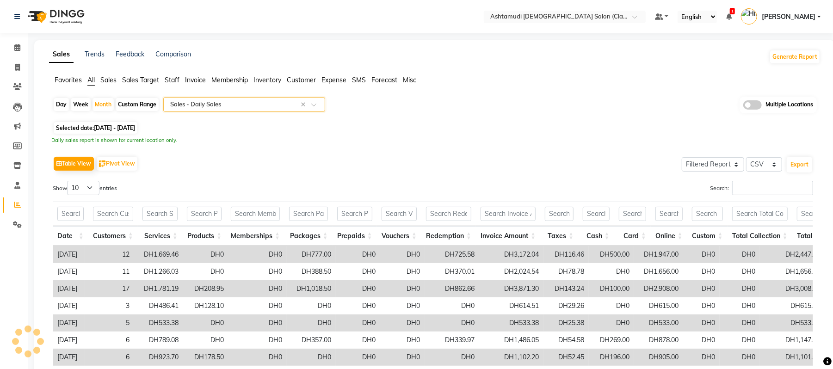
click at [233, 104] on input "text" at bounding box center [234, 104] width 133 height 9
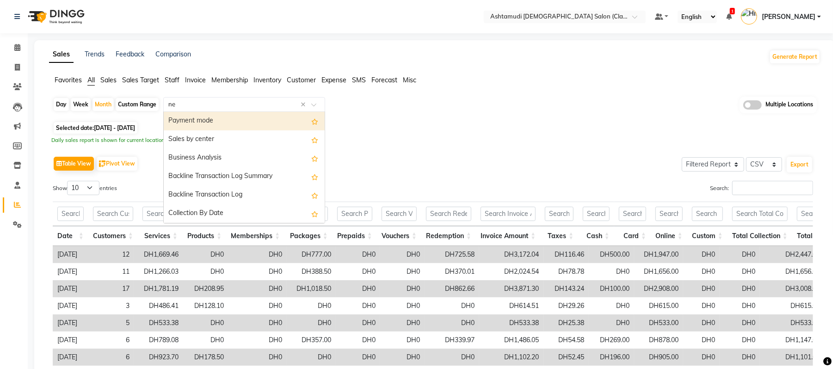
type input "new"
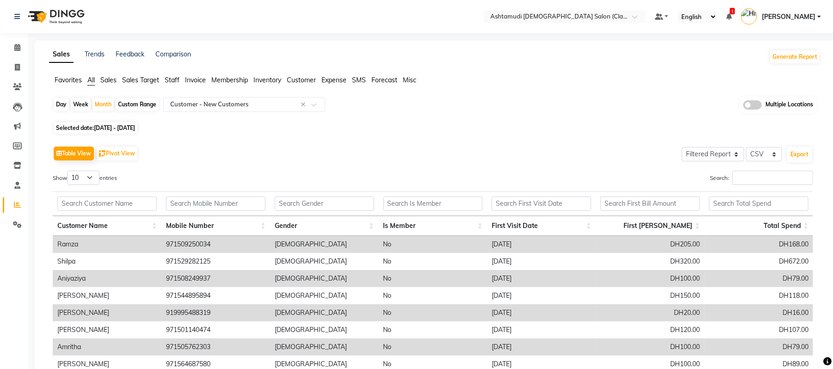
click at [430, 128] on div "Day Week Month Custom Range Select Report Type × Customer - New Customers × Mul…" at bounding box center [434, 275] width 771 height 357
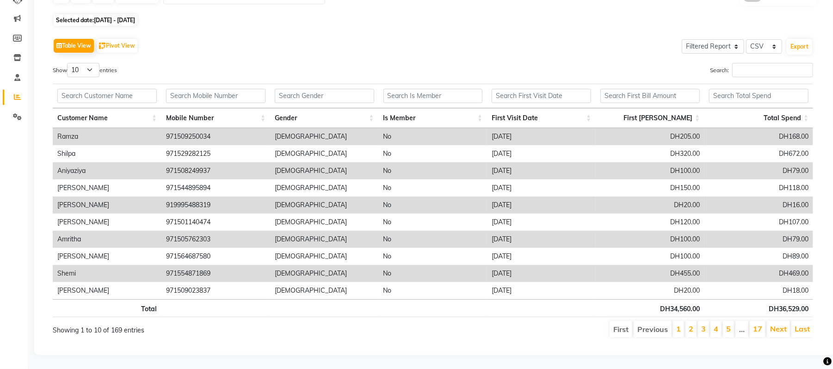
click at [448, 63] on div "Search:" at bounding box center [626, 72] width 373 height 18
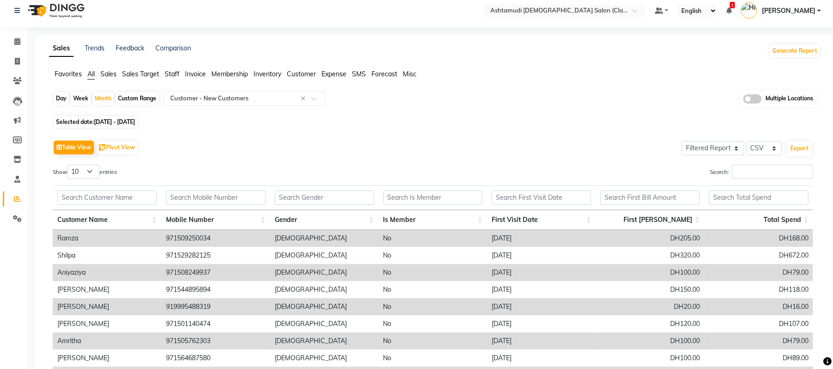
scroll to position [0, 0]
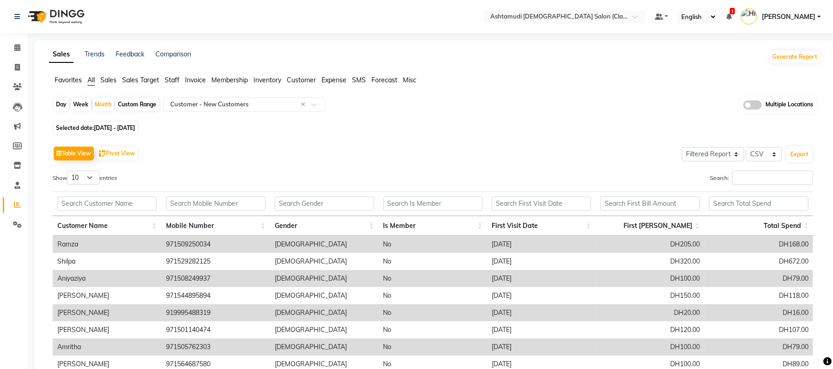
click at [78, 107] on div "Week" at bounding box center [81, 104] width 20 height 13
select select "8"
select select "2025"
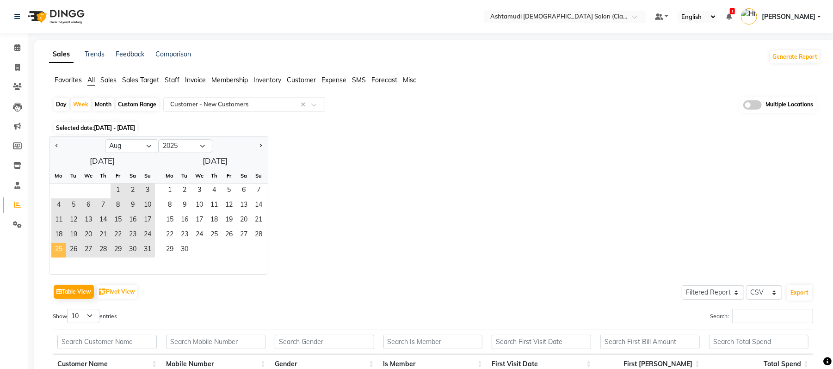
click at [55, 256] on span "25" at bounding box center [58, 250] width 15 height 15
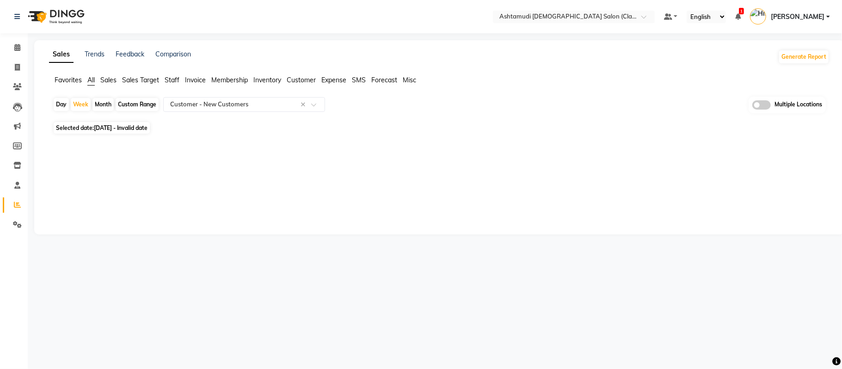
click at [124, 102] on div "Custom Range" at bounding box center [137, 104] width 43 height 13
select select "8"
select select "2025"
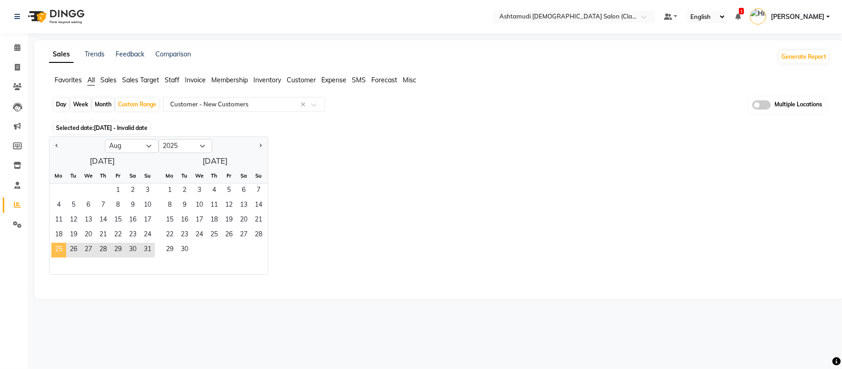
click at [60, 248] on span "25" at bounding box center [58, 250] width 15 height 15
click at [361, 215] on div "Jan Feb Mar Apr May Jun Jul Aug Sep Oct Nov Dec 2015 2016 2017 2018 2019 2020 2…" at bounding box center [439, 205] width 780 height 138
click at [121, 235] on span "22" at bounding box center [118, 235] width 15 height 15
click at [77, 107] on div "Week" at bounding box center [81, 104] width 20 height 13
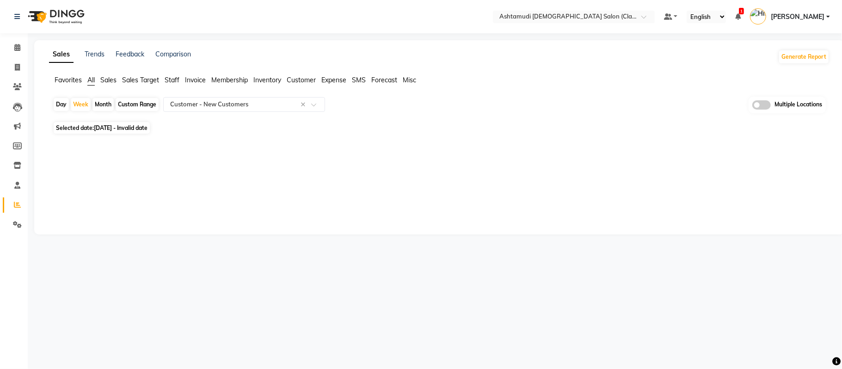
click at [93, 126] on span "Selected date: 25-08-2025 - Invalid date" at bounding box center [102, 128] width 96 height 12
select select "8"
select select "2025"
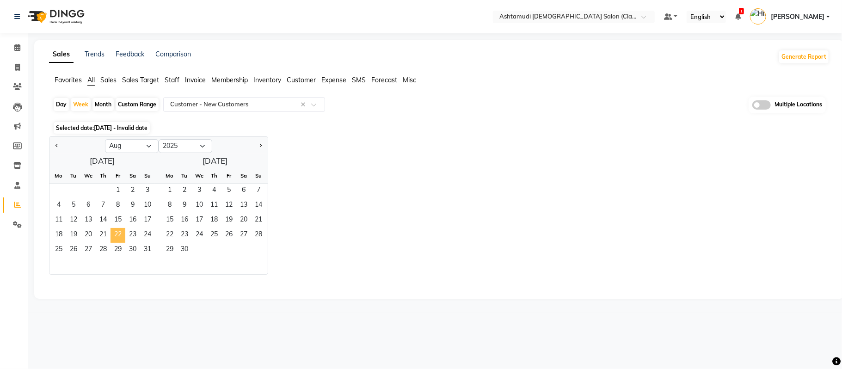
click at [113, 233] on span "22" at bounding box center [118, 235] width 15 height 15
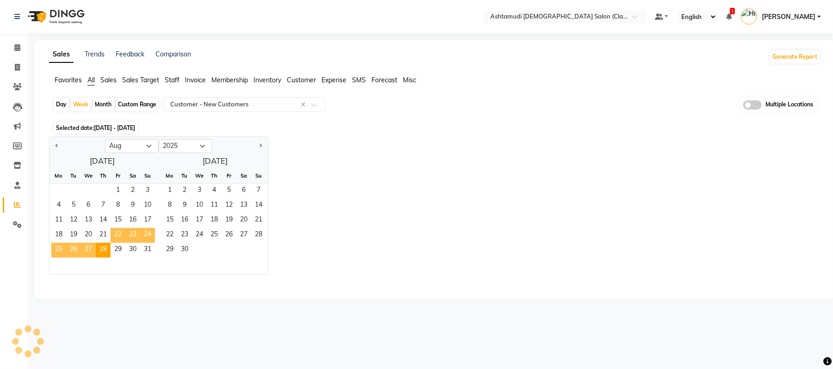
select select "filtered_report"
select select "csv"
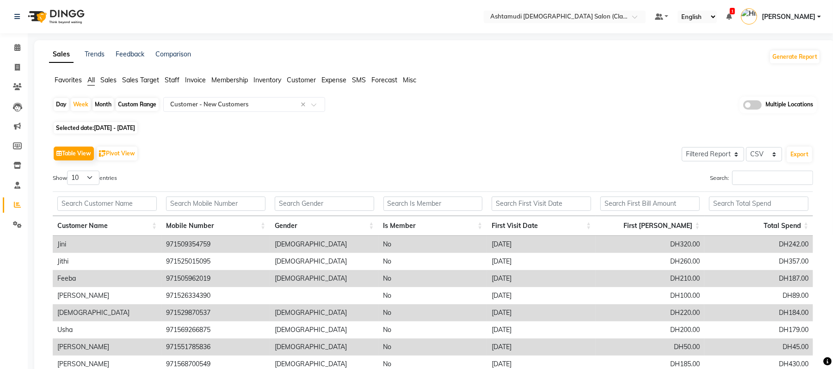
click at [351, 133] on div "Day Week Month Custom Range Select Report Type × Customer - New Customers × Mul…" at bounding box center [434, 275] width 771 height 357
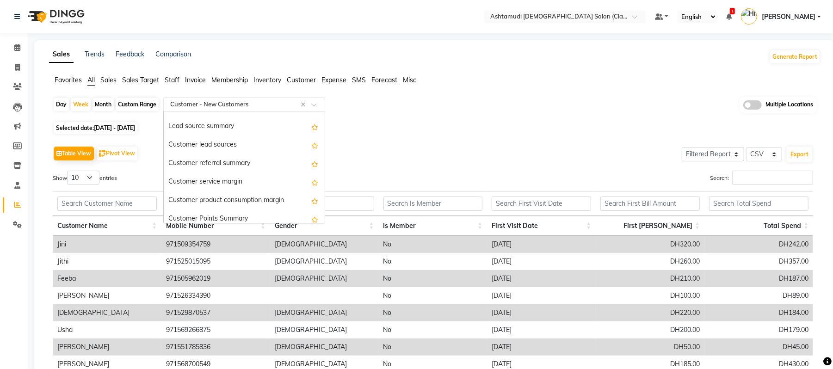
type input "a"
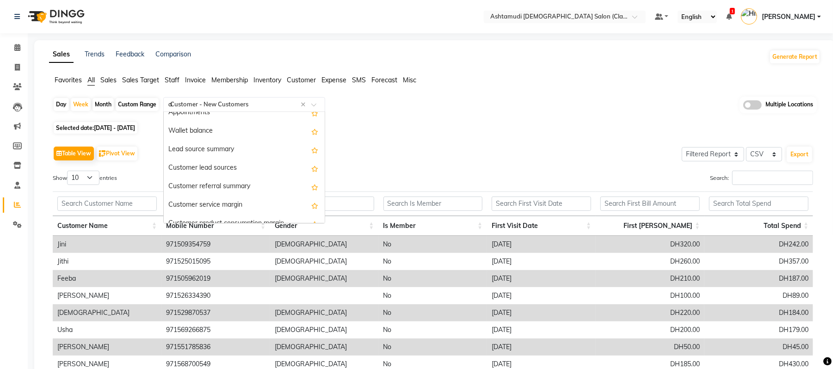
click at [219, 104] on input "a" at bounding box center [234, 104] width 133 height 9
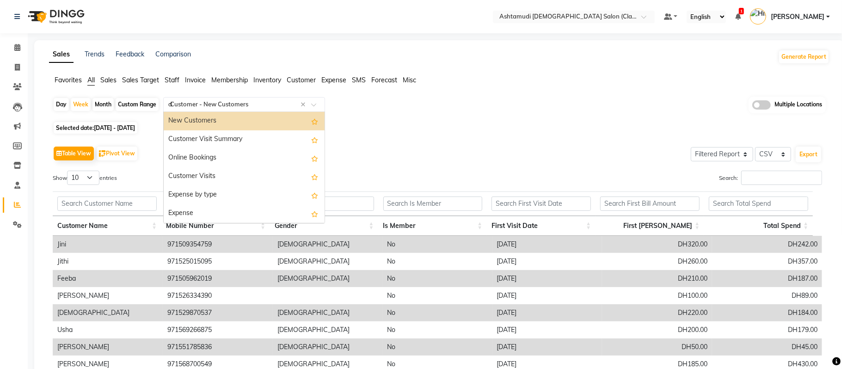
scroll to position [758, 0]
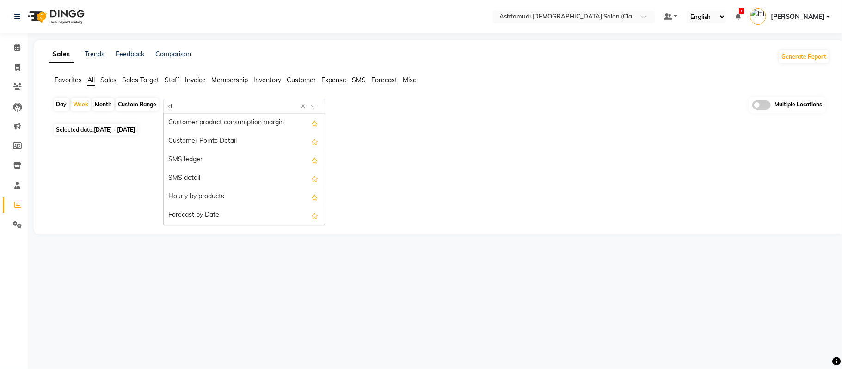
type input "da"
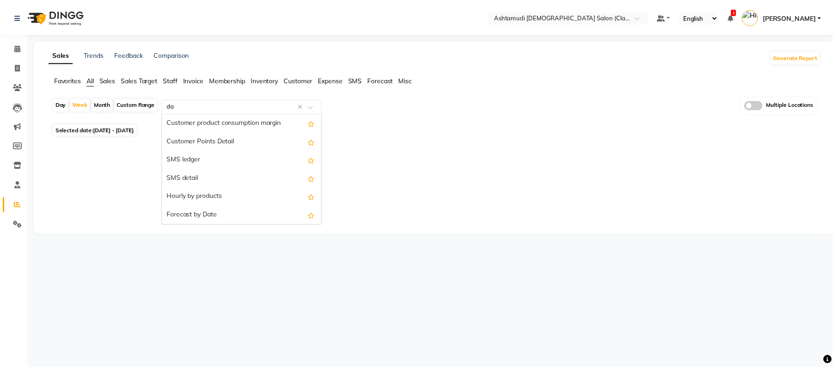
scroll to position [0, 0]
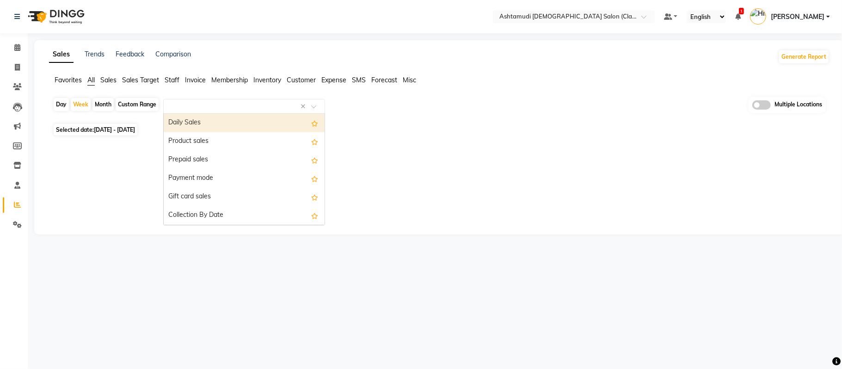
select select "filtered_report"
select select "csv"
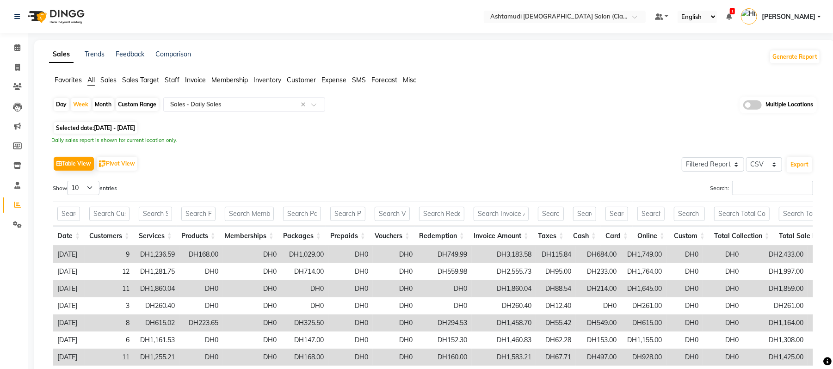
click at [354, 147] on div "Table View Pivot View Select Full Report Filtered Report Select CSV PDF Export …" at bounding box center [432, 280] width 775 height 266
click at [267, 103] on input "text" at bounding box center [234, 104] width 133 height 9
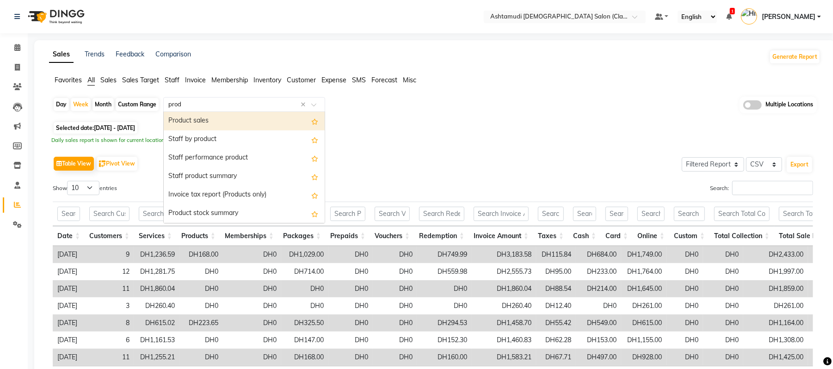
type input "produ"
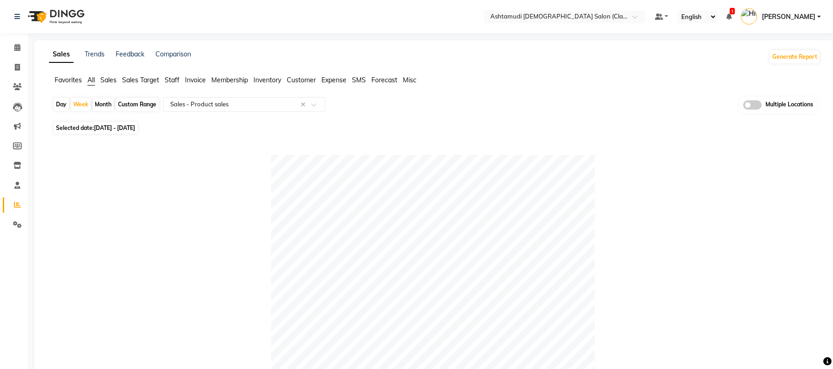
click at [751, 110] on div "Multiple Locations" at bounding box center [777, 105] width 77 height 17
click at [751, 104] on span at bounding box center [752, 104] width 18 height 9
click at [743, 106] on input "checkbox" at bounding box center [743, 106] width 0 height 0
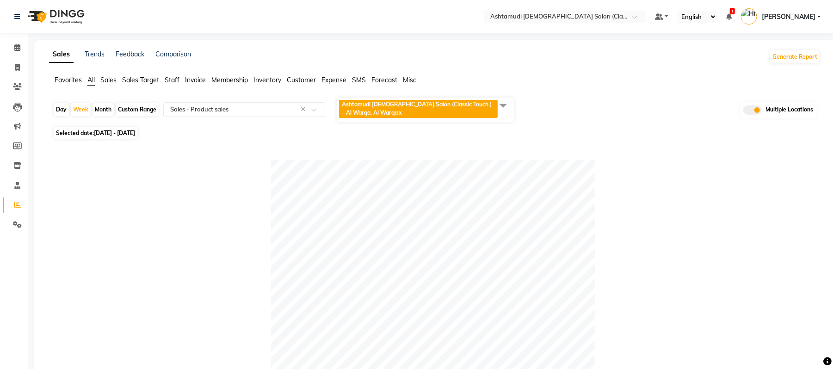
click at [400, 106] on span "Ashtamudi [DEMOGRAPHIC_DATA] Salon (Classic Touch ) – Al Warqa, Al Warqa" at bounding box center [417, 108] width 150 height 15
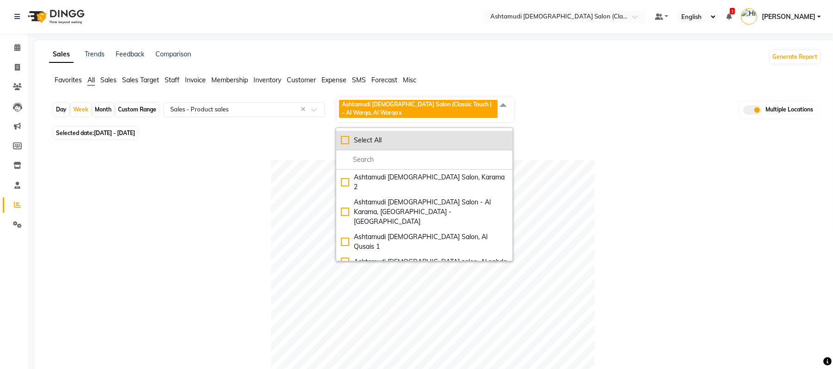
click at [345, 141] on div "Select All" at bounding box center [424, 140] width 167 height 10
checkbox input "true"
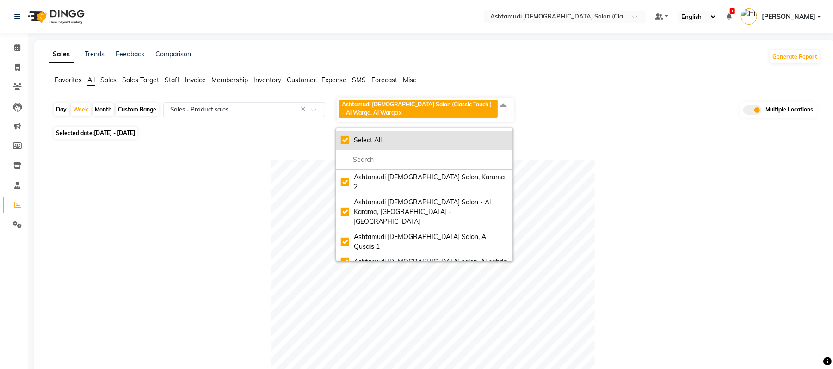
checkbox input "true"
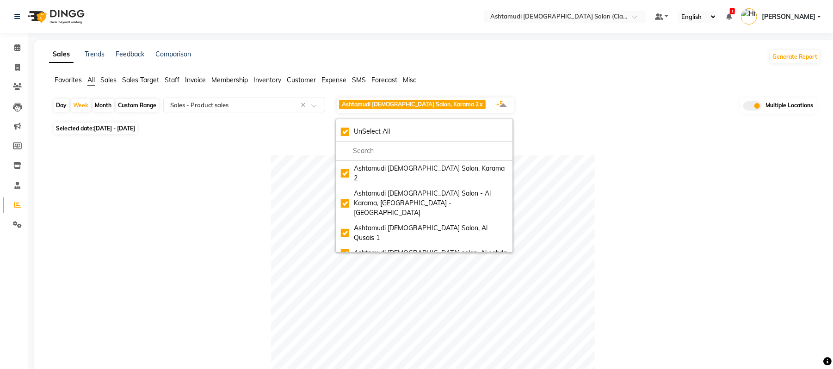
click at [579, 85] on ul "Favorites All Sales Sales Target Staff Invoice Membership Inventory Customer Ex…" at bounding box center [434, 80] width 771 height 10
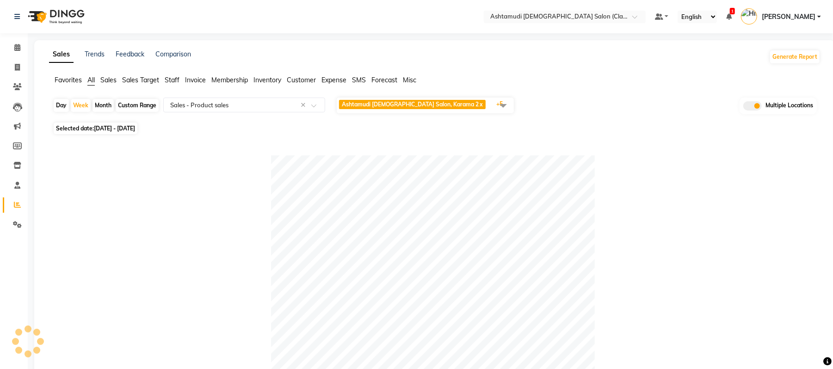
click at [701, 110] on div "Day Week Month Custom Range Select Report Type × Sales - Product sales × Ashtam…" at bounding box center [435, 108] width 764 height 23
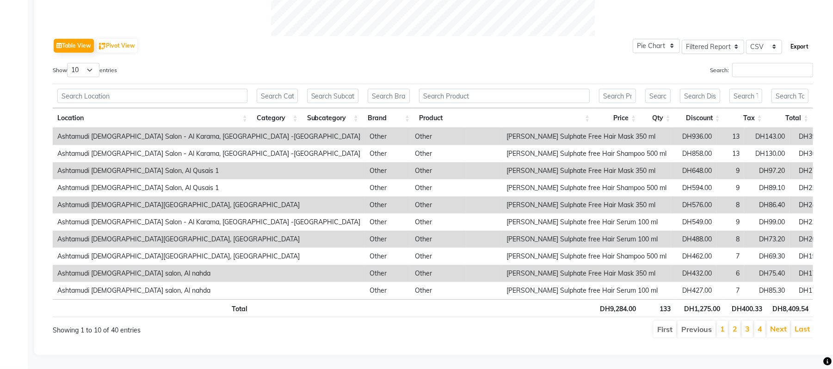
click at [799, 39] on button "Export" at bounding box center [798, 47] width 25 height 16
click at [476, 46] on div "Table View Pivot View Pie Chart Bar Chart Select Full Report Filtered Report Se…" at bounding box center [433, 187] width 760 height 302
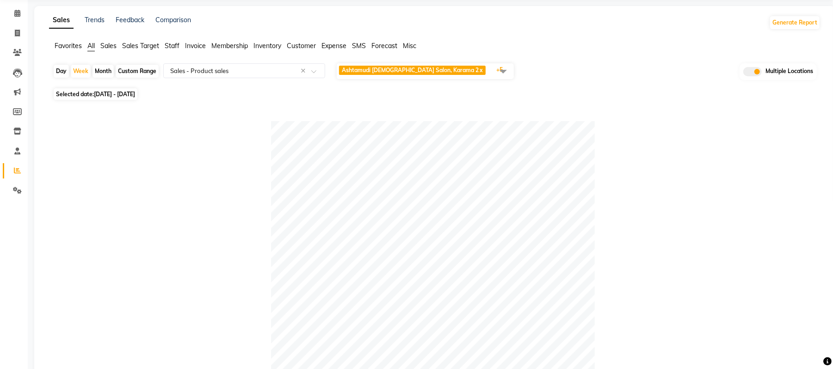
scroll to position [0, 0]
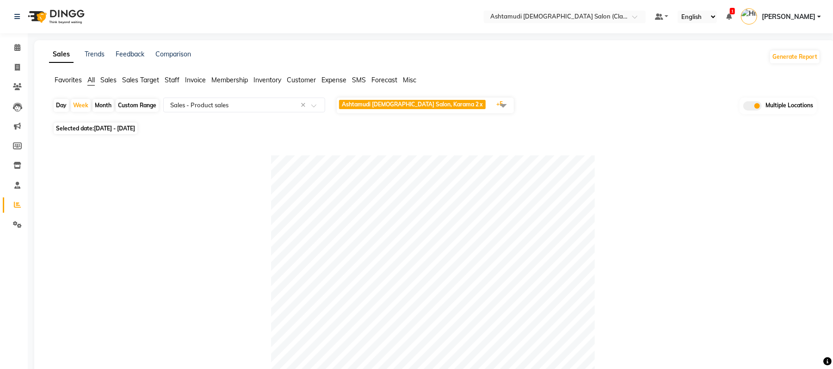
click at [508, 108] on span at bounding box center [503, 106] width 18 height 18
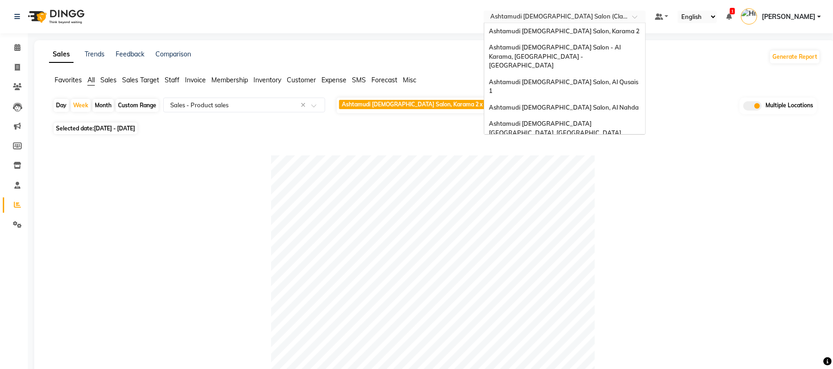
click at [601, 21] on input "text" at bounding box center [555, 17] width 134 height 9
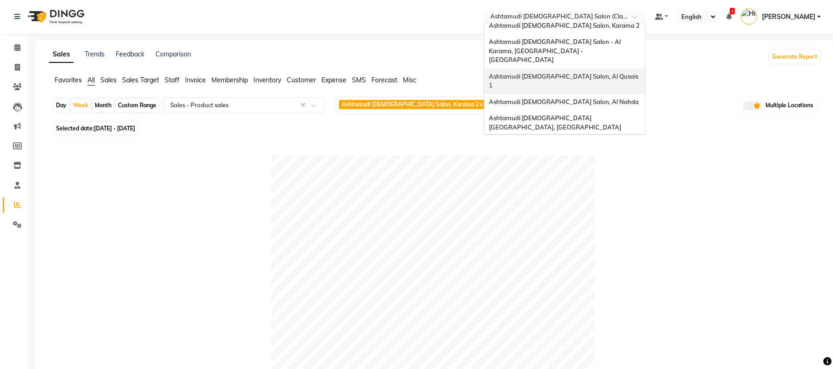
click at [579, 73] on span "Ashtamudi [DEMOGRAPHIC_DATA] Salon, Al Qusais 1" at bounding box center [564, 81] width 151 height 17
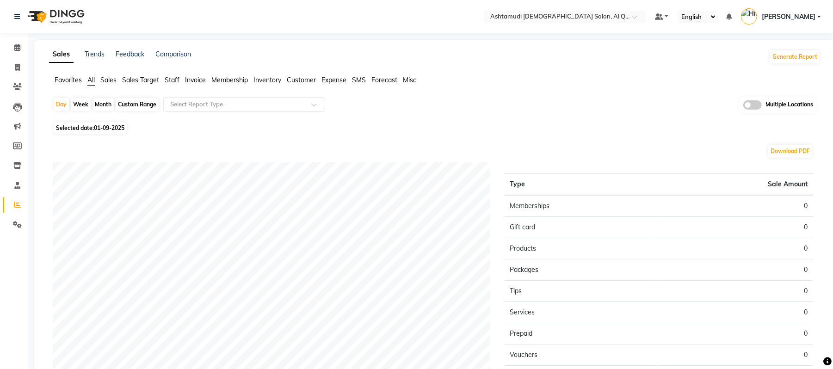
click at [84, 104] on div "Week" at bounding box center [81, 104] width 20 height 13
select select "9"
select select "2025"
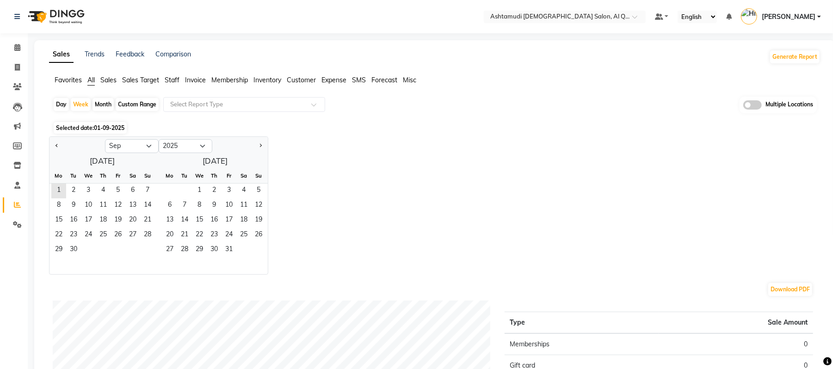
click at [61, 143] on div at bounding box center [76, 146] width 55 height 15
click at [59, 143] on button "Previous month" at bounding box center [56, 146] width 7 height 15
select select "8"
click at [114, 237] on span "22" at bounding box center [118, 235] width 15 height 15
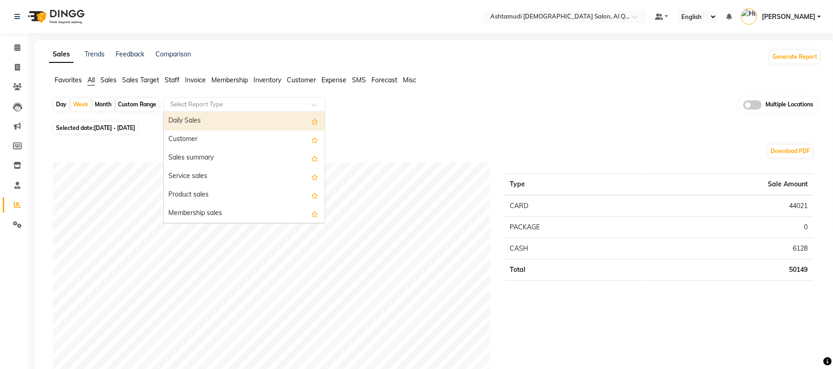
click at [262, 104] on input "text" at bounding box center [234, 104] width 133 height 9
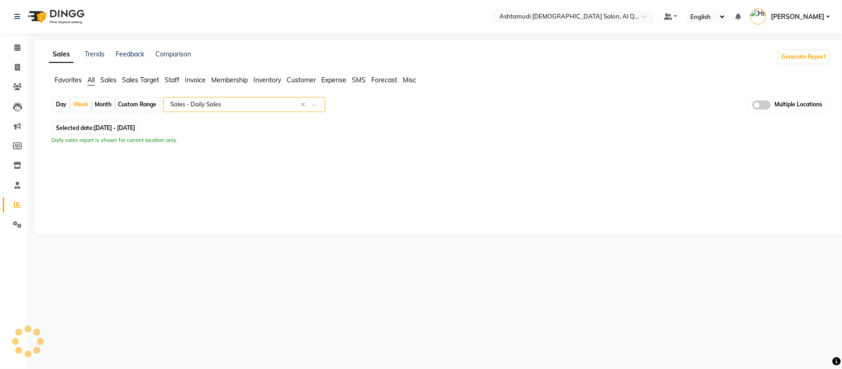
select select "full_report"
select select "csv"
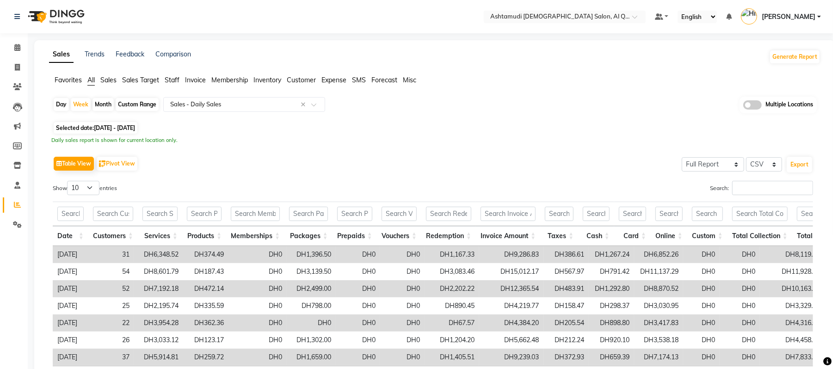
click at [446, 114] on div "Day Week Month Custom Range Select Report Type × Sales - Daily Sales × Multiple…" at bounding box center [435, 108] width 764 height 23
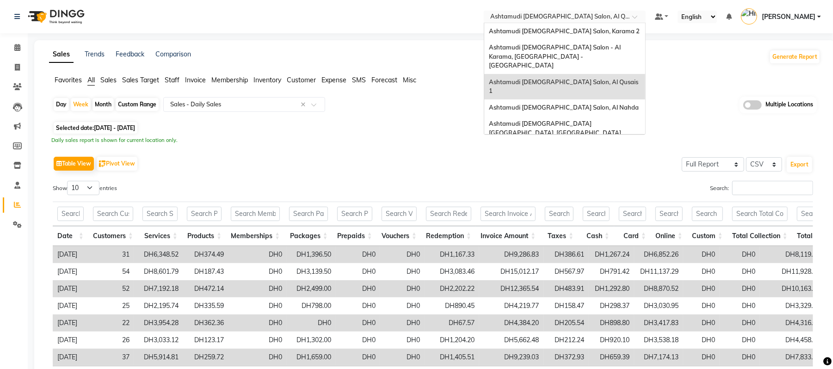
click at [577, 21] on input "text" at bounding box center [555, 17] width 134 height 9
click at [583, 51] on div "Ashtamudi [DEMOGRAPHIC_DATA] Salon - Al Karama, [GEOGRAPHIC_DATA] -[GEOGRAPHIC_…" at bounding box center [564, 56] width 161 height 35
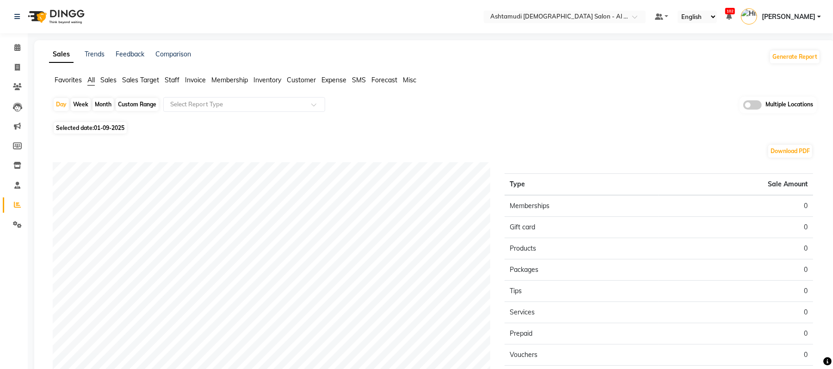
click at [566, 101] on div "Day Week Month Custom Range Select Report Type Multiple Locations" at bounding box center [435, 108] width 764 height 23
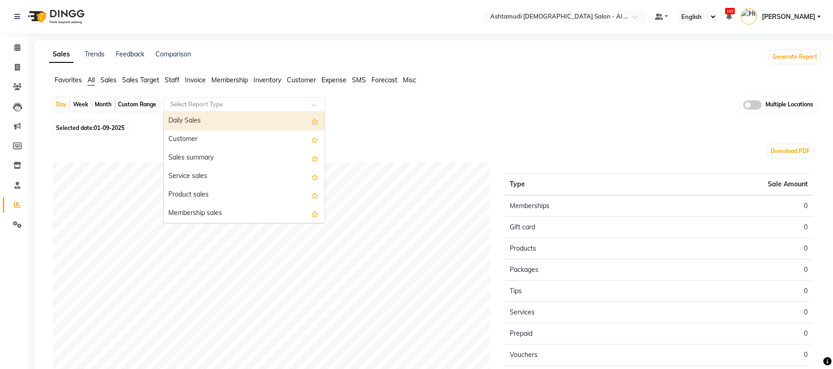
click at [267, 108] on input "text" at bounding box center [234, 104] width 133 height 9
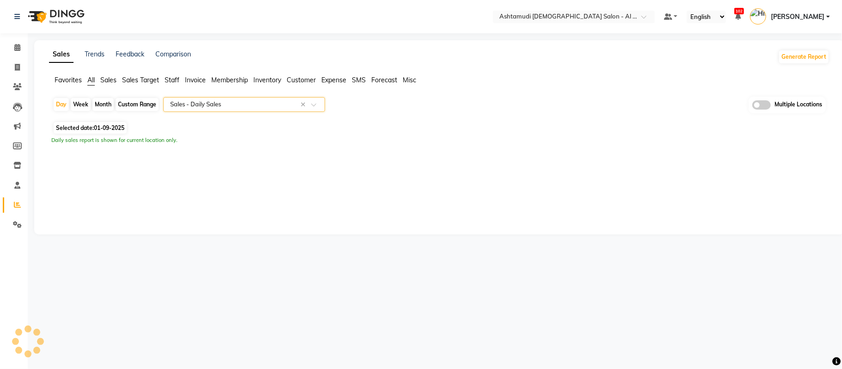
select select "full_report"
select select "csv"
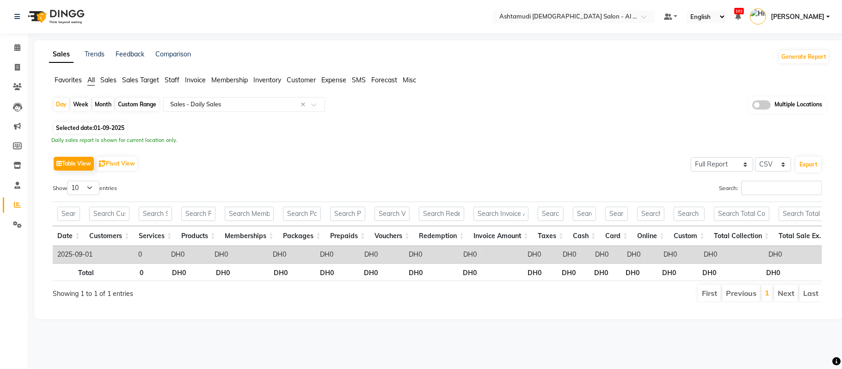
click at [106, 103] on div "Month" at bounding box center [102, 104] width 21 height 13
select select "9"
select select "2025"
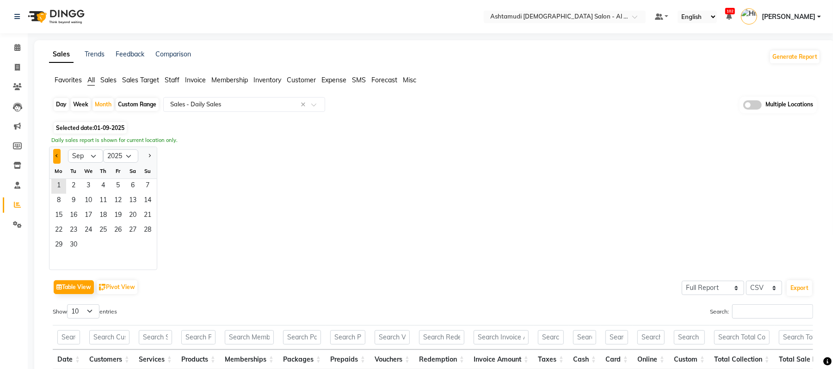
click at [55, 154] on button "Previous month" at bounding box center [56, 156] width 7 height 15
select select "8"
click at [122, 184] on span "1" at bounding box center [118, 186] width 15 height 15
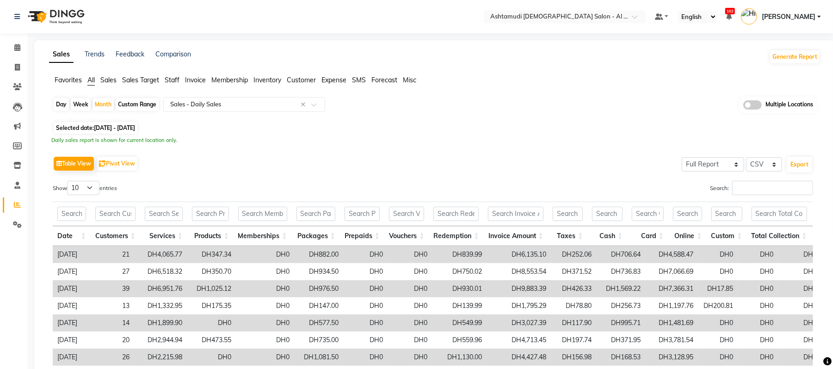
click at [328, 144] on div "Day Week Month Custom Range Select Report Type × Sales - Daily Sales × Multiple…" at bounding box center [434, 280] width 771 height 367
click at [84, 103] on div "Week" at bounding box center [81, 104] width 20 height 13
select select "8"
select select "2025"
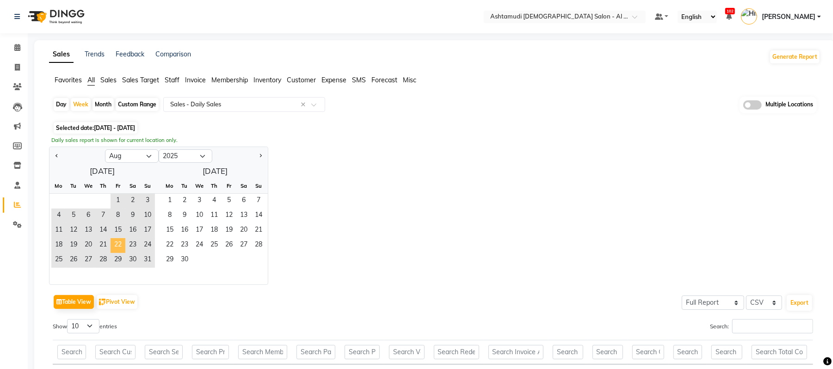
click at [114, 244] on span "22" at bounding box center [118, 245] width 15 height 15
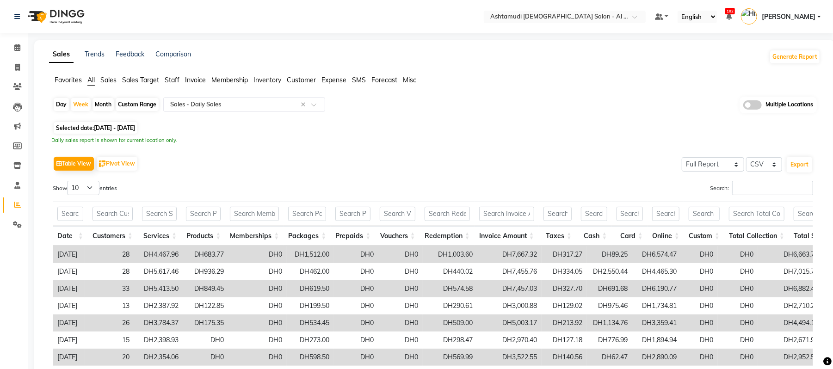
click at [381, 163] on div "Table View Pivot View Select Full Report Filtered Report Select CSV PDF Export" at bounding box center [433, 163] width 760 height 19
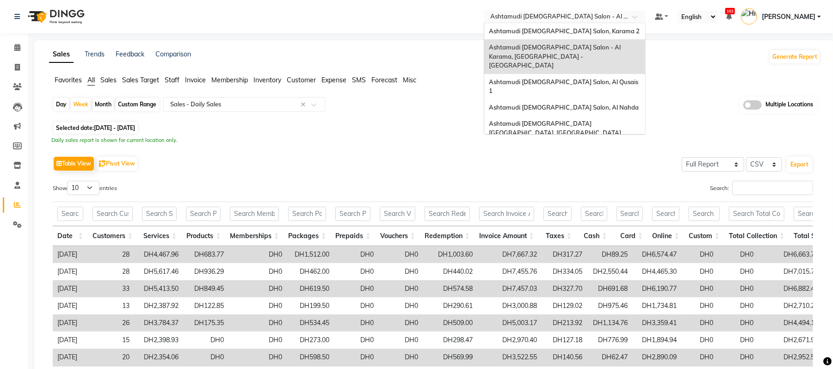
click at [594, 16] on input "text" at bounding box center [555, 17] width 134 height 9
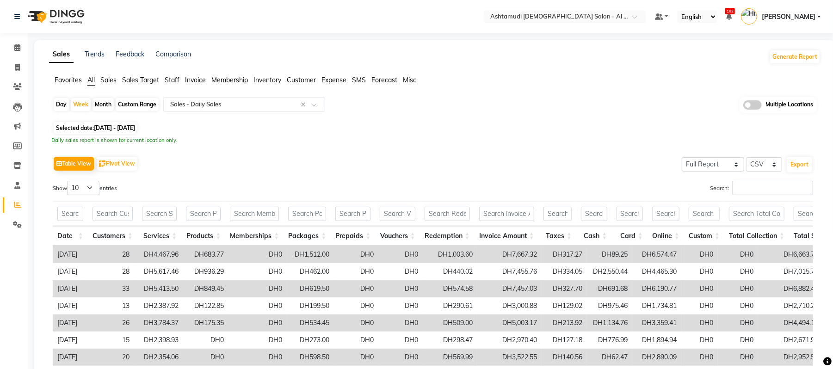
click at [273, 147] on div "Table View Pivot View Select Full Report Filtered Report Select CSV PDF Export …" at bounding box center [432, 280] width 775 height 266
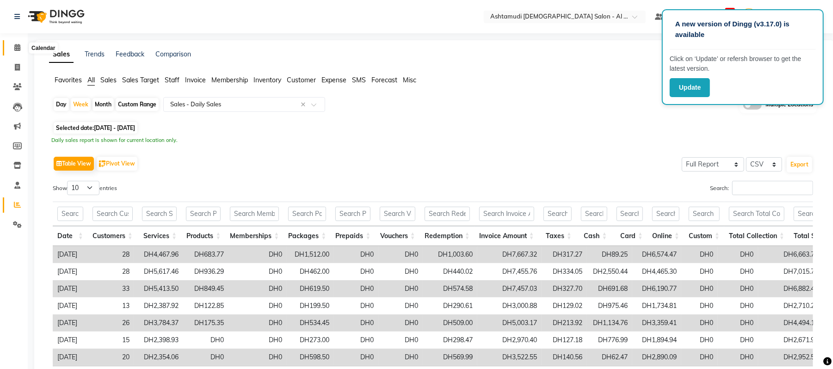
click at [18, 47] on icon at bounding box center [17, 47] width 6 height 7
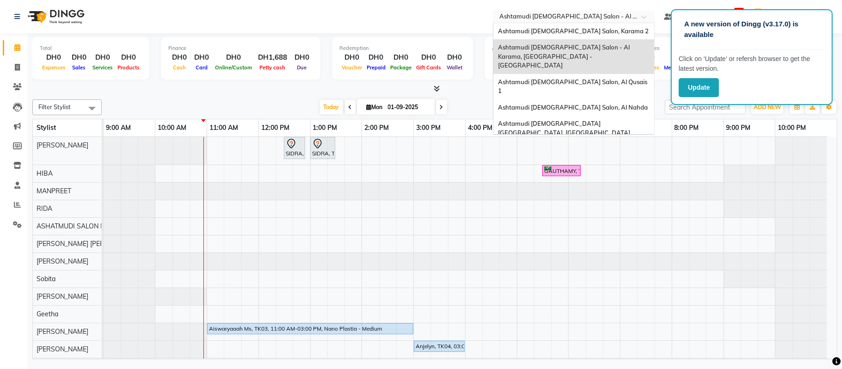
click at [611, 15] on input "text" at bounding box center [564, 17] width 134 height 9
click at [602, 29] on div "Ashtamudi [DEMOGRAPHIC_DATA] Salon, Karama 2" at bounding box center [573, 31] width 161 height 17
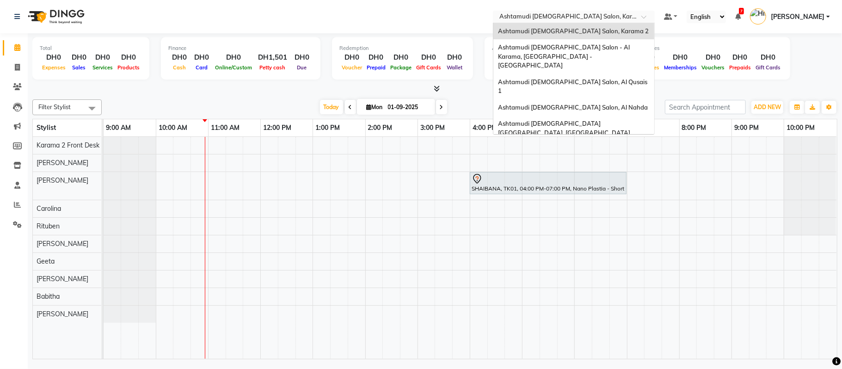
click at [611, 16] on input "text" at bounding box center [564, 17] width 134 height 9
click at [570, 78] on span "Ashtamudi [DEMOGRAPHIC_DATA] Salon, Al Qusais 1" at bounding box center [573, 86] width 151 height 17
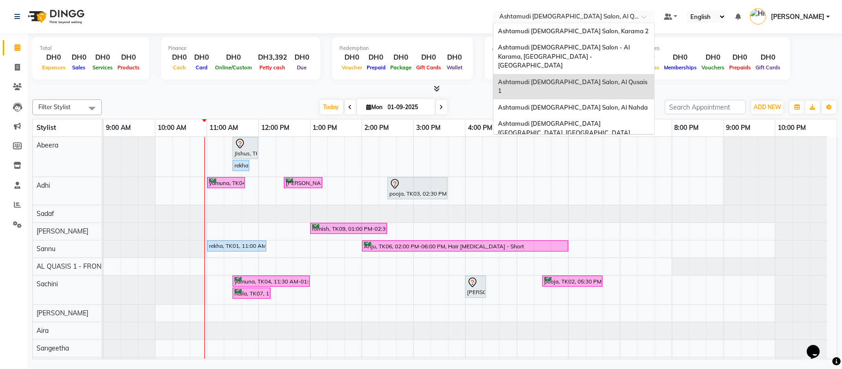
click at [583, 18] on input "text" at bounding box center [564, 17] width 134 height 9
click at [559, 99] on div "Ashtamudi [DEMOGRAPHIC_DATA] Salon, Al Nahda" at bounding box center [573, 107] width 161 height 17
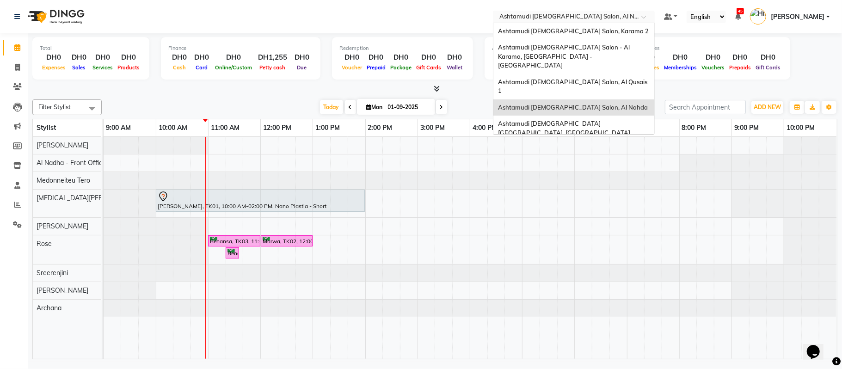
click at [579, 18] on input "text" at bounding box center [564, 17] width 134 height 9
click at [566, 120] on span "Ashtamudi [DEMOGRAPHIC_DATA] [GEOGRAPHIC_DATA], [GEOGRAPHIC_DATA]" at bounding box center [564, 128] width 132 height 17
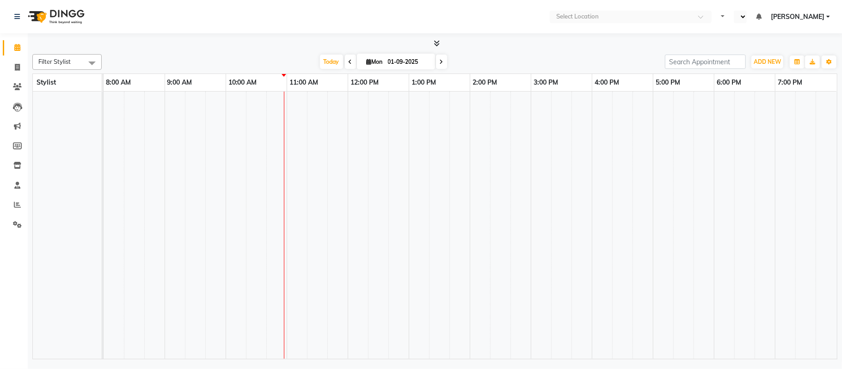
select select "en"
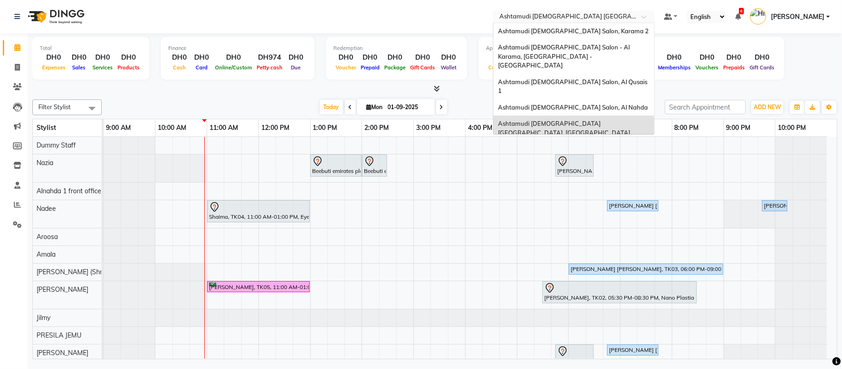
click at [559, 21] on input "text" at bounding box center [564, 17] width 134 height 9
click at [543, 141] on div "Ashtamudi [DEMOGRAPHIC_DATA] Salon (Classic Touch ) – Al Warqa, Al Warqa" at bounding box center [573, 153] width 161 height 25
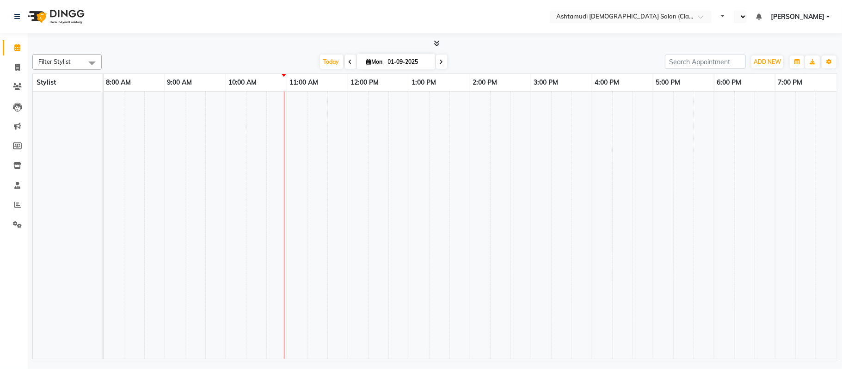
select select "en"
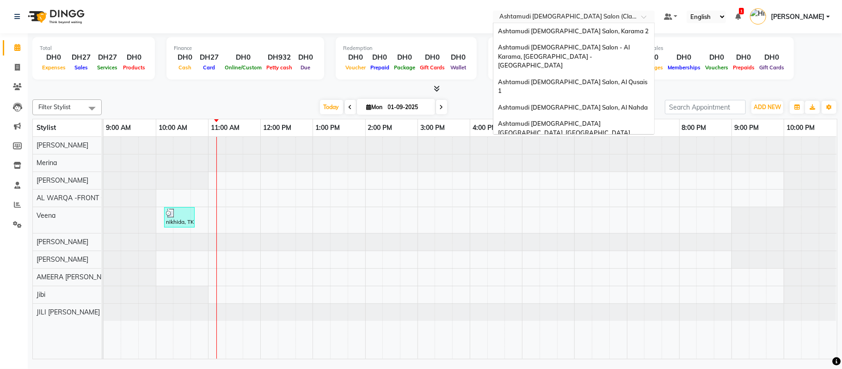
click at [516, 13] on input "text" at bounding box center [564, 17] width 134 height 9
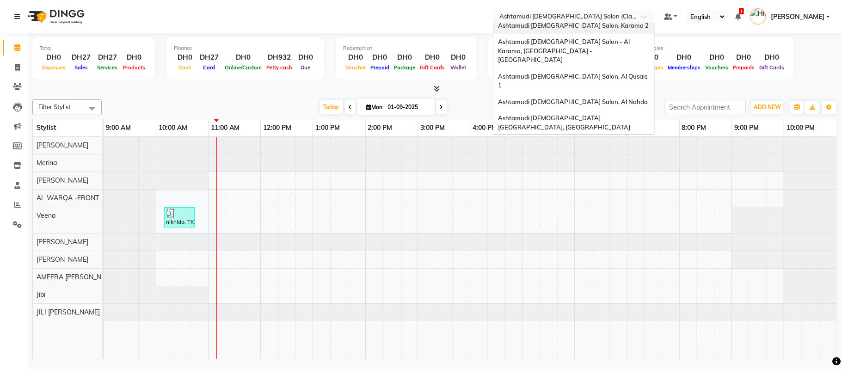
click at [526, 29] on span "Ashtamudi [DEMOGRAPHIC_DATA] Salon, Karama 2" at bounding box center [573, 25] width 151 height 7
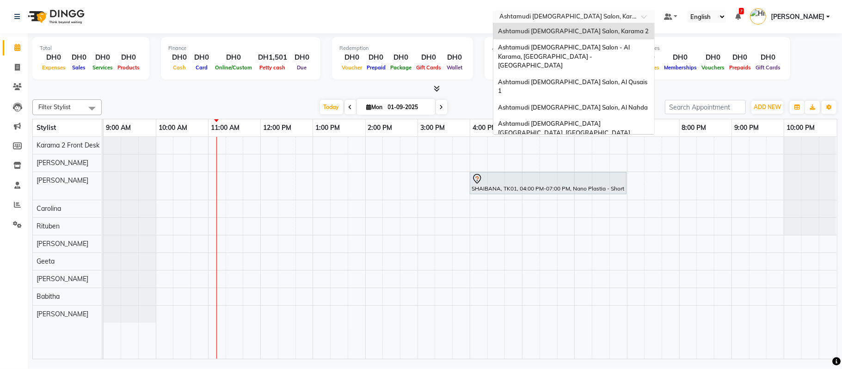
click at [539, 19] on input "text" at bounding box center [564, 17] width 134 height 9
click at [539, 43] on div "Ashtamudi [DEMOGRAPHIC_DATA] Salon - Al Karama, [GEOGRAPHIC_DATA] -[GEOGRAPHIC_…" at bounding box center [573, 56] width 161 height 35
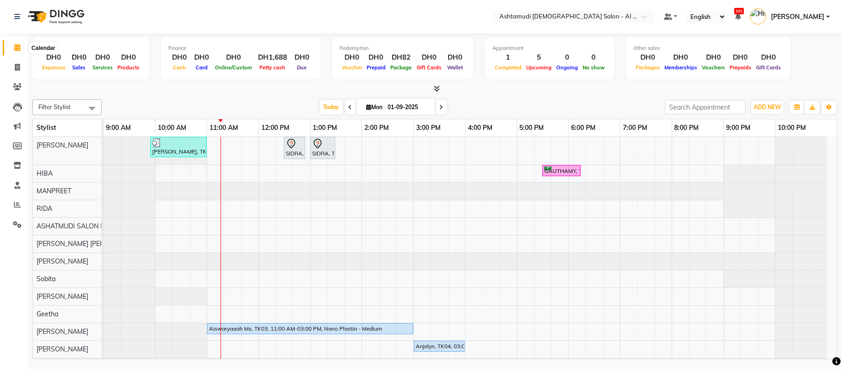
click at [15, 45] on icon at bounding box center [17, 47] width 6 height 7
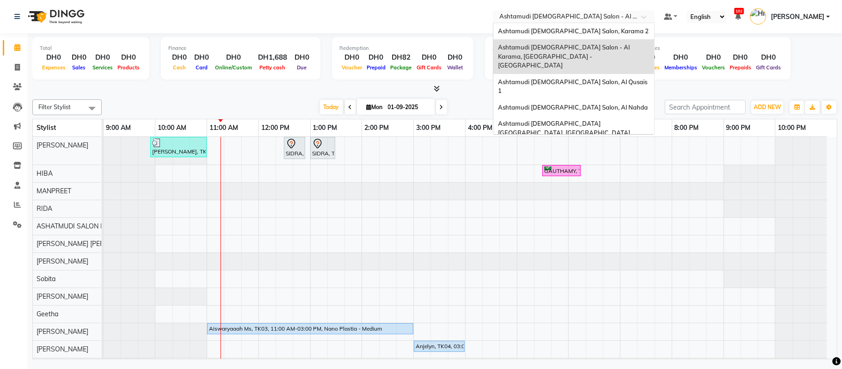
click at [595, 15] on input "text" at bounding box center [564, 17] width 134 height 9
click at [596, 78] on span "Ashtamudi [DEMOGRAPHIC_DATA] Salon, Al Qusais 1" at bounding box center [573, 86] width 151 height 17
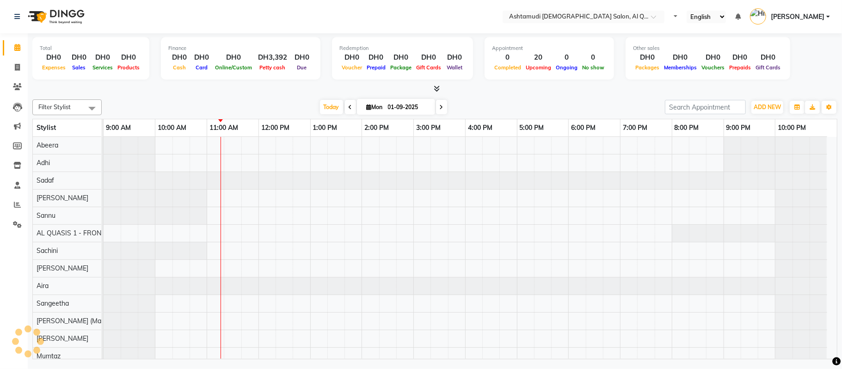
select select "en"
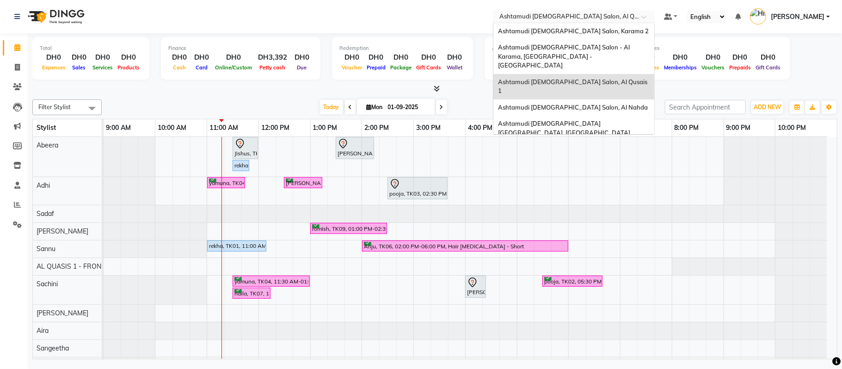
click at [550, 15] on input "text" at bounding box center [564, 17] width 134 height 9
click at [585, 99] on div "Ashtamudi [DEMOGRAPHIC_DATA] Salon, Al Nahda" at bounding box center [573, 107] width 161 height 17
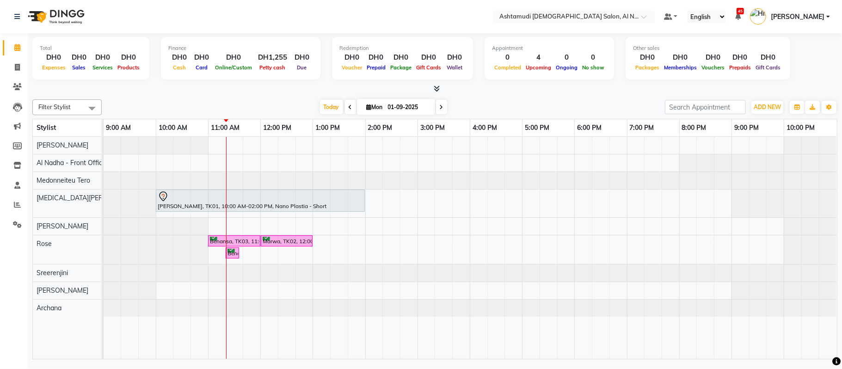
click at [494, 106] on div "[DATE] [DATE]" at bounding box center [383, 107] width 554 height 14
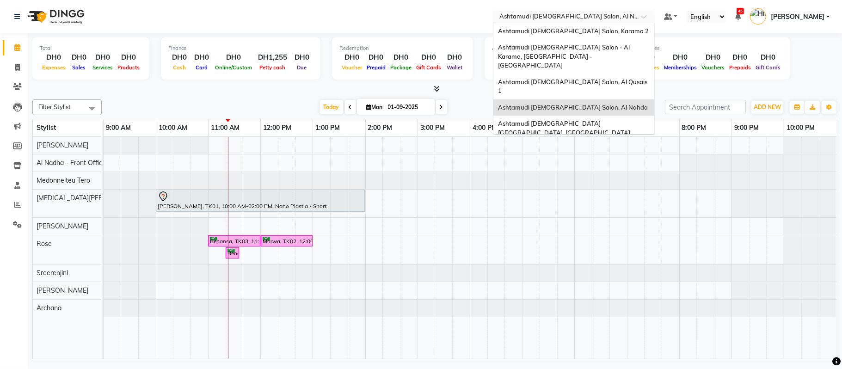
click at [590, 16] on input "text" at bounding box center [564, 17] width 134 height 9
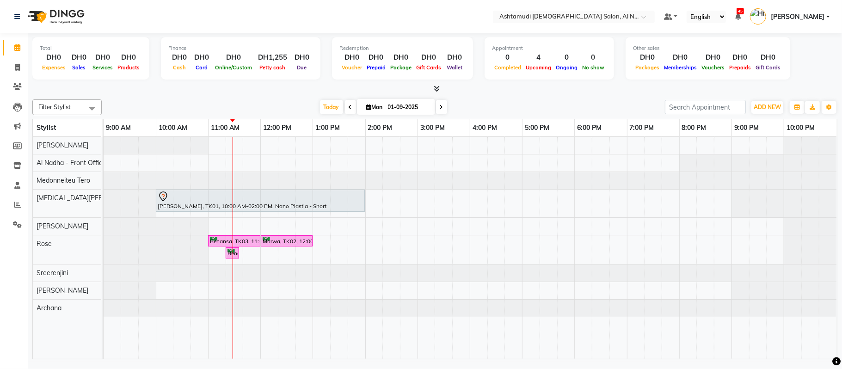
click at [456, 91] on div at bounding box center [434, 89] width 805 height 10
